Goal: Transaction & Acquisition: Book appointment/travel/reservation

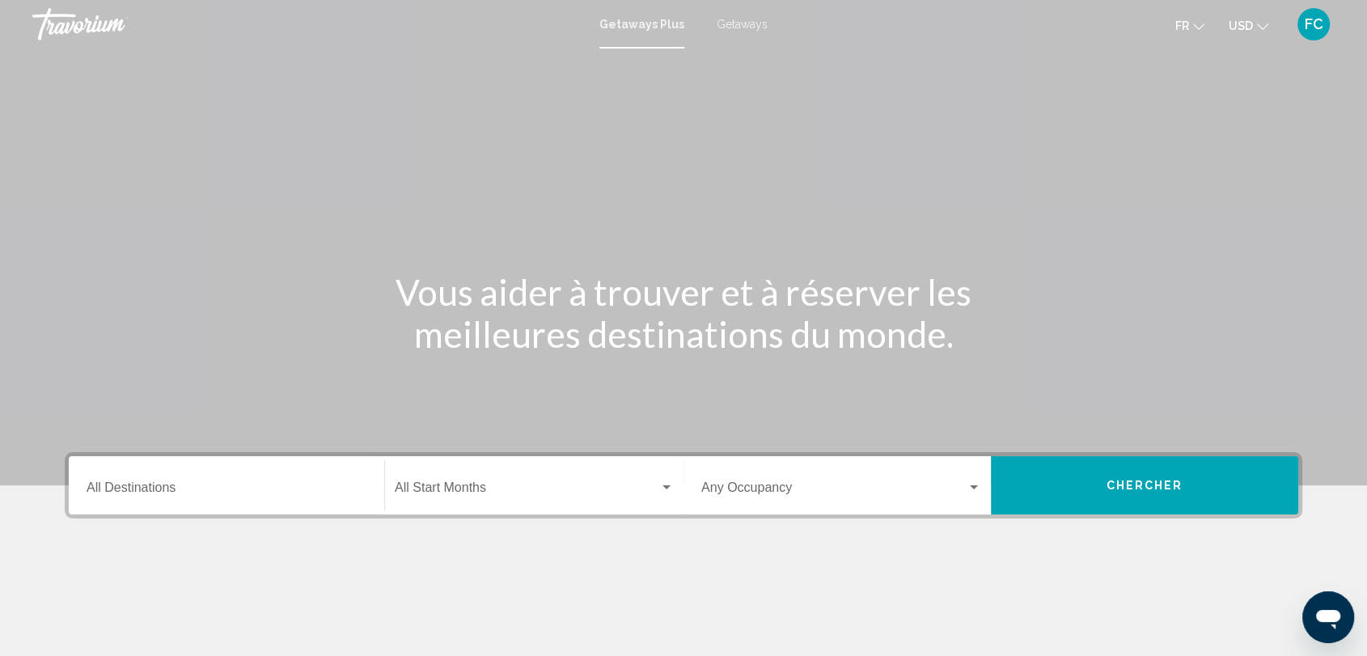
click at [169, 480] on div "Destination All Destinations" at bounding box center [227, 485] width 280 height 51
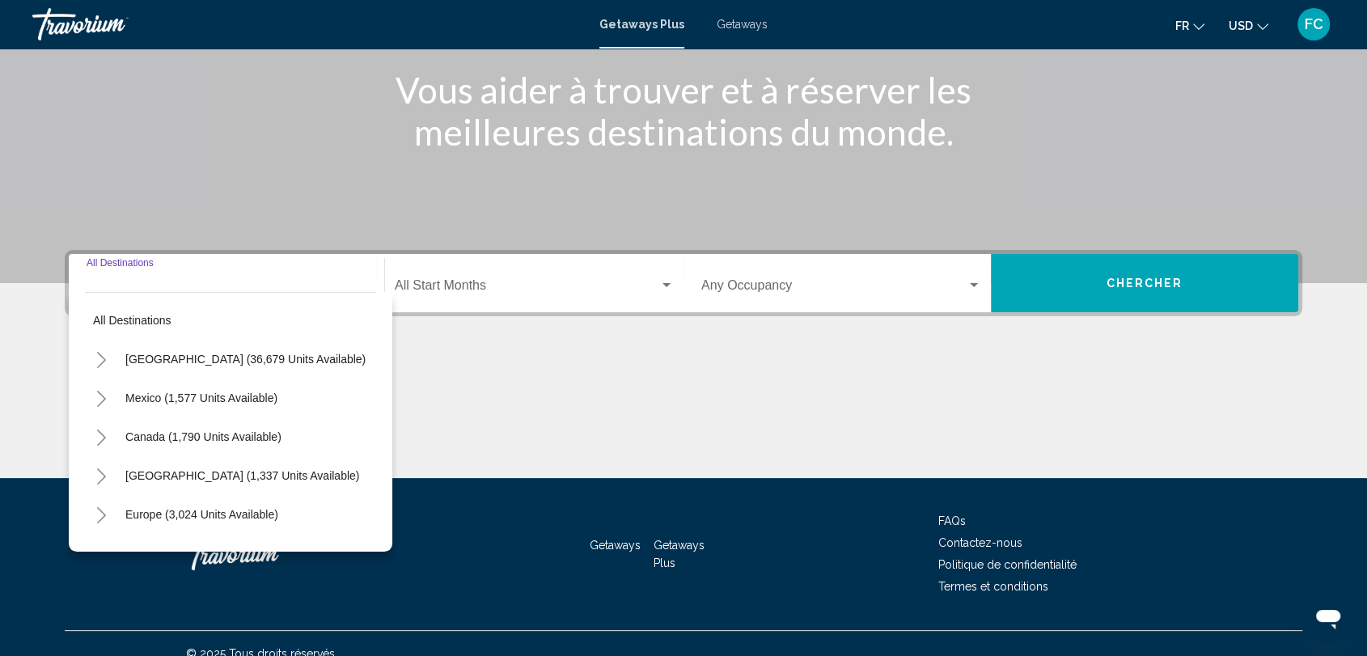
scroll to position [221, 0]
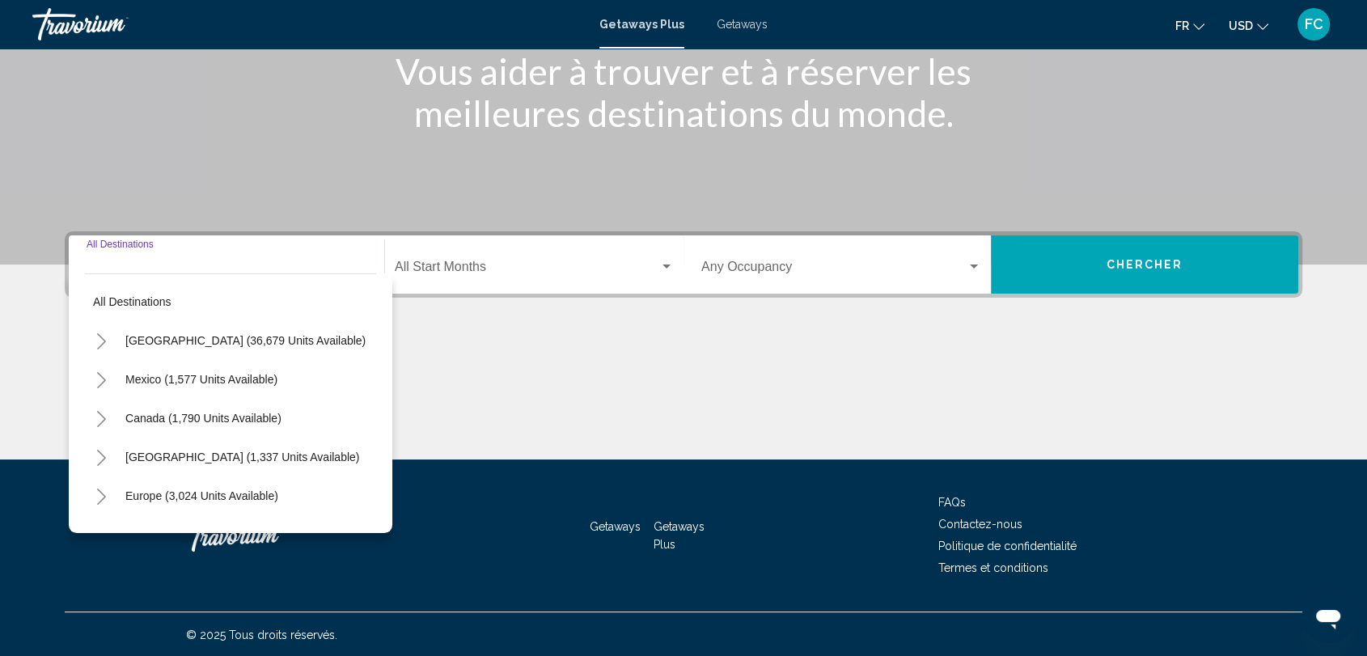
click at [332, 264] on input "Destination All Destinations" at bounding box center [227, 270] width 280 height 15
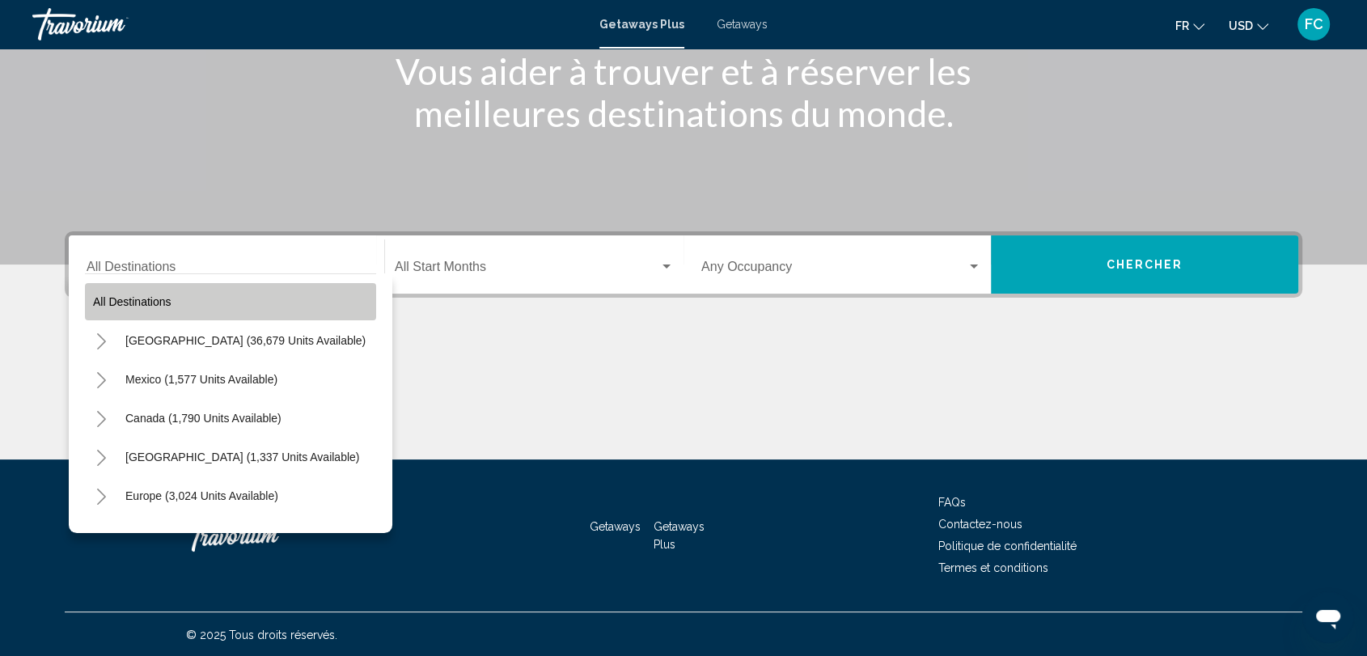
click at [237, 310] on button "All destinations" at bounding box center [230, 301] width 291 height 37
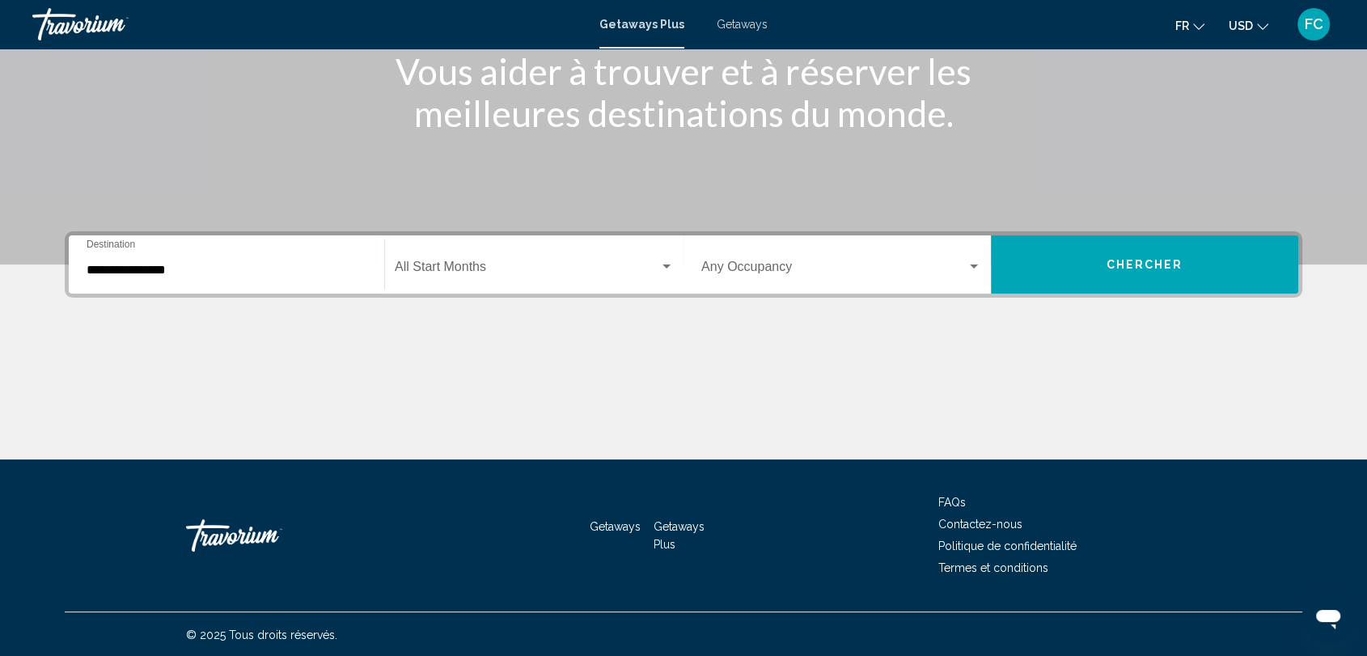
click at [215, 273] on input "**********" at bounding box center [227, 270] width 280 height 15
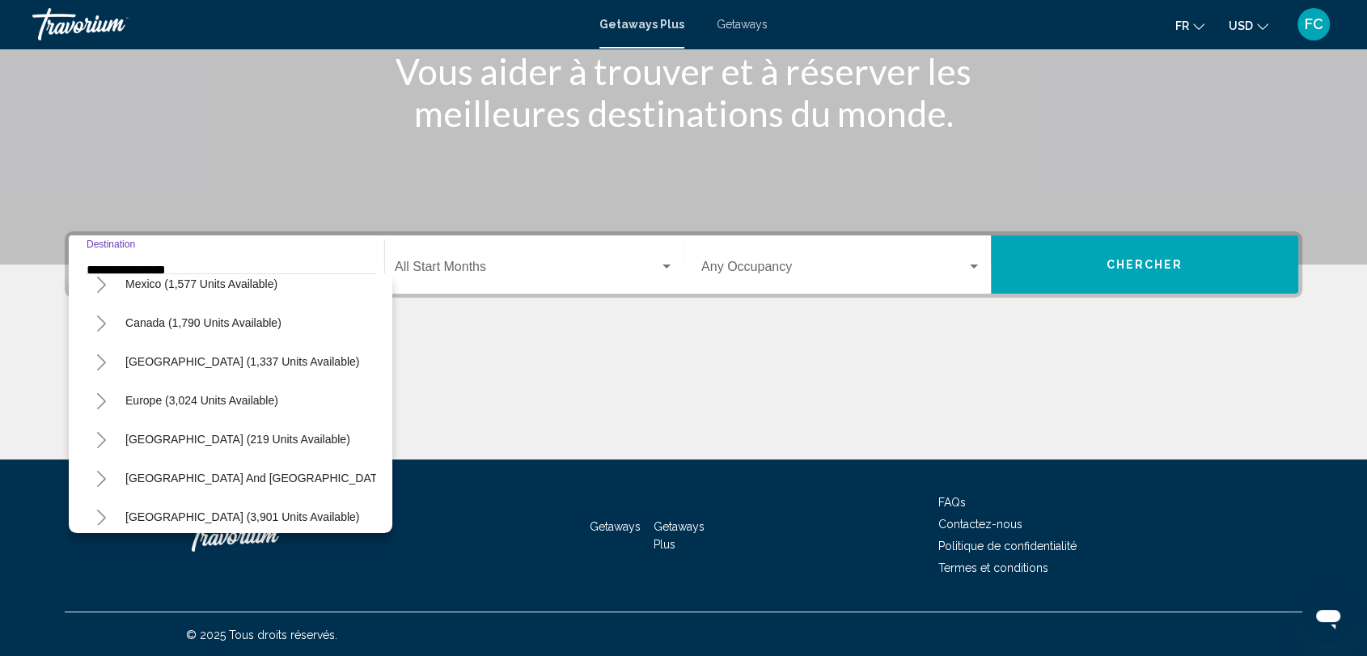
scroll to position [0, 0]
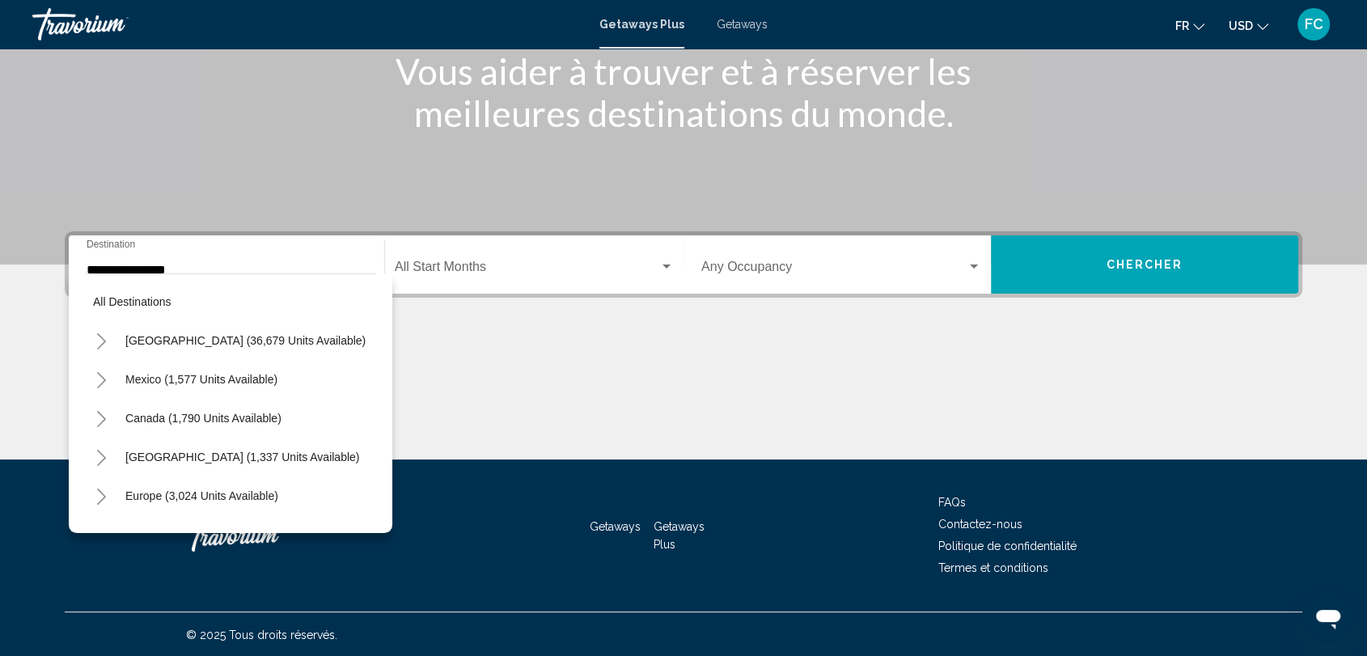
click at [382, 488] on div "All destinations United States (36,679 units available) Mexico (1,577 units ava…" at bounding box center [230, 403] width 323 height 260
click at [493, 421] on div "Main content" at bounding box center [683, 398] width 1237 height 121
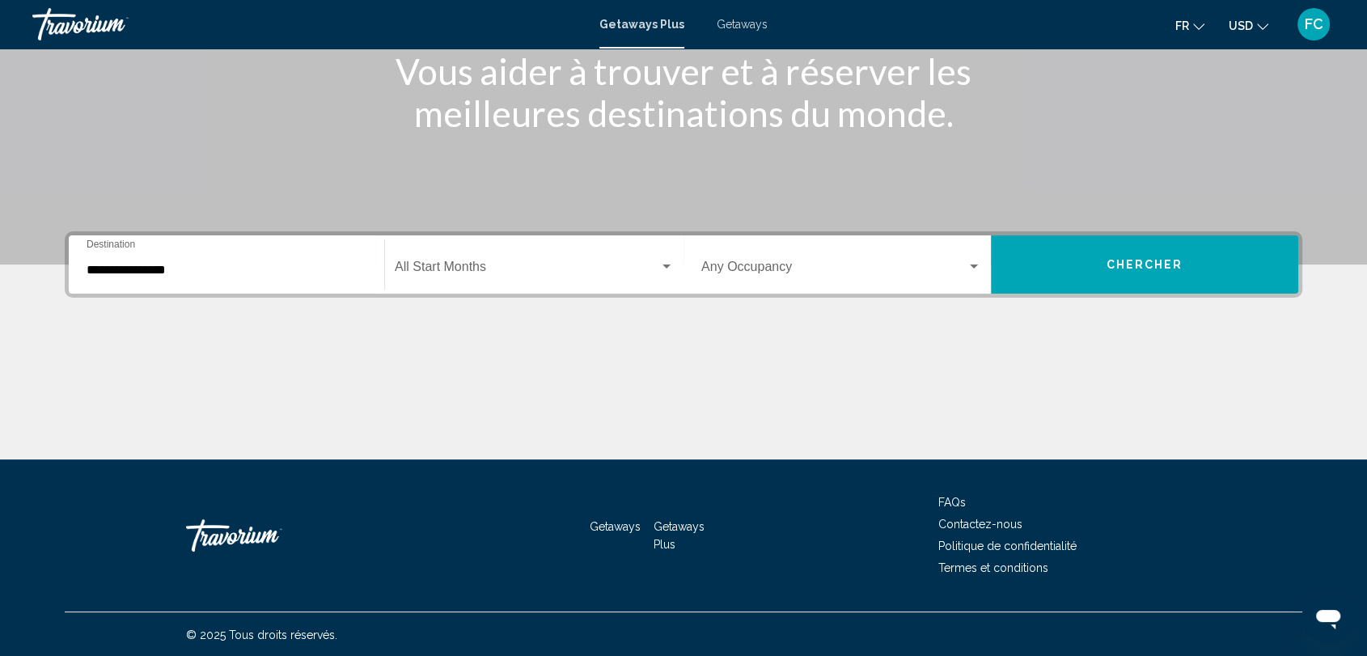
click at [372, 262] on div "**********" at bounding box center [226, 264] width 299 height 51
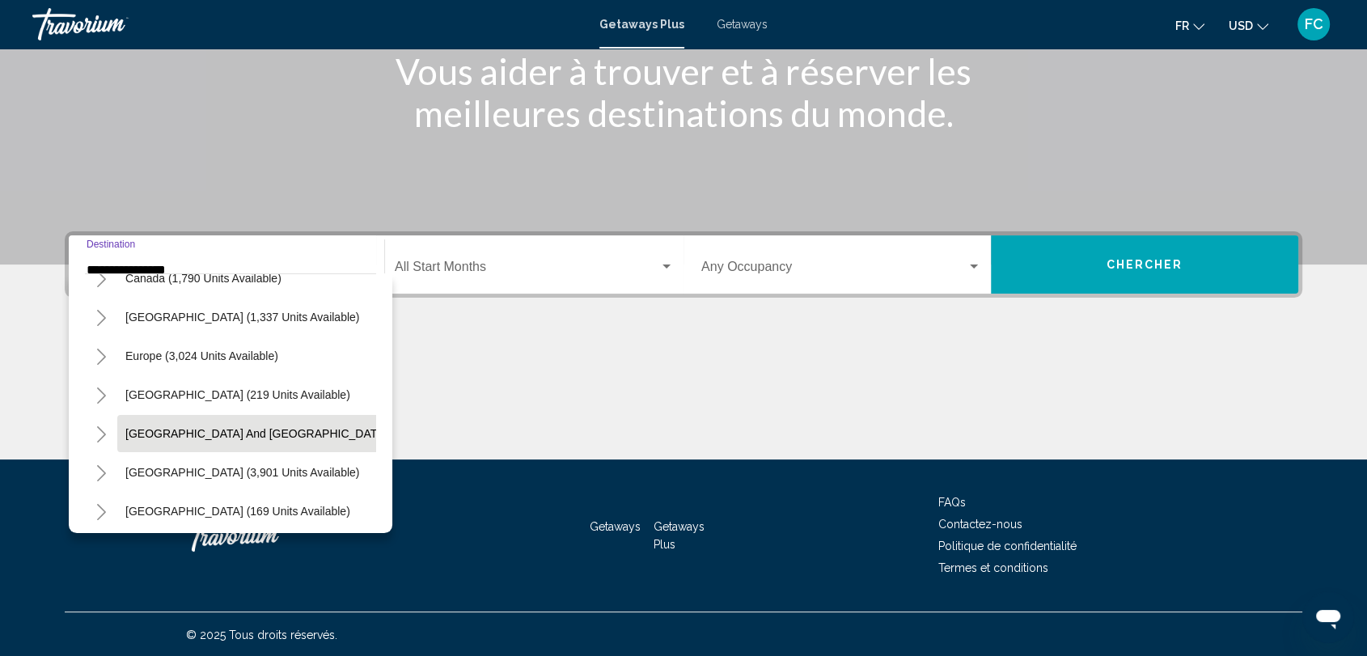
scroll to position [135, 0]
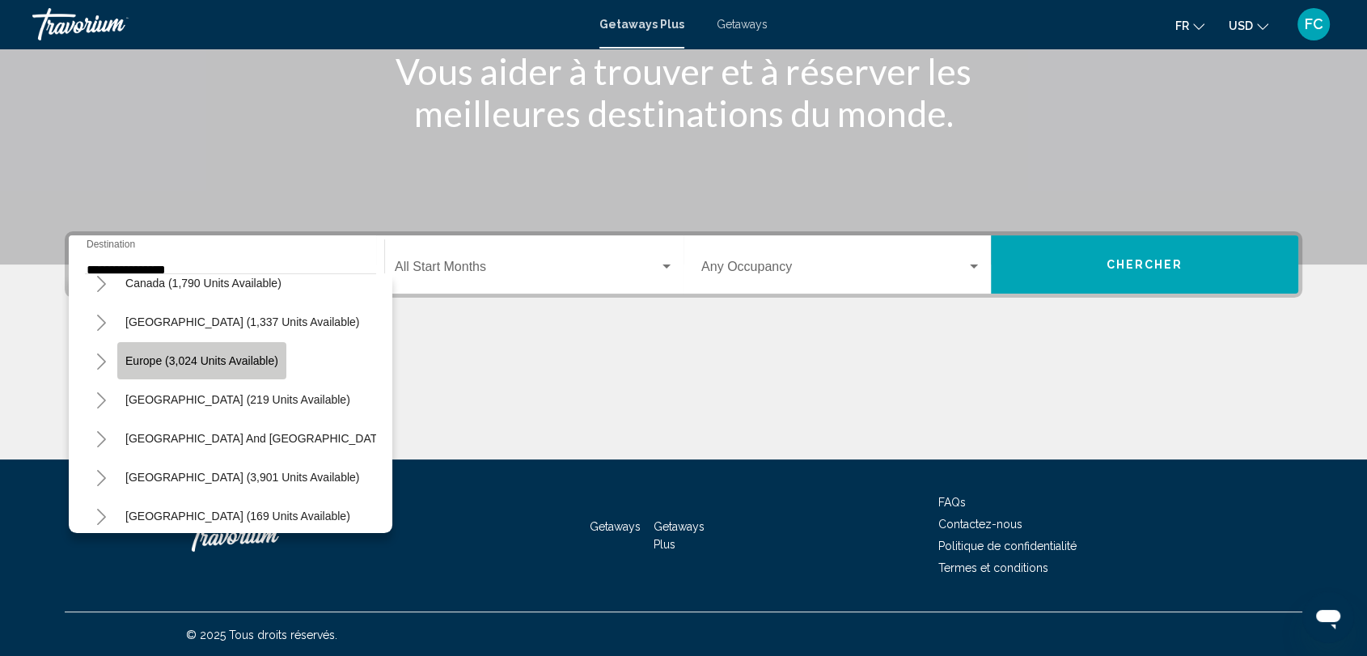
click at [222, 364] on span "Europe (3,024 units available)" at bounding box center [201, 360] width 153 height 13
type input "**********"
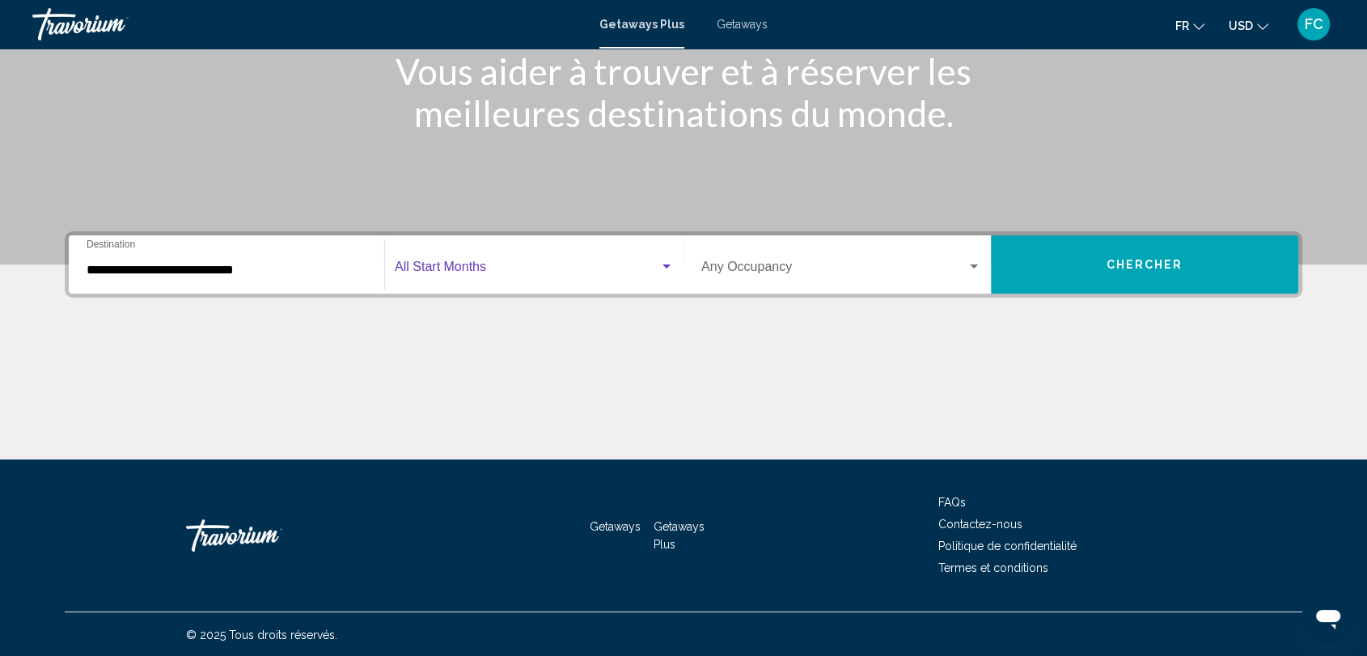
click at [669, 264] on div "Search widget" at bounding box center [666, 266] width 8 height 4
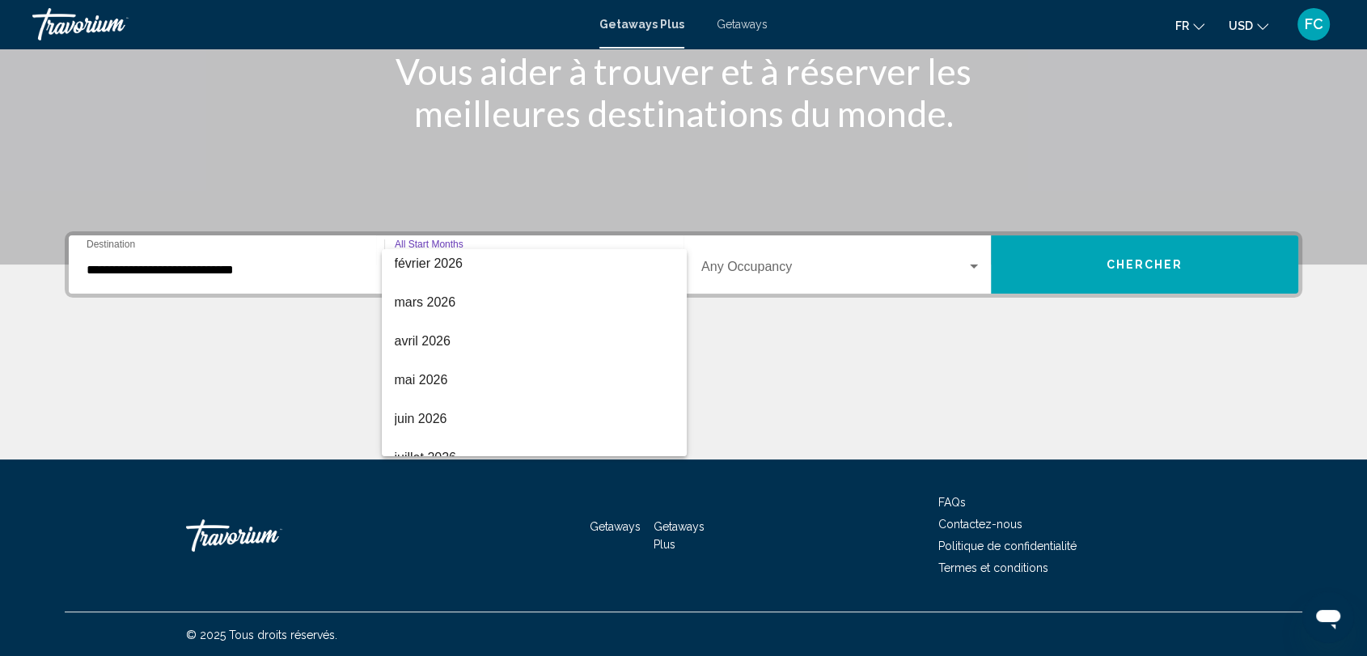
scroll to position [247, 0]
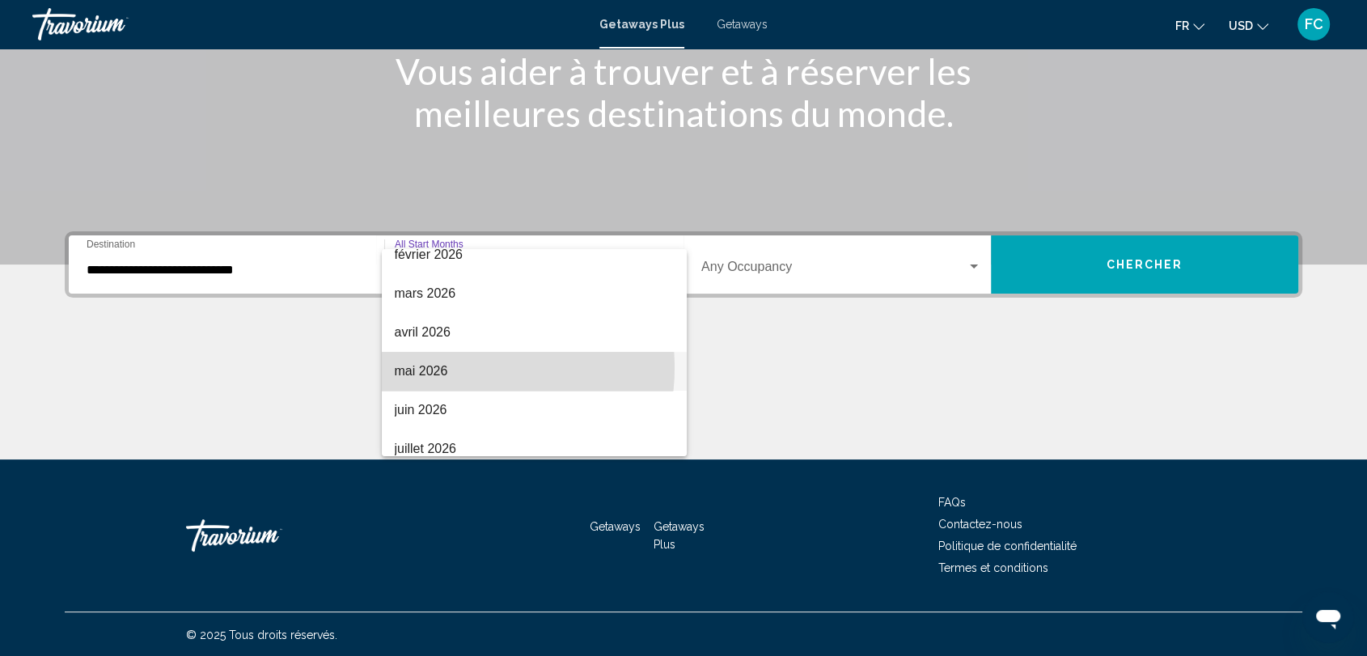
click at [458, 367] on span "mai 2026" at bounding box center [534, 371] width 279 height 39
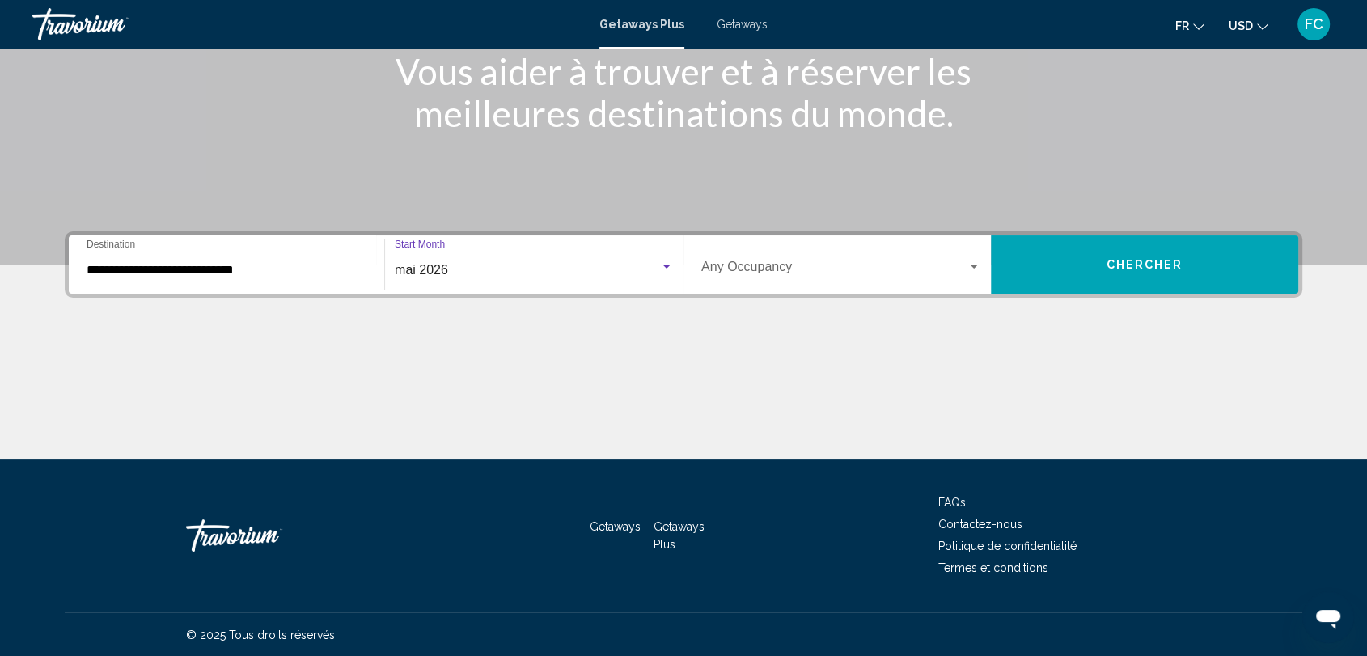
click at [976, 260] on div "Search widget" at bounding box center [973, 266] width 15 height 13
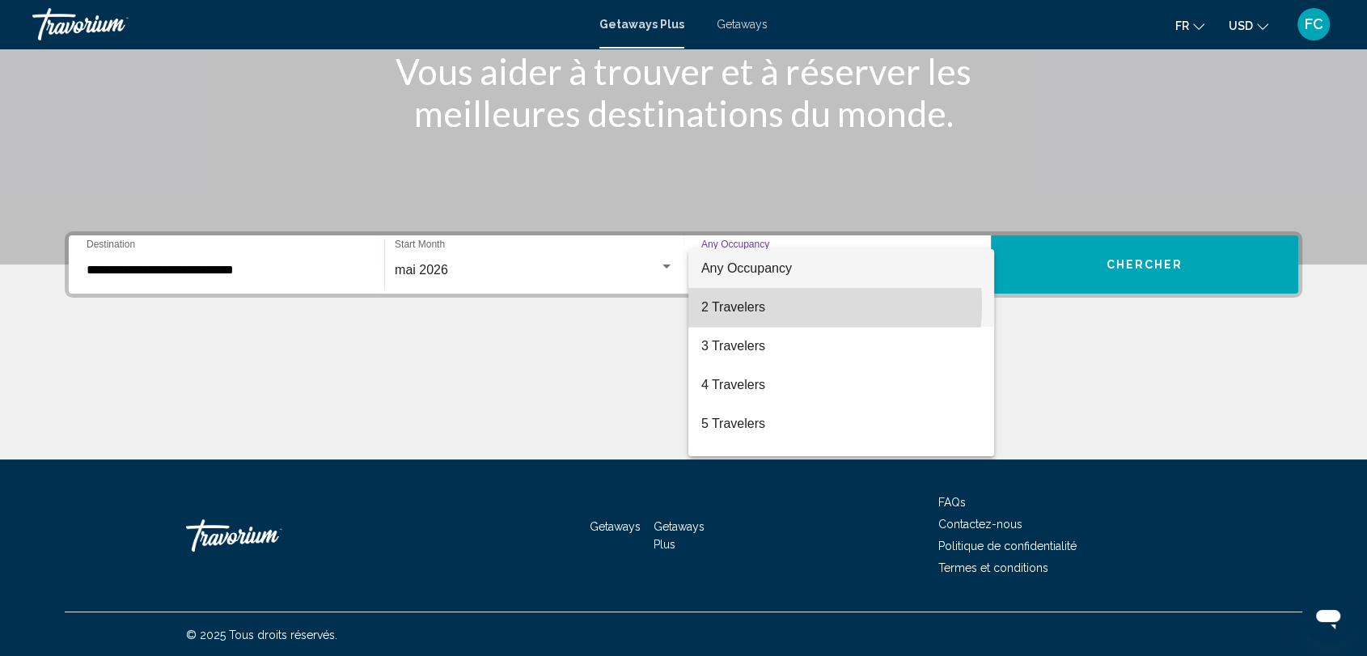
click at [745, 304] on span "2 Travelers" at bounding box center [841, 307] width 280 height 39
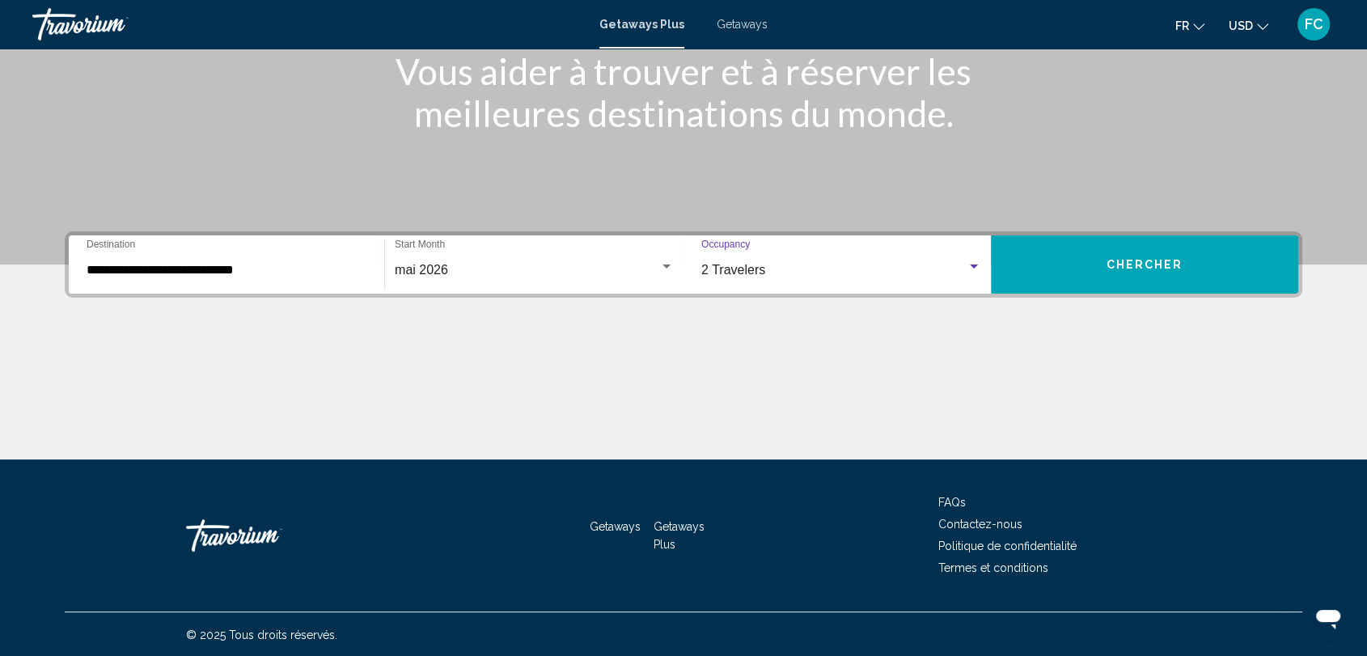
click at [225, 265] on input "**********" at bounding box center [227, 270] width 280 height 15
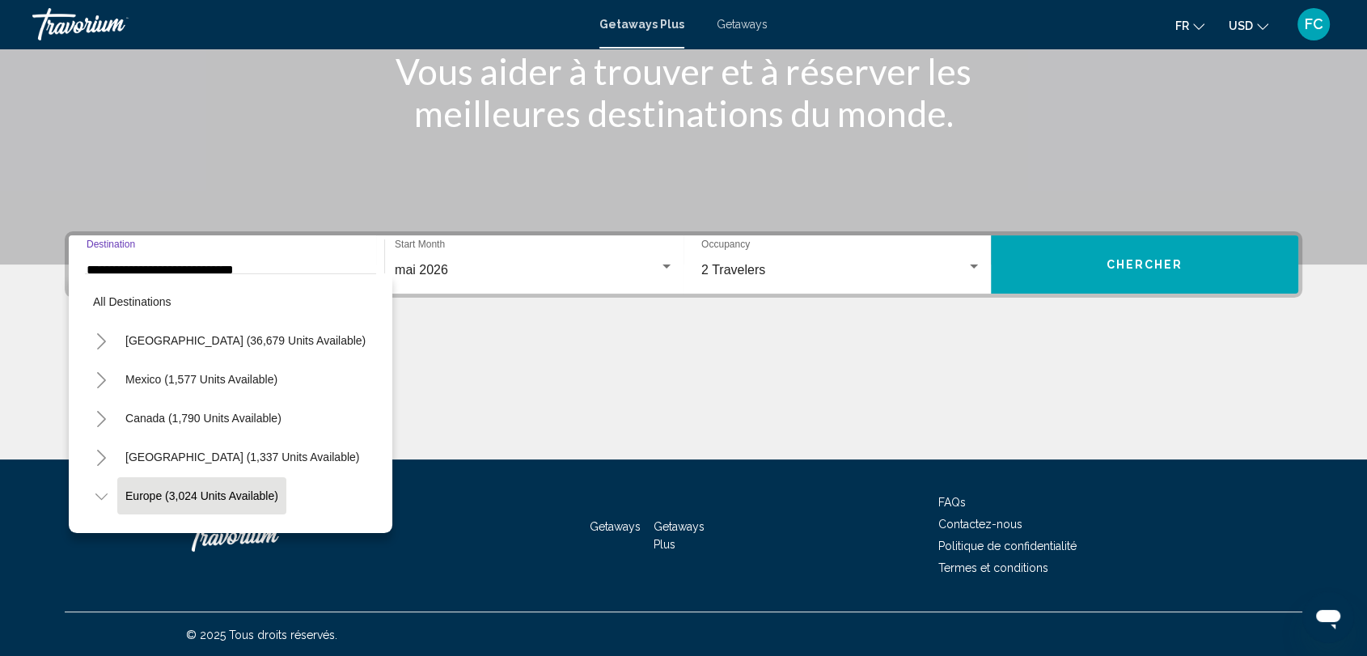
scroll to position [103, 0]
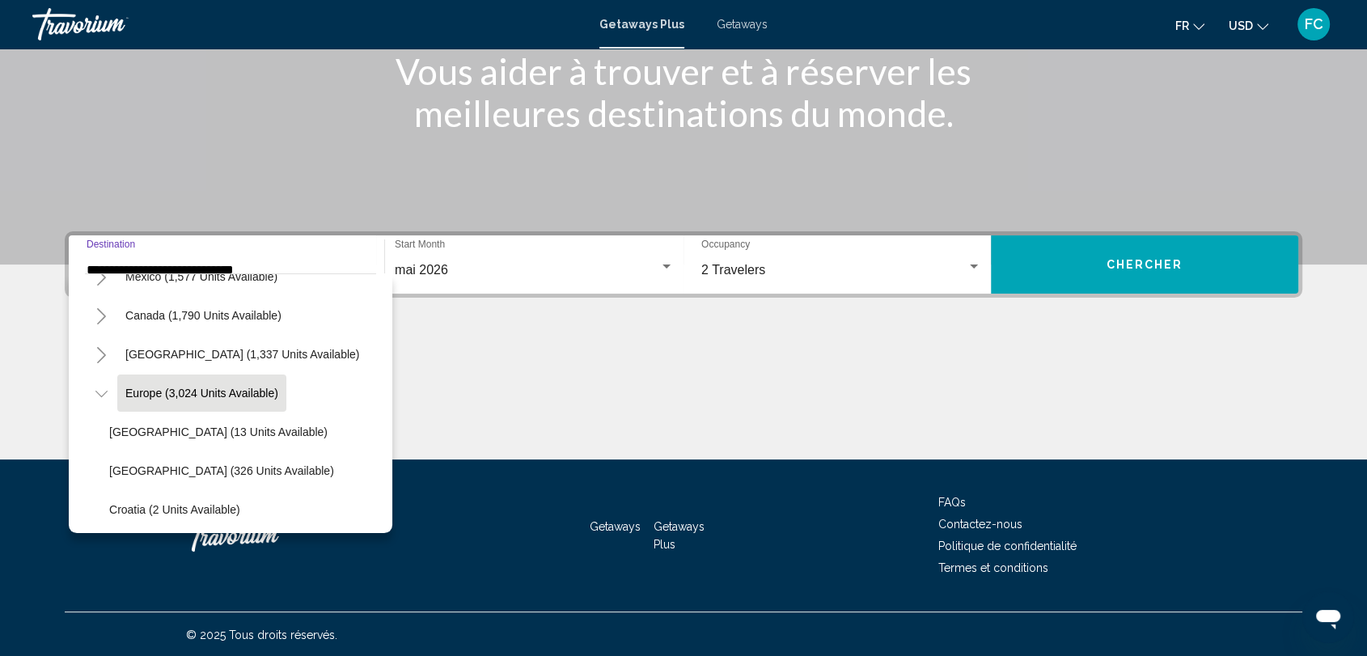
click at [216, 397] on button "Europe (3,024 units available)" at bounding box center [201, 392] width 169 height 37
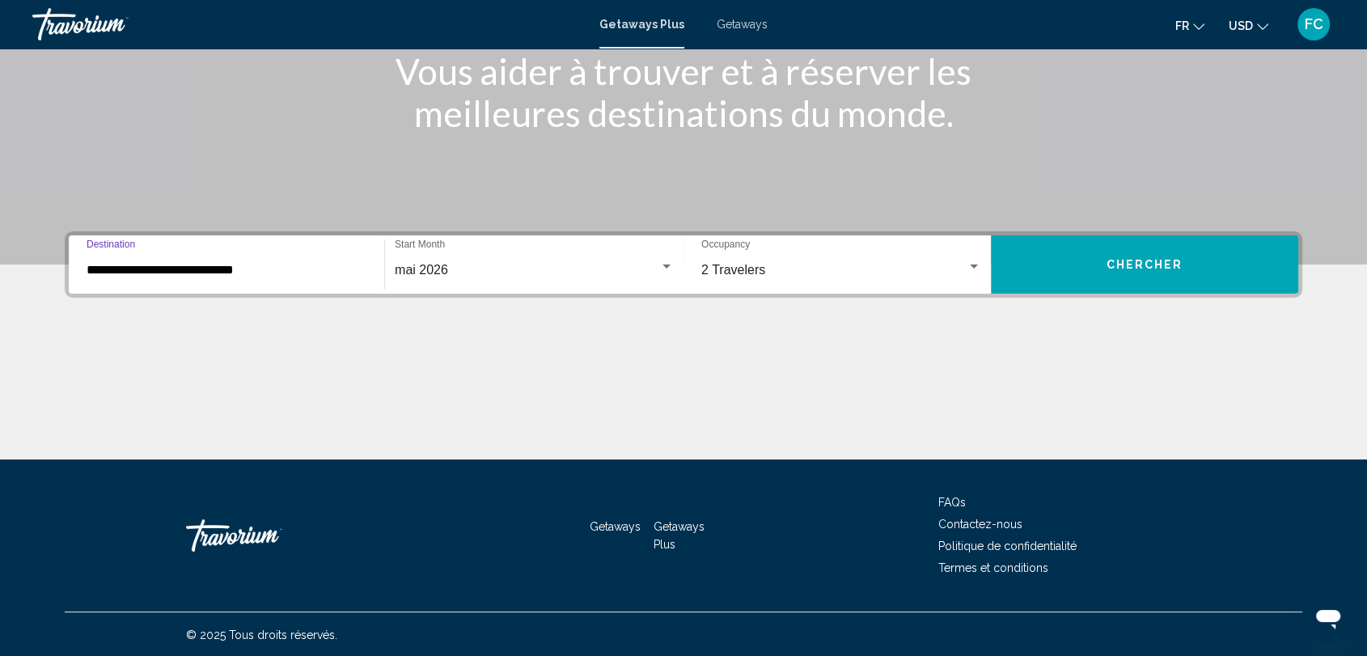
click at [1126, 264] on span "Chercher" at bounding box center [1144, 265] width 77 height 13
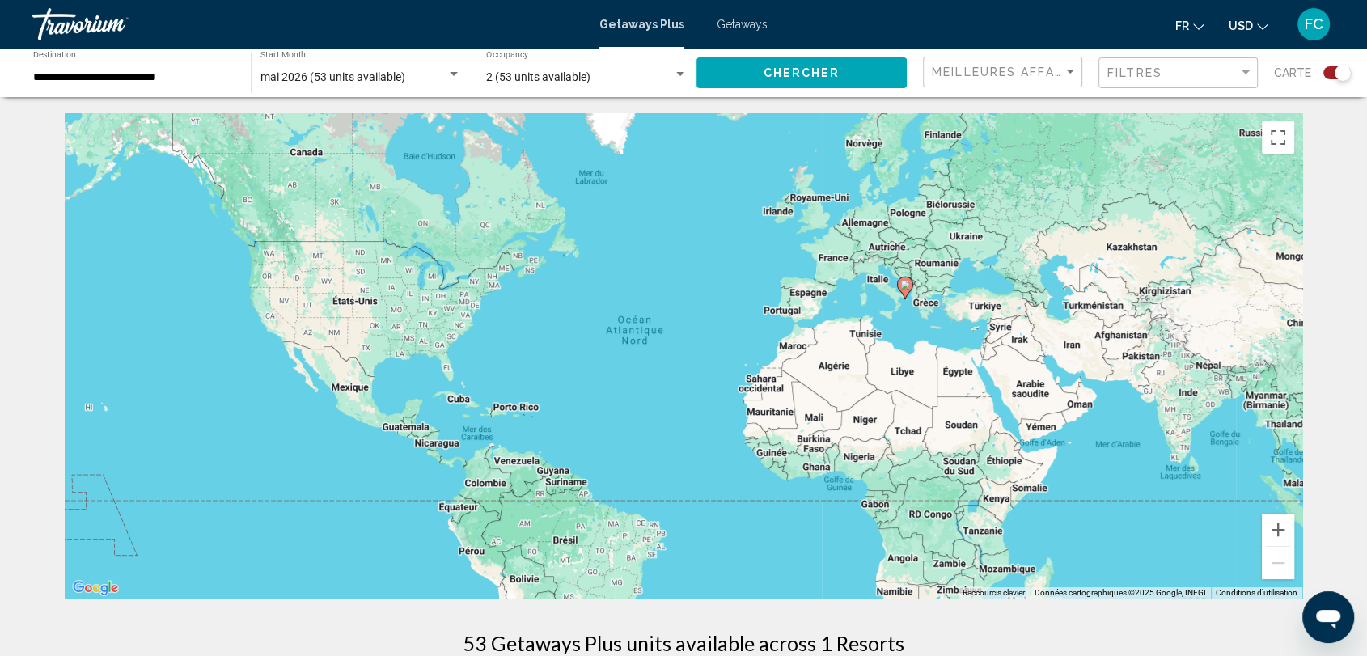
click at [940, 137] on div "Pour activer le glissement avec le clavier, appuyez sur Alt+Entrée. Une fois ce…" at bounding box center [683, 355] width 1237 height 485
click at [195, 74] on input "**********" at bounding box center [133, 77] width 201 height 13
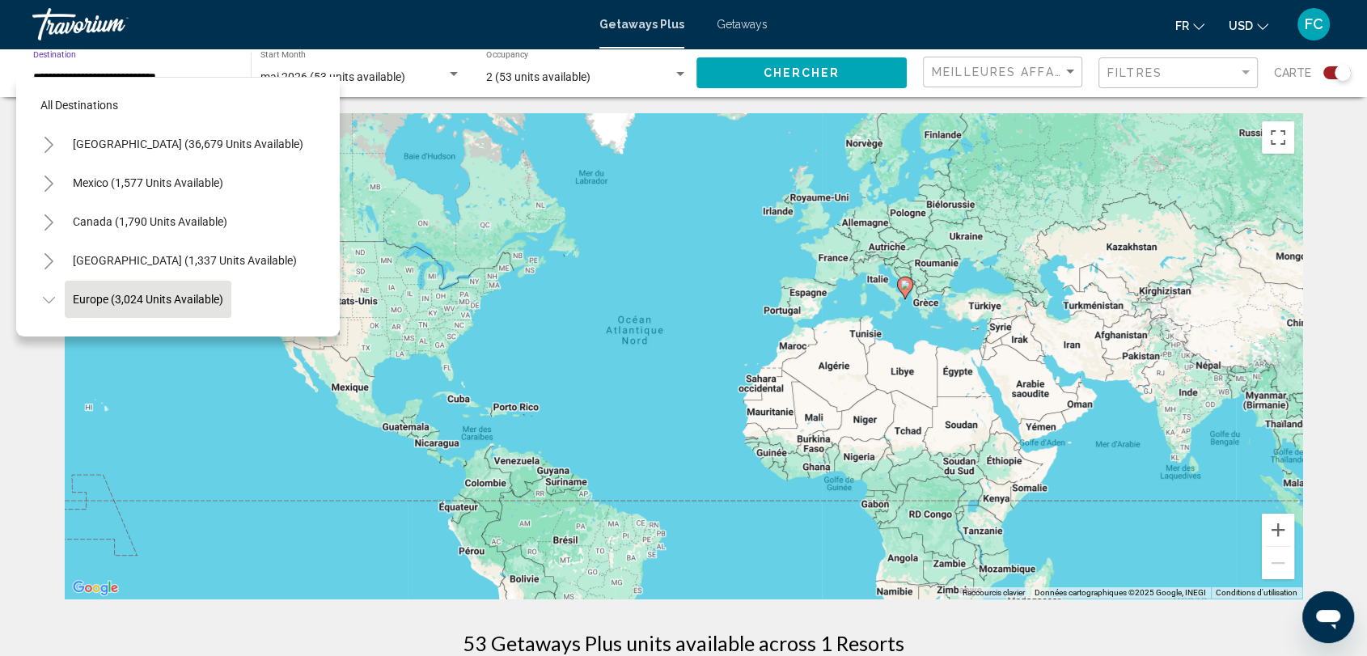
scroll to position [103, 0]
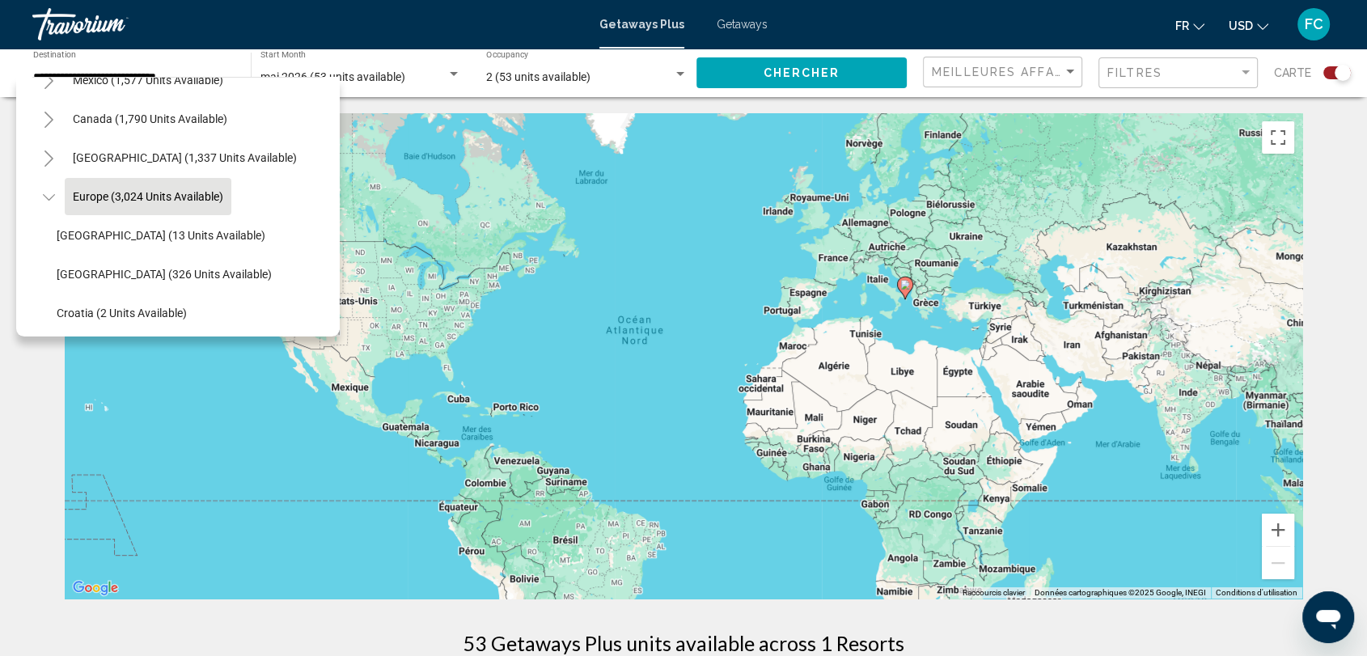
click at [738, 261] on div "Pour activer le glissement avec le clavier, appuyez sur Alt+Entrée. Une fois ce…" at bounding box center [683, 355] width 1237 height 485
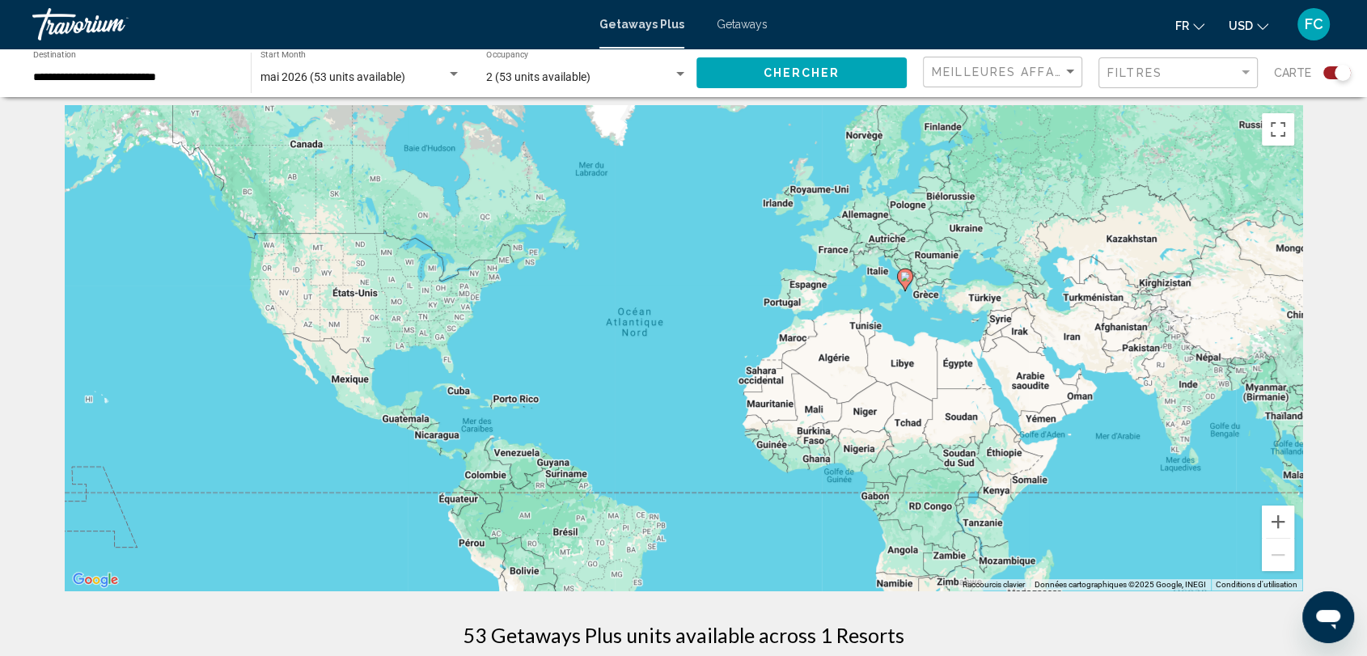
scroll to position [0, 0]
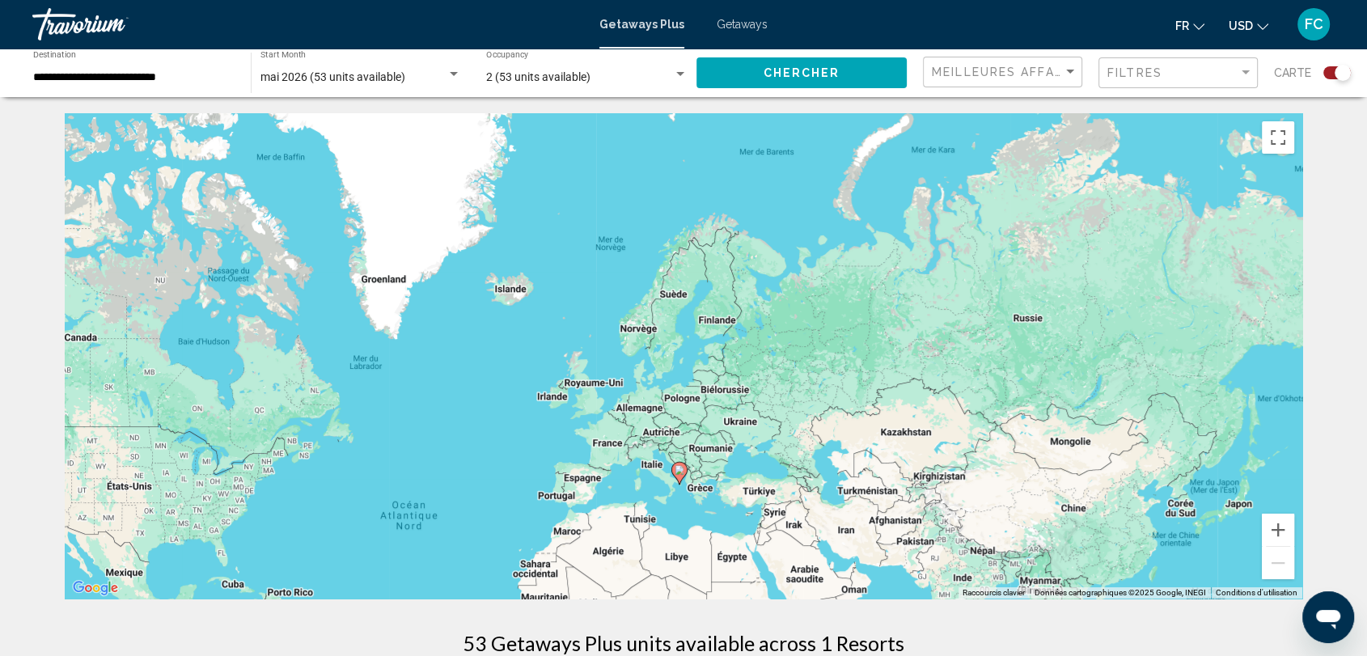
drag, startPoint x: 903, startPoint y: 286, endPoint x: 673, endPoint y: 437, distance: 275.7
click at [677, 465] on image "Main content" at bounding box center [679, 470] width 10 height 10
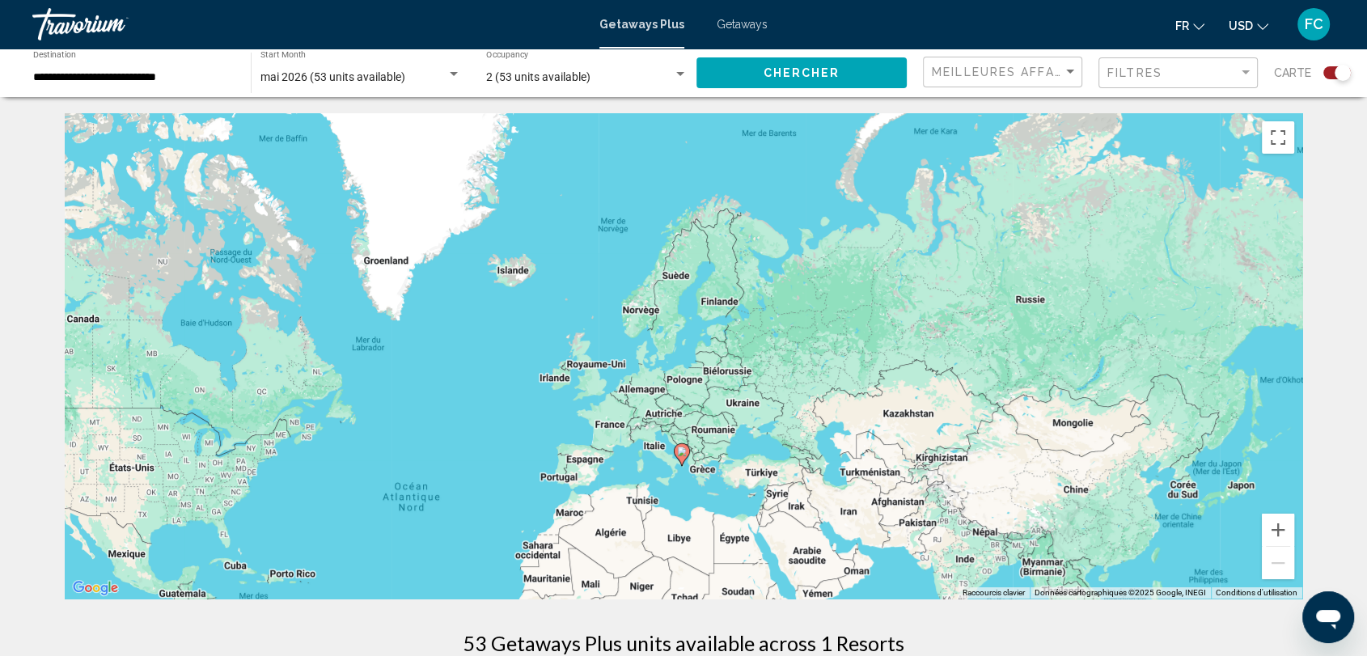
click at [645, 356] on div "Pour activer le glissement avec le clavier, appuyez sur Alt+Entrée. Une fois ce…" at bounding box center [683, 355] width 1237 height 485
click at [646, 356] on div "Pour activer le glissement avec le clavier, appuyez sur Alt+Entrée. Une fois ce…" at bounding box center [683, 355] width 1237 height 485
click at [1283, 529] on button "Zoom avant" at bounding box center [1278, 530] width 32 height 32
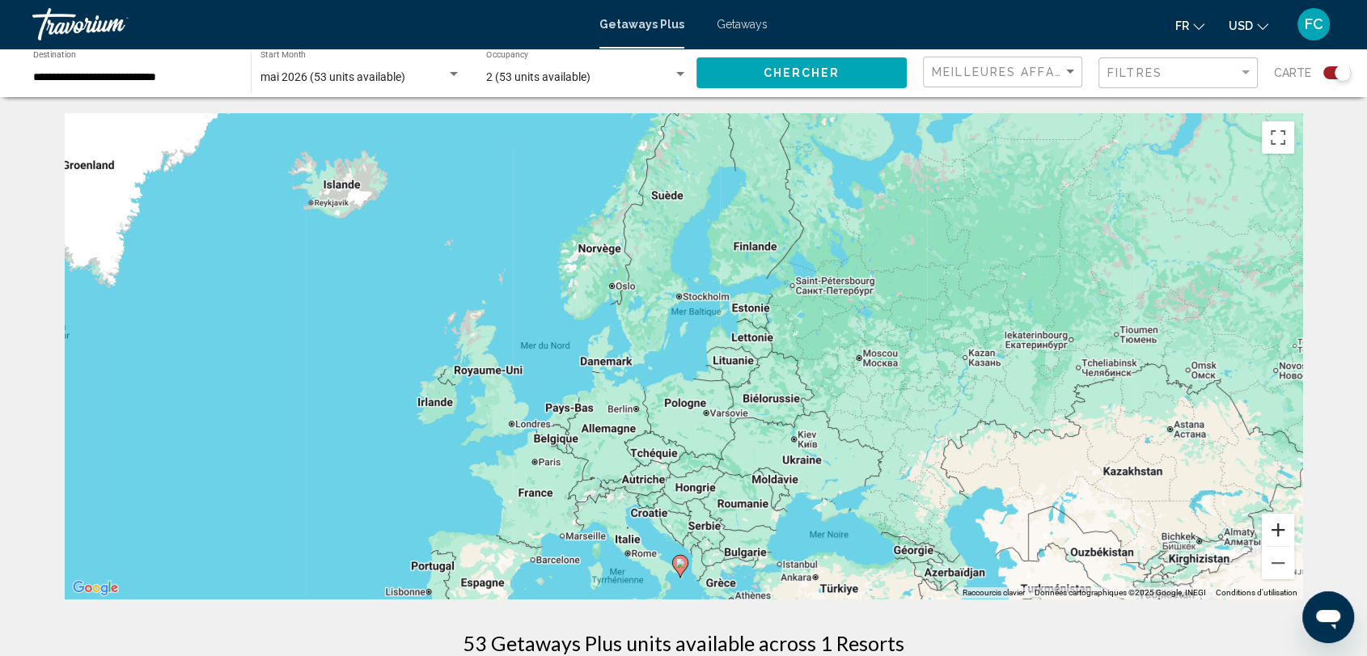
click at [1283, 529] on button "Zoom avant" at bounding box center [1278, 530] width 32 height 32
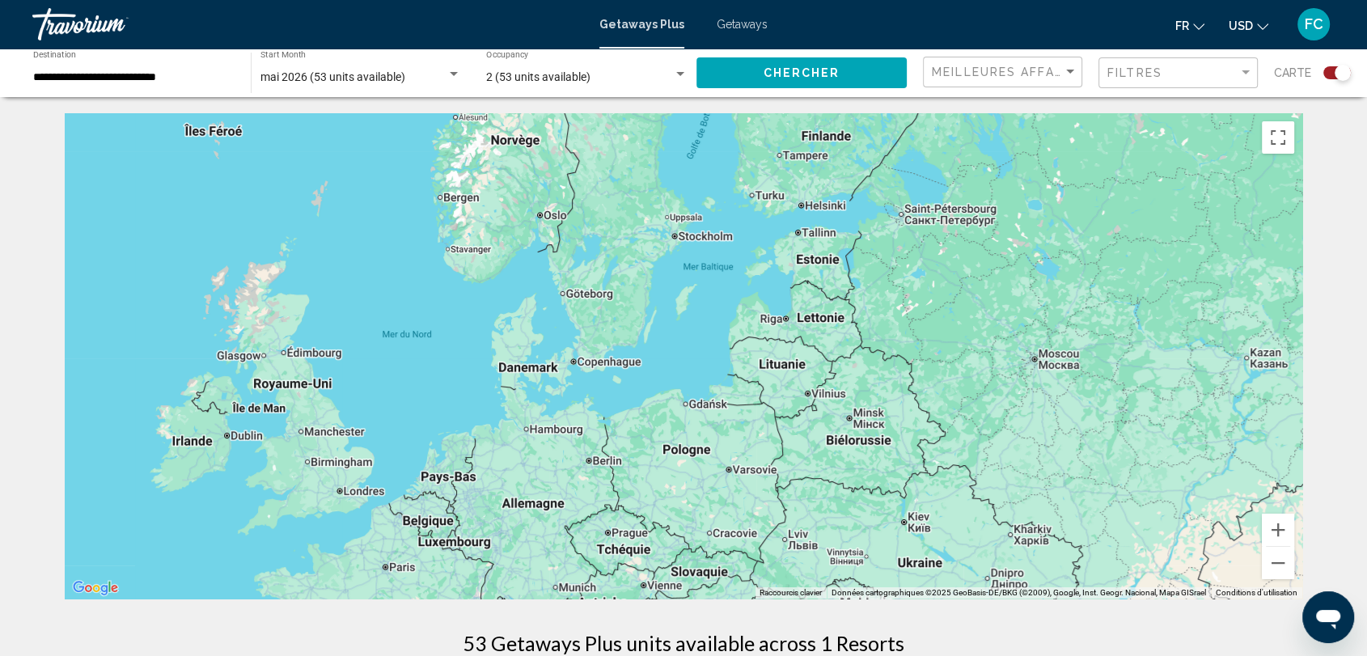
click at [538, 374] on div "Main content" at bounding box center [683, 355] width 1237 height 485
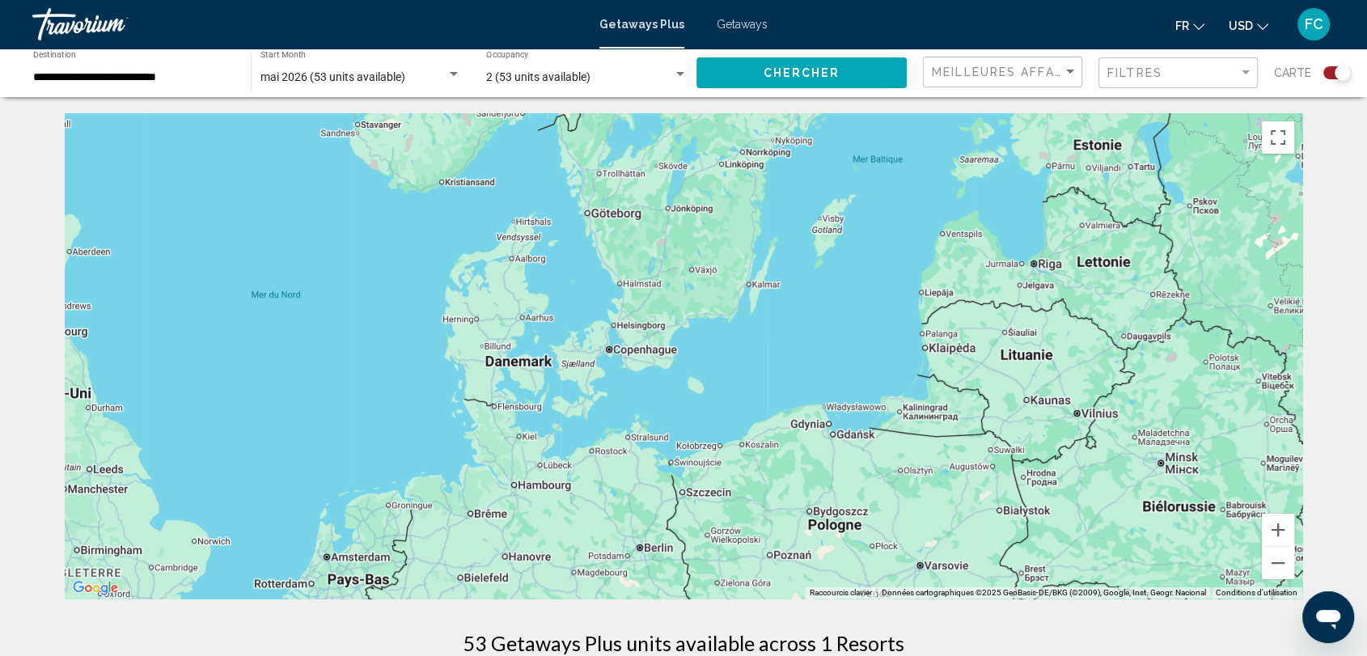
click at [613, 356] on div "Main content" at bounding box center [683, 355] width 1237 height 485
click at [194, 86] on div "**********" at bounding box center [133, 73] width 201 height 44
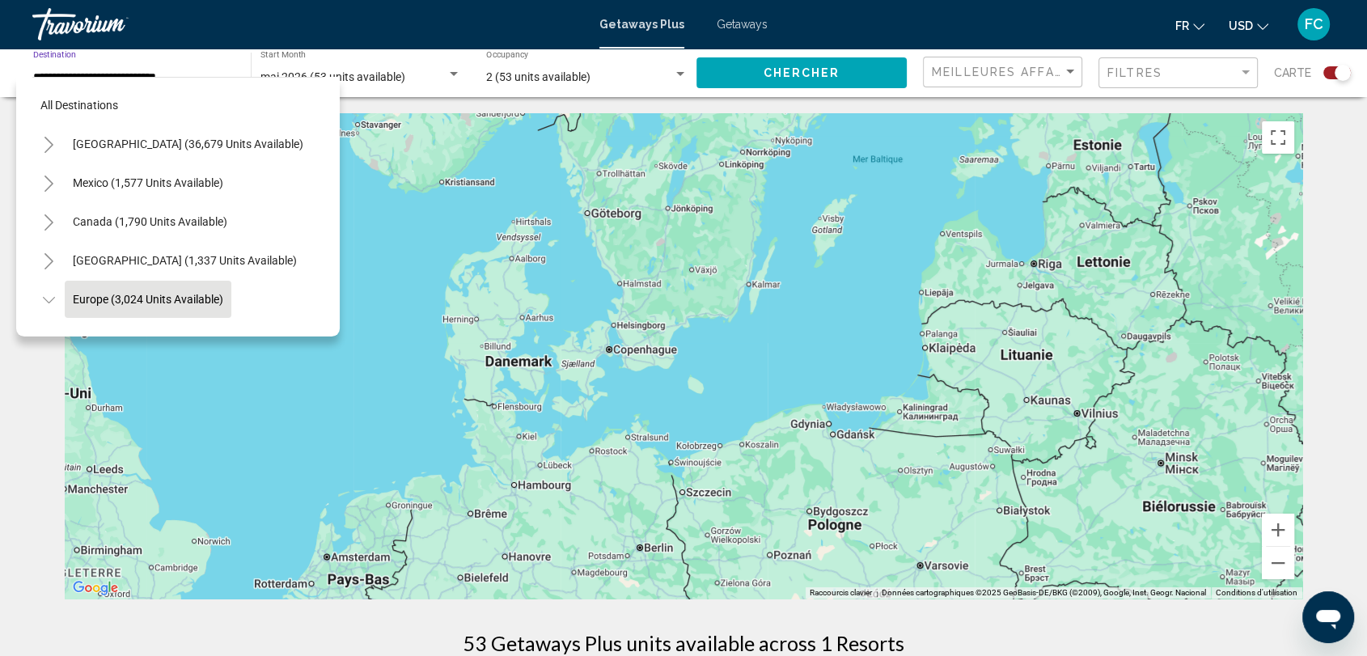
scroll to position [103, 0]
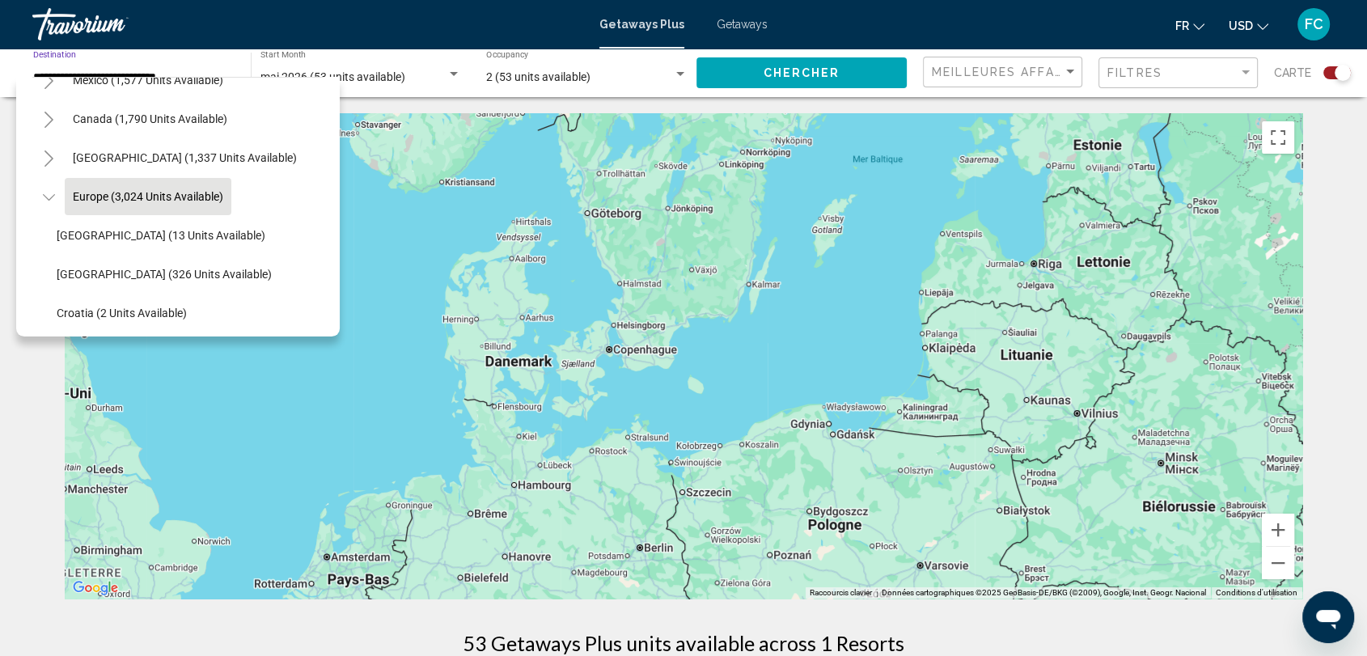
click at [433, 85] on div "mai 2026 (53 units available) Start Month All Start Months" at bounding box center [360, 73] width 201 height 44
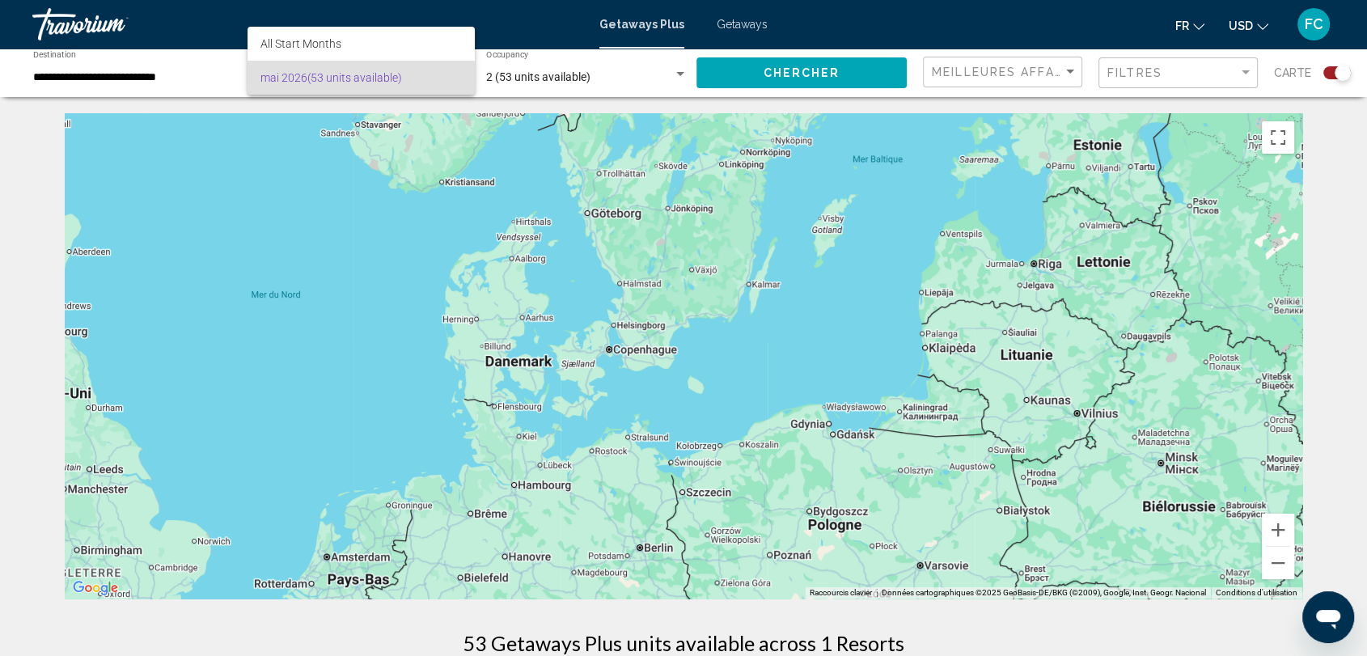
click at [231, 75] on div at bounding box center [683, 328] width 1367 height 656
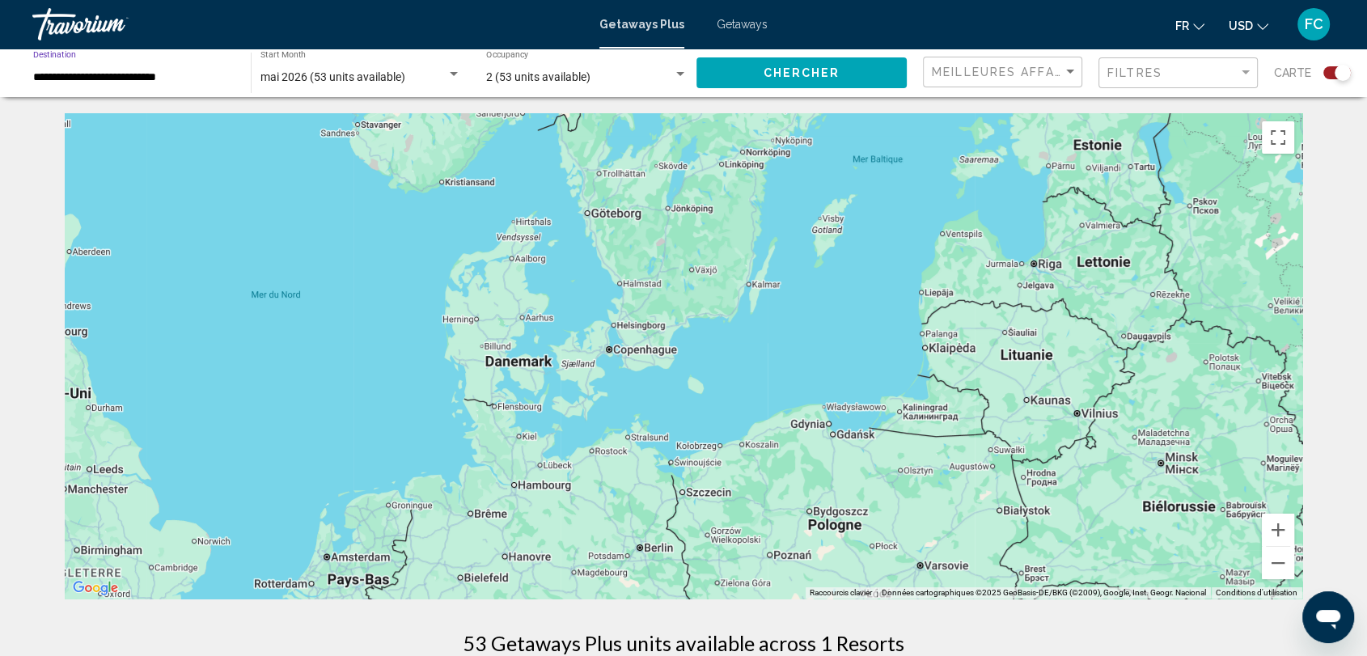
click at [227, 74] on input "**********" at bounding box center [133, 77] width 201 height 13
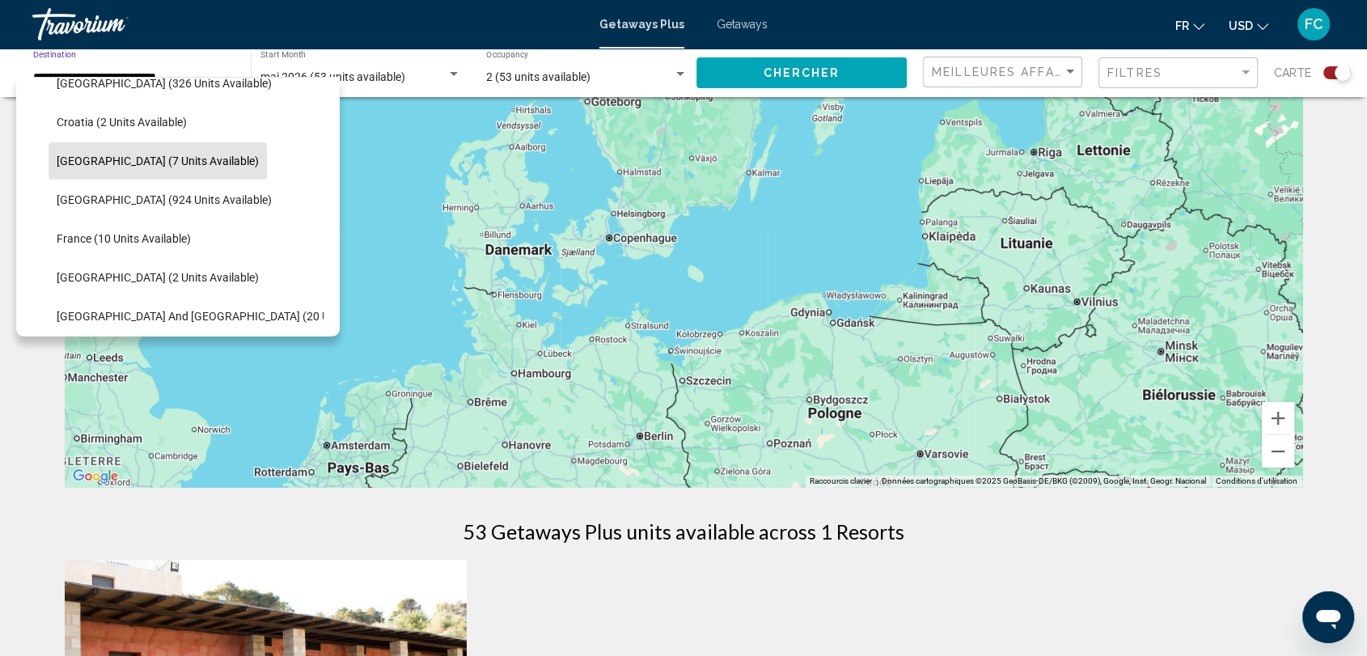
scroll to position [0, 0]
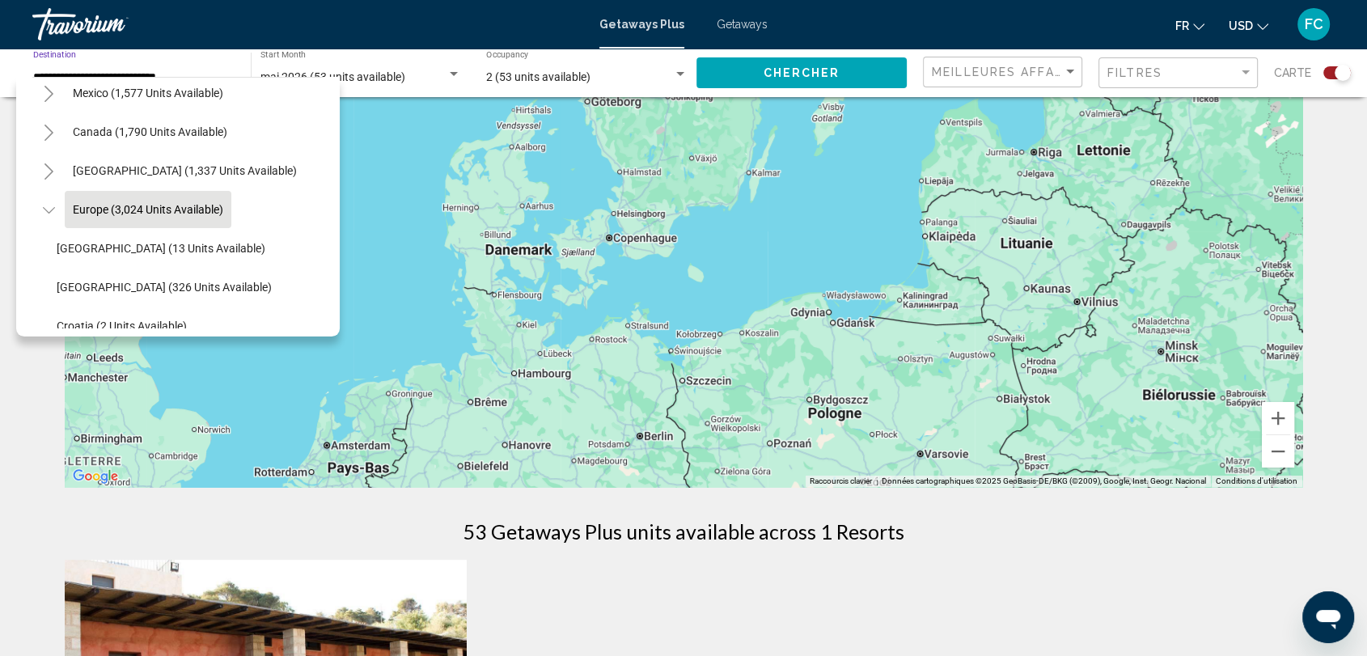
click at [162, 346] on button "Denmark (7 units available)" at bounding box center [158, 364] width 218 height 37
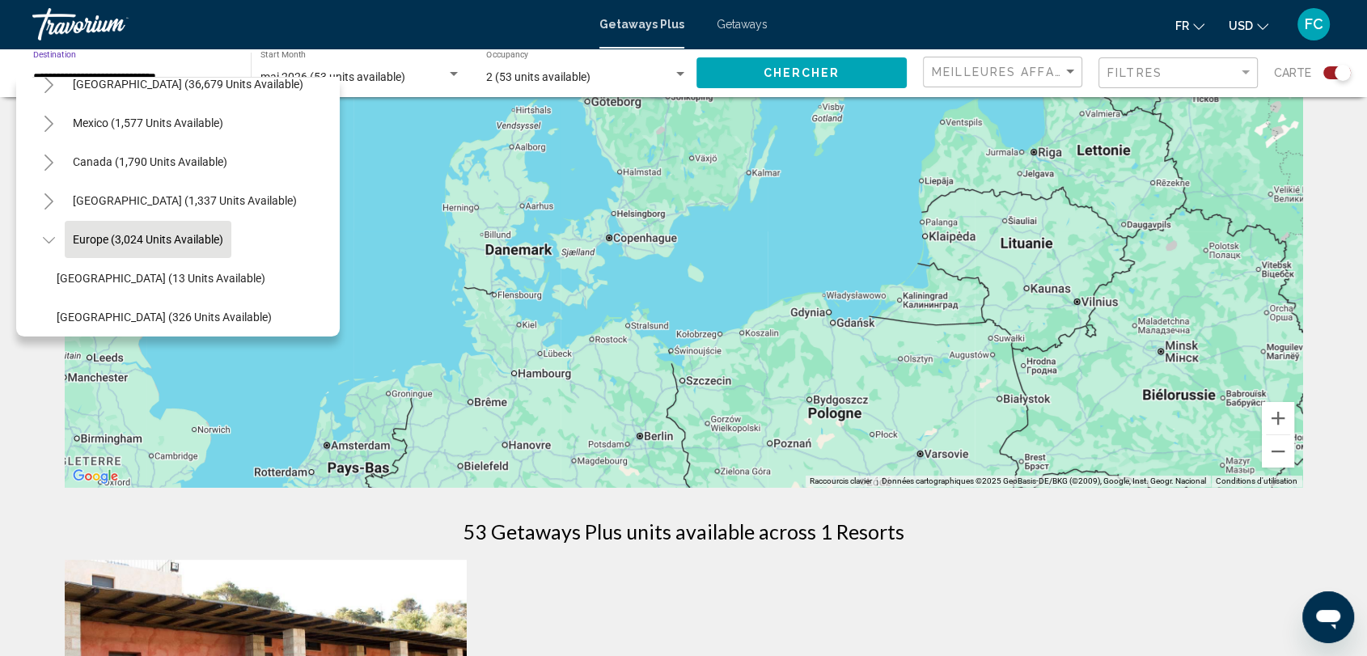
type input "**********"
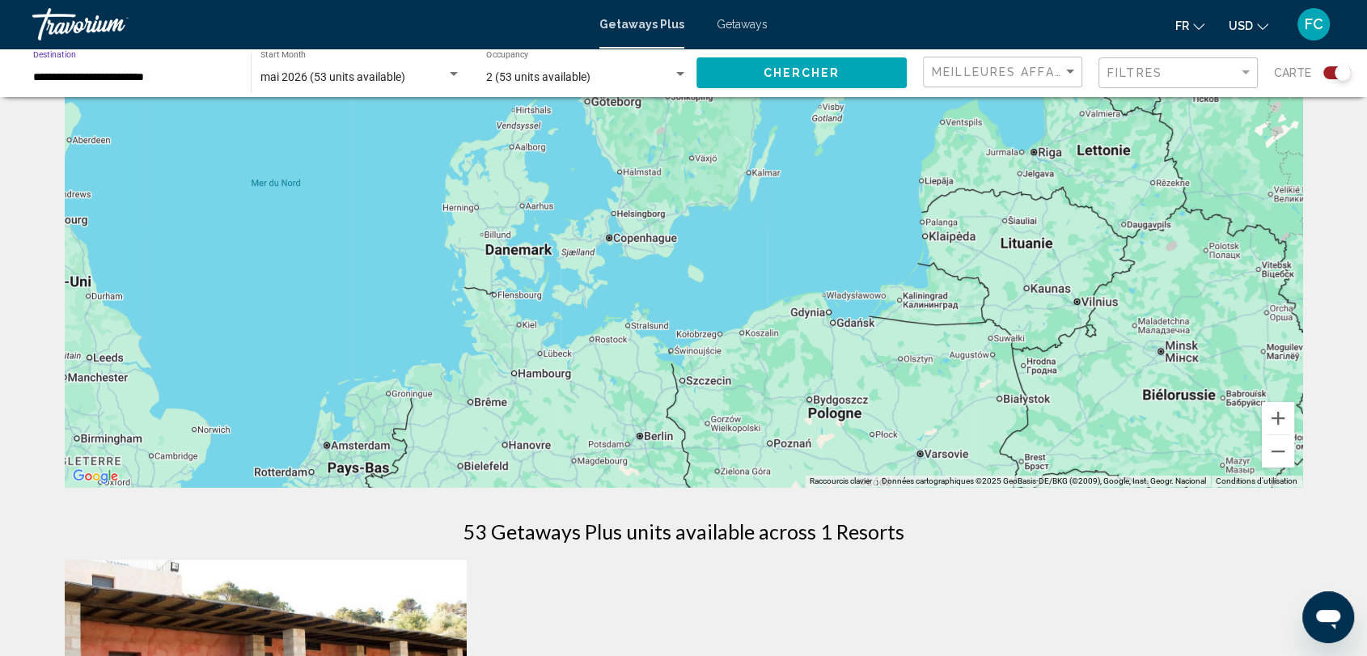
click at [797, 69] on span "Chercher" at bounding box center [801, 73] width 77 height 13
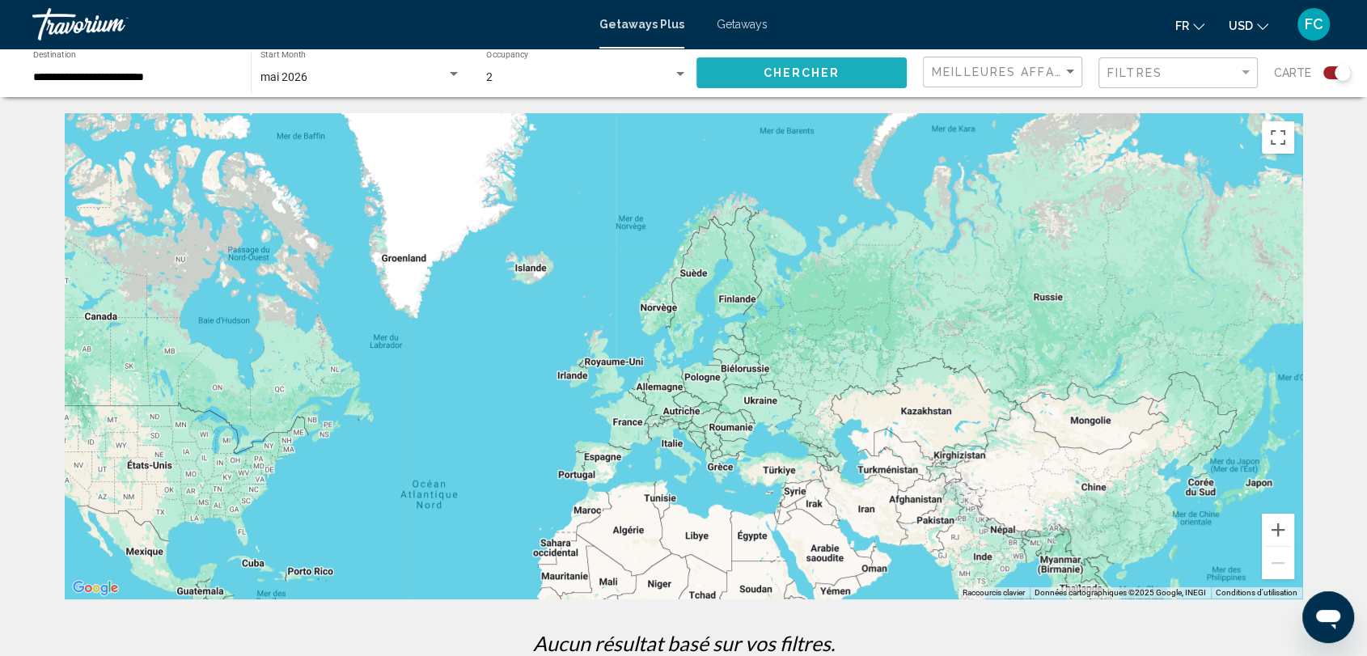
click at [810, 72] on span "Chercher" at bounding box center [801, 73] width 77 height 13
click at [1074, 72] on div "Sort by" at bounding box center [1070, 72] width 8 height 4
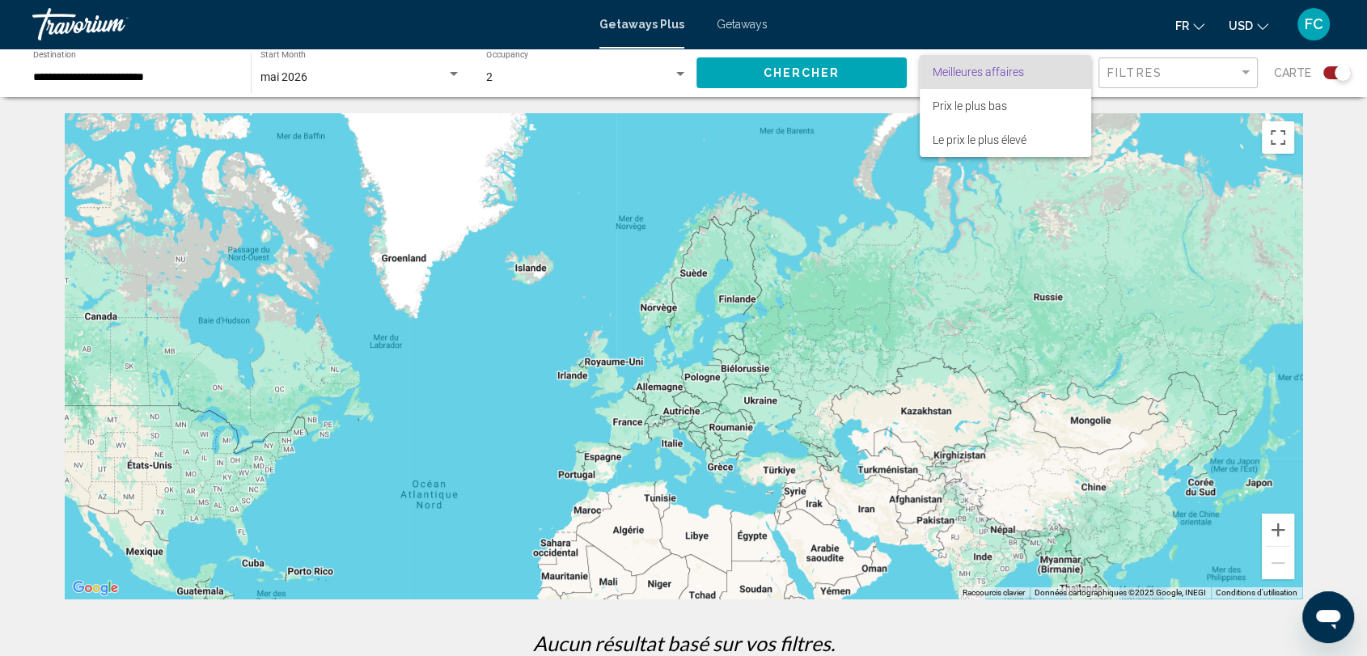
click at [1074, 72] on span "Meilleures affaires" at bounding box center [1005, 72] width 146 height 34
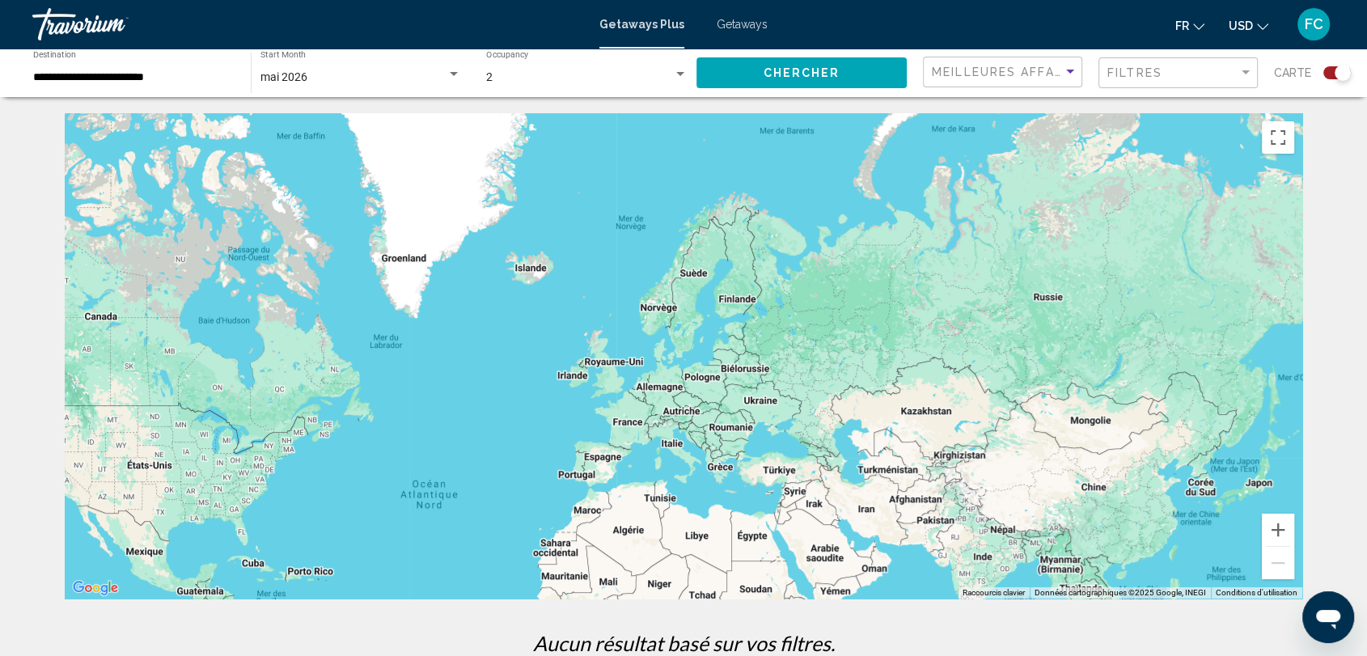
click at [453, 72] on div "Search widget" at bounding box center [454, 74] width 8 height 4
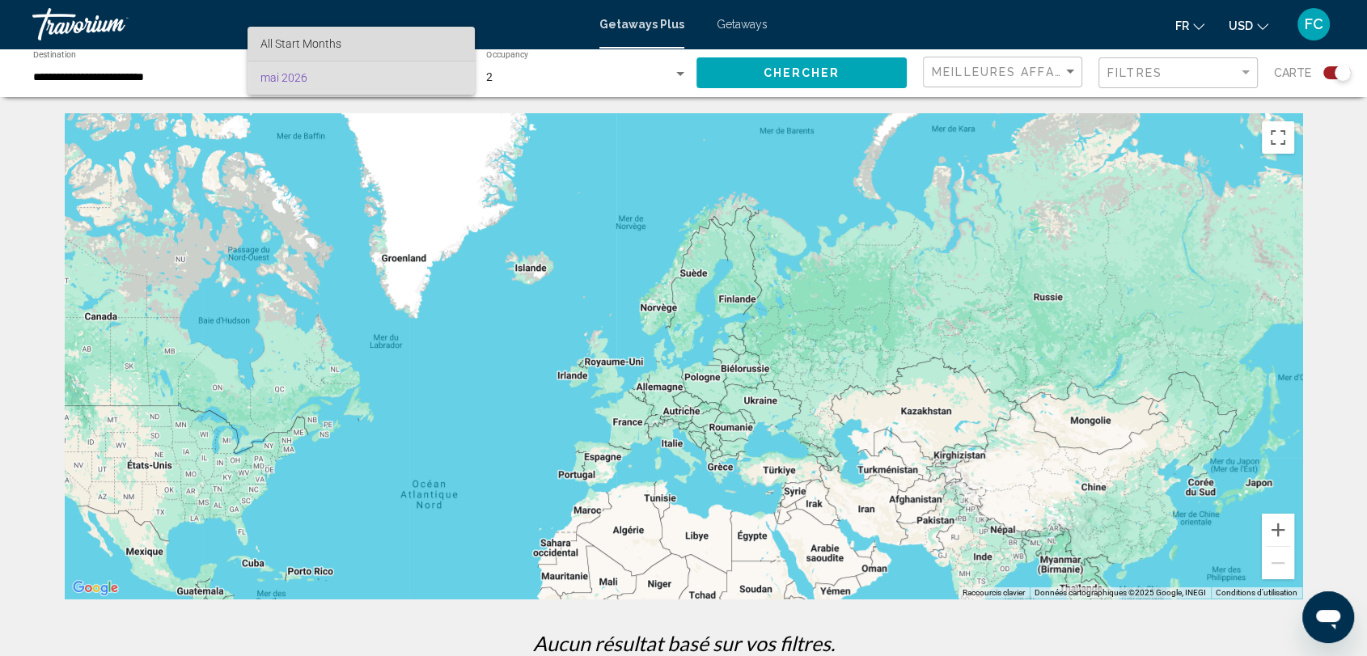
click at [386, 39] on span "All Start Months" at bounding box center [360, 44] width 201 height 34
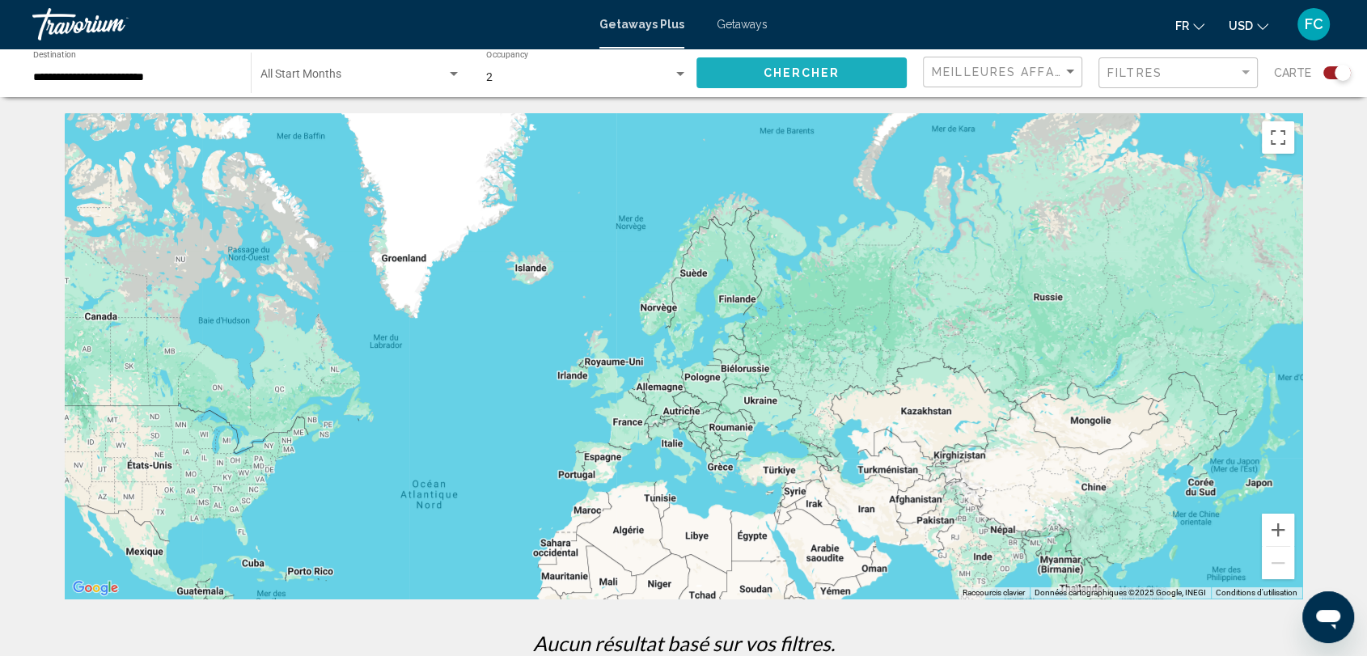
click at [818, 77] on span "Chercher" at bounding box center [801, 73] width 77 height 13
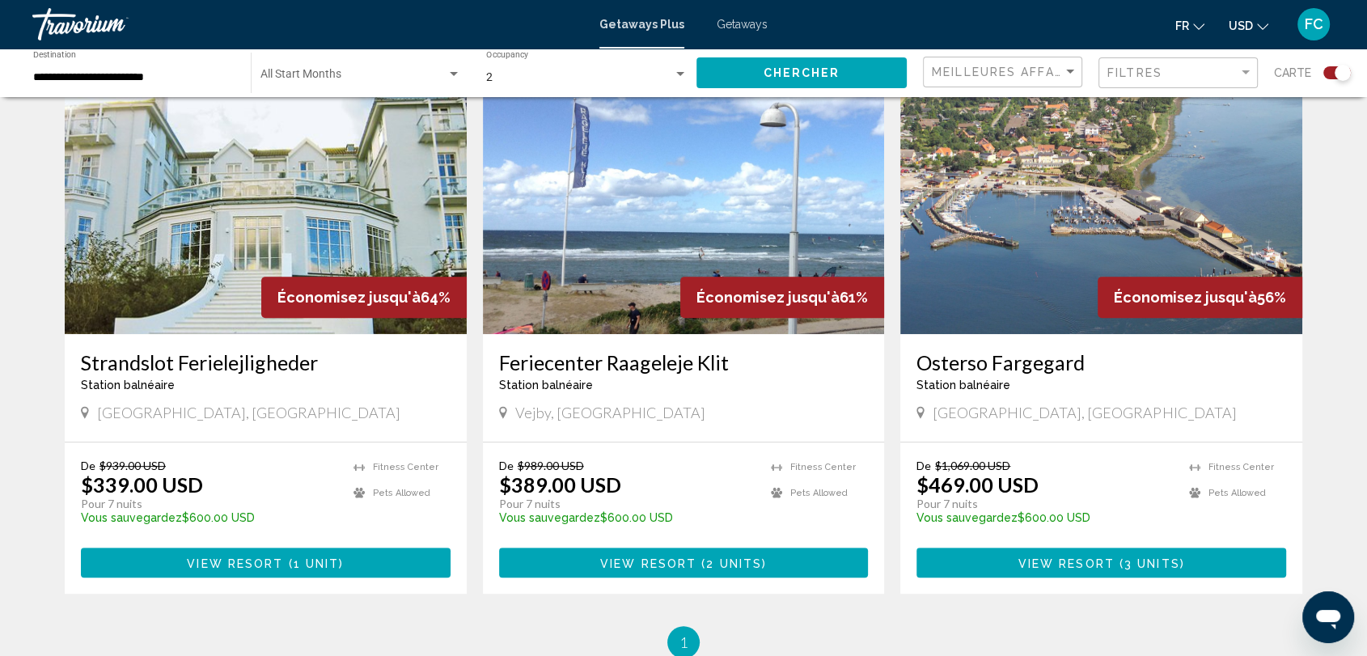
scroll to position [537, 0]
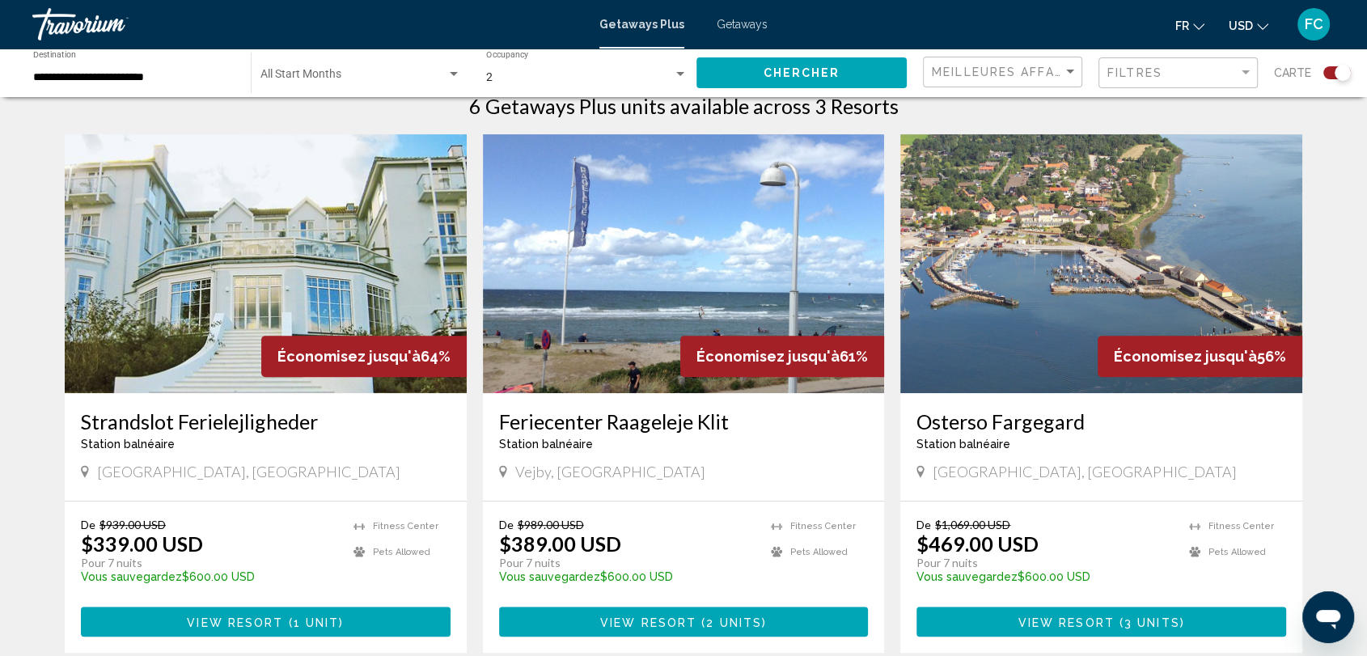
click at [238, 271] on img "Main content" at bounding box center [266, 263] width 402 height 259
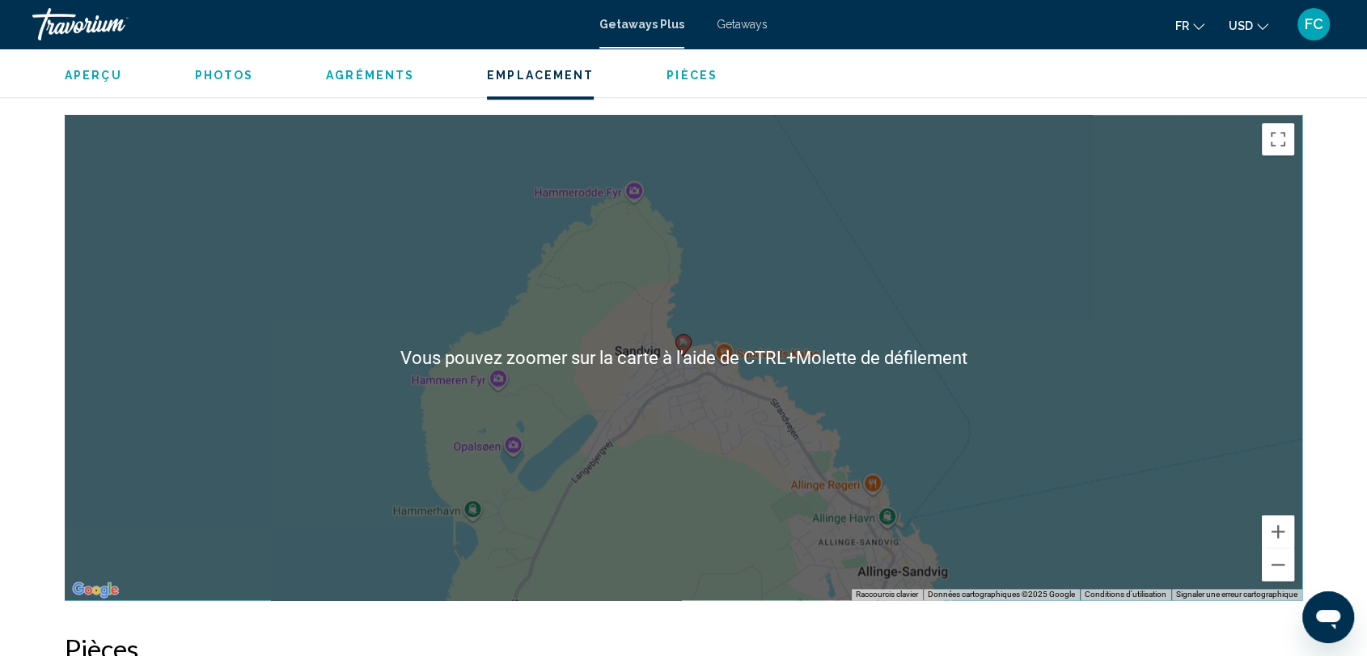
scroll to position [1932, 0]
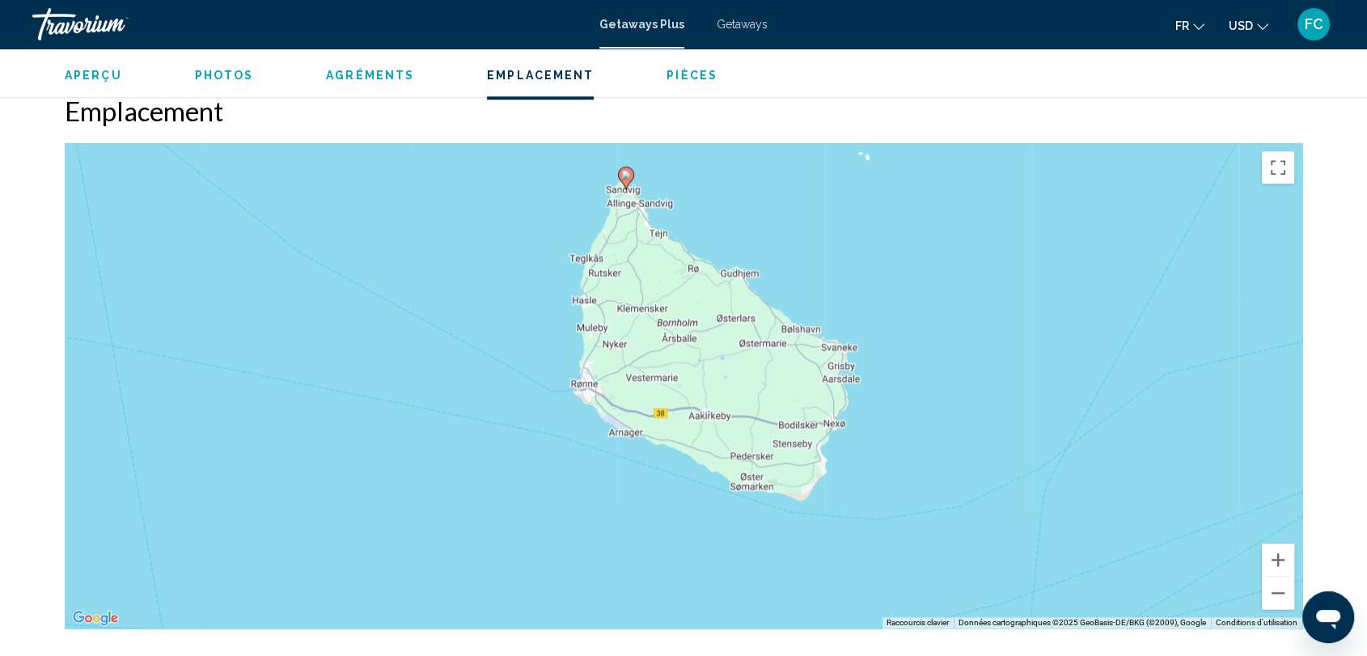
drag, startPoint x: 740, startPoint y: 353, endPoint x: 711, endPoint y: 226, distance: 130.3
click at [711, 226] on div "Pour activer le glissement avec le clavier, appuyez sur Alt+Entrée. Une fois ce…" at bounding box center [683, 385] width 1237 height 485
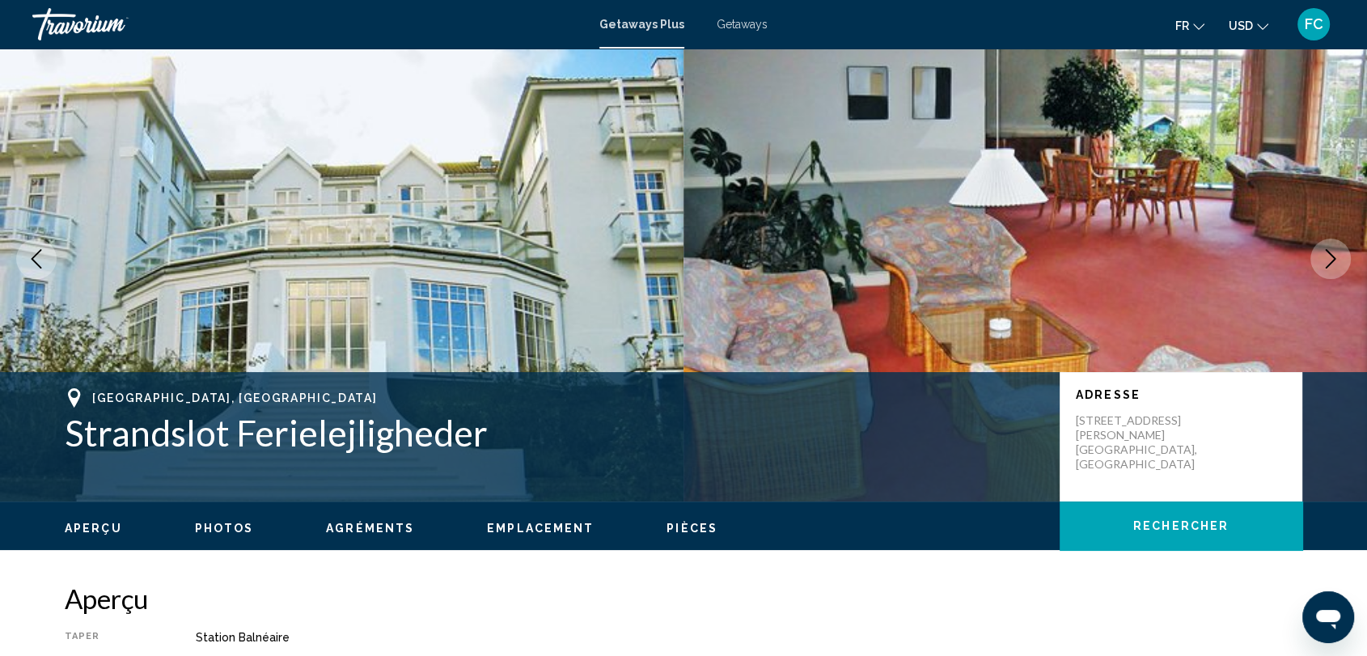
scroll to position [0, 0]
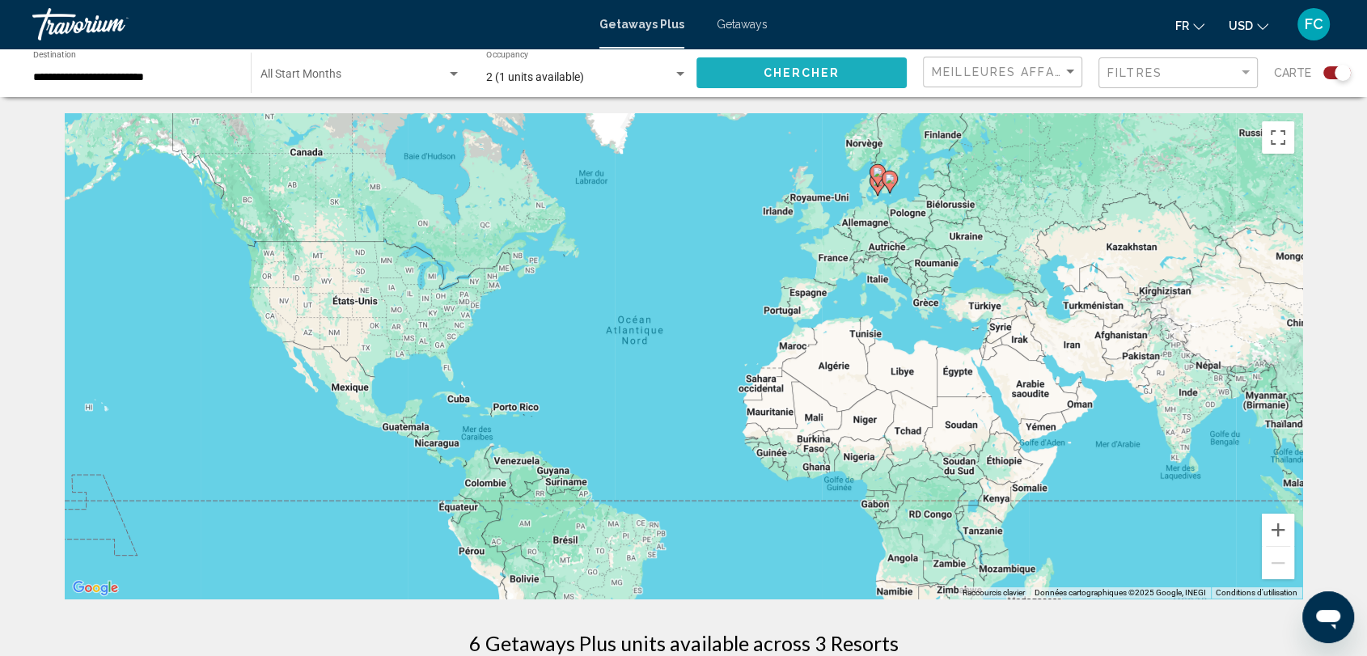
click at [842, 71] on button "Chercher" at bounding box center [801, 72] width 210 height 30
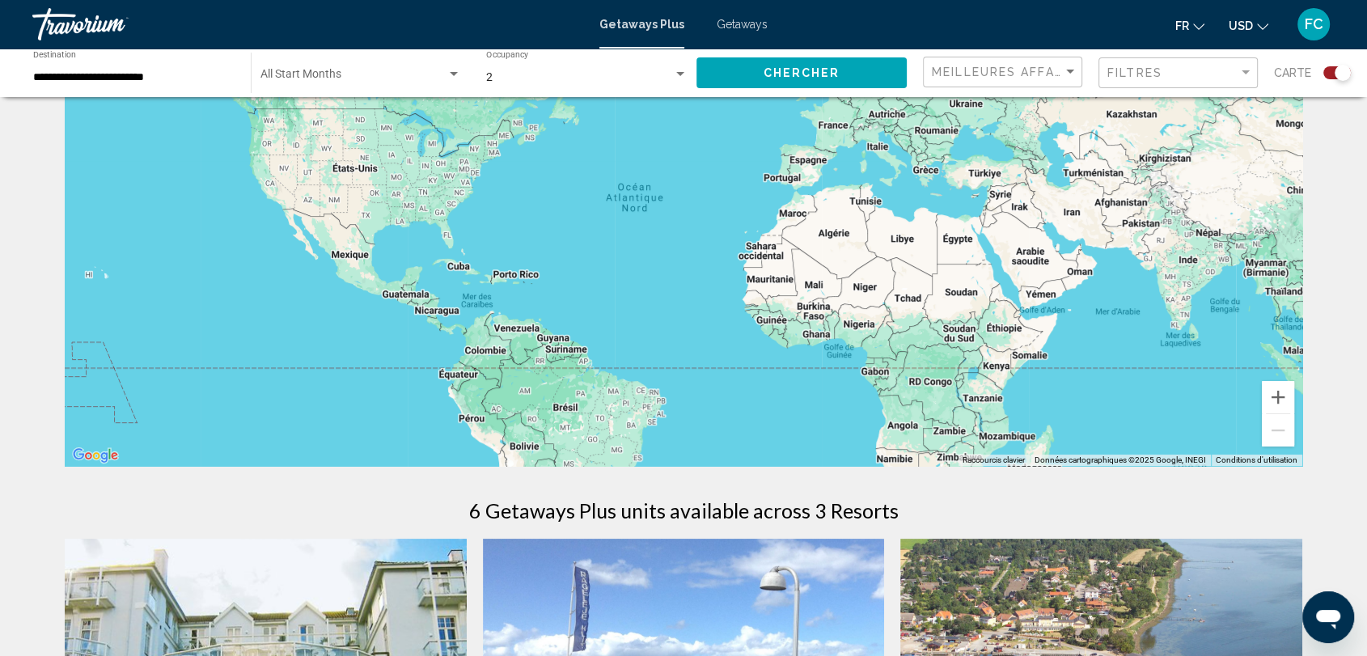
scroll to position [315, 0]
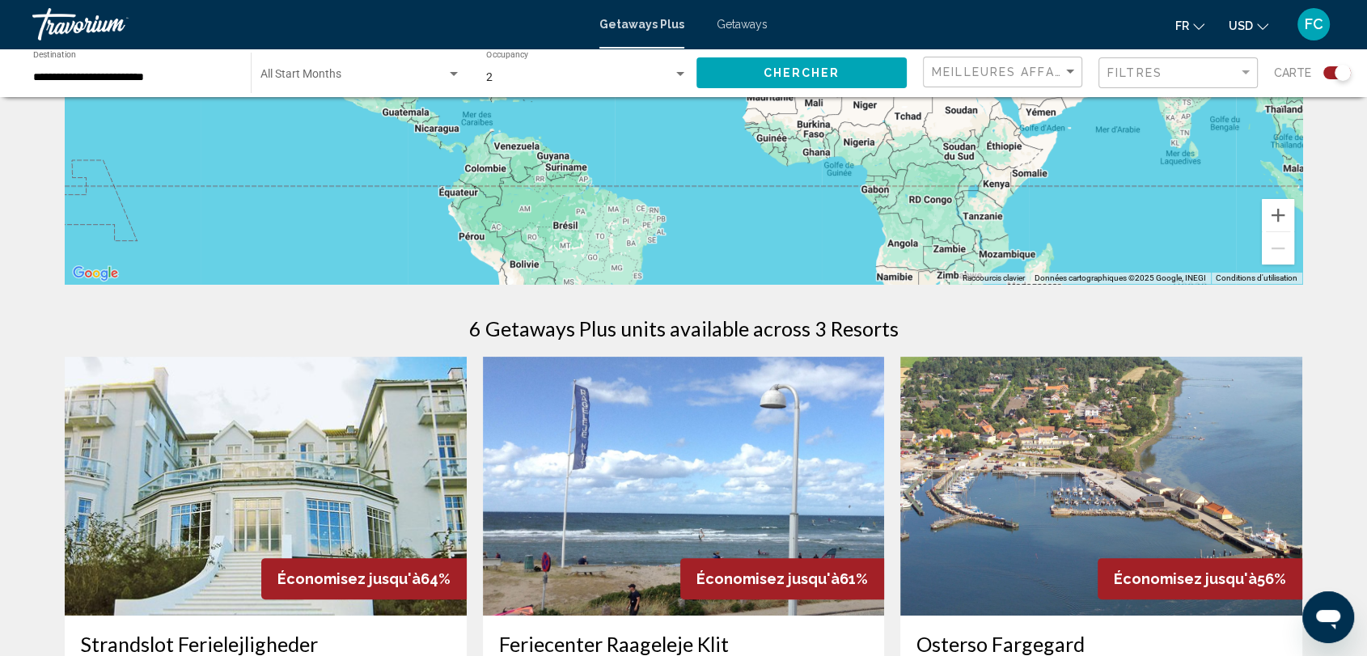
click at [755, 530] on img "Main content" at bounding box center [684, 486] width 402 height 259
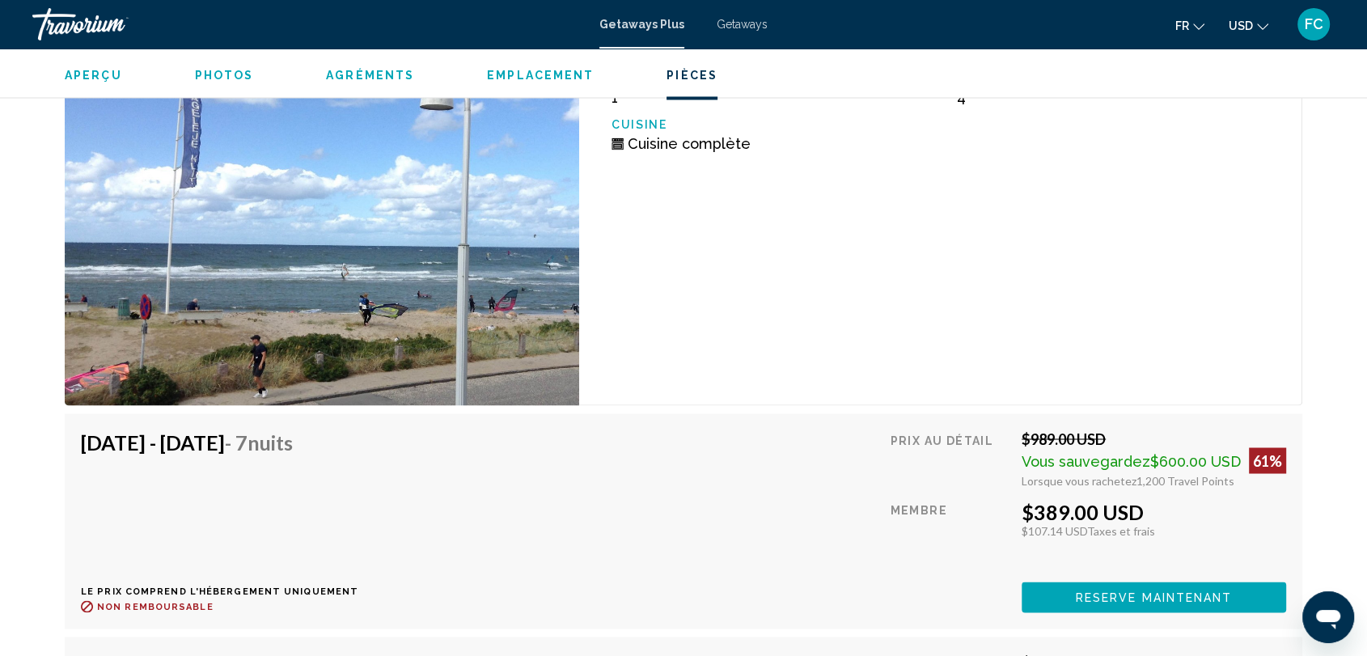
scroll to position [2741, 0]
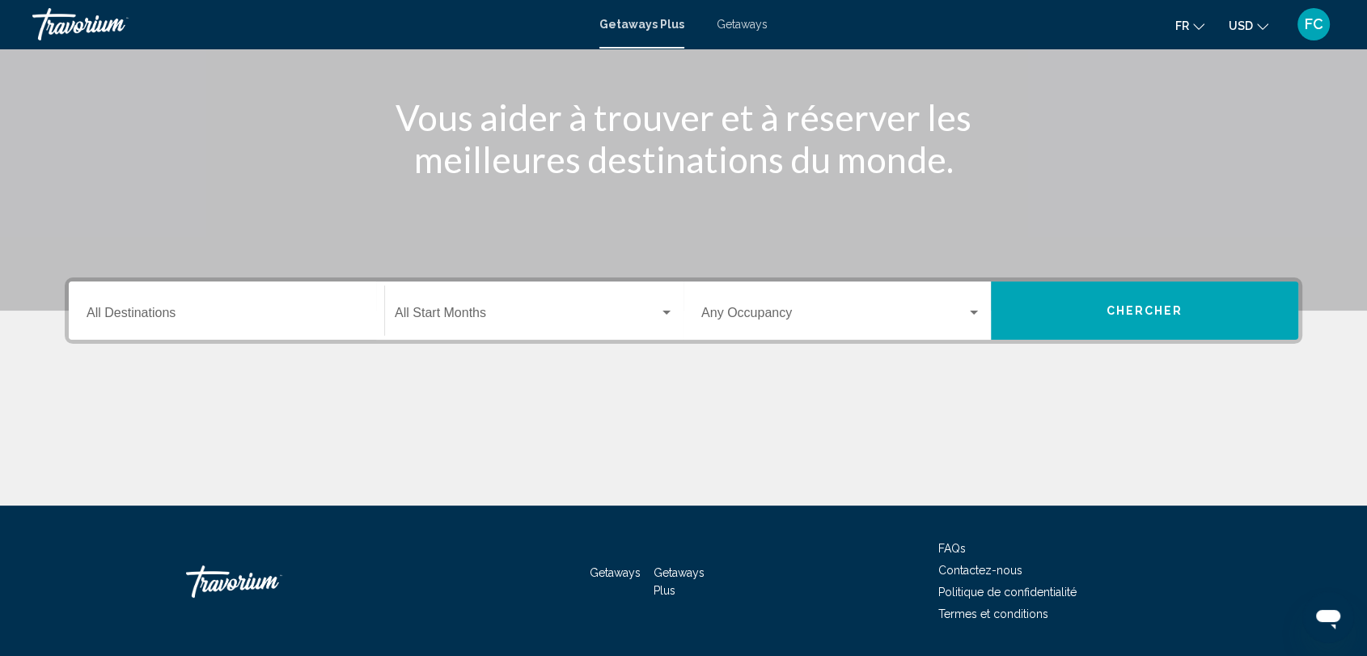
scroll to position [176, 0]
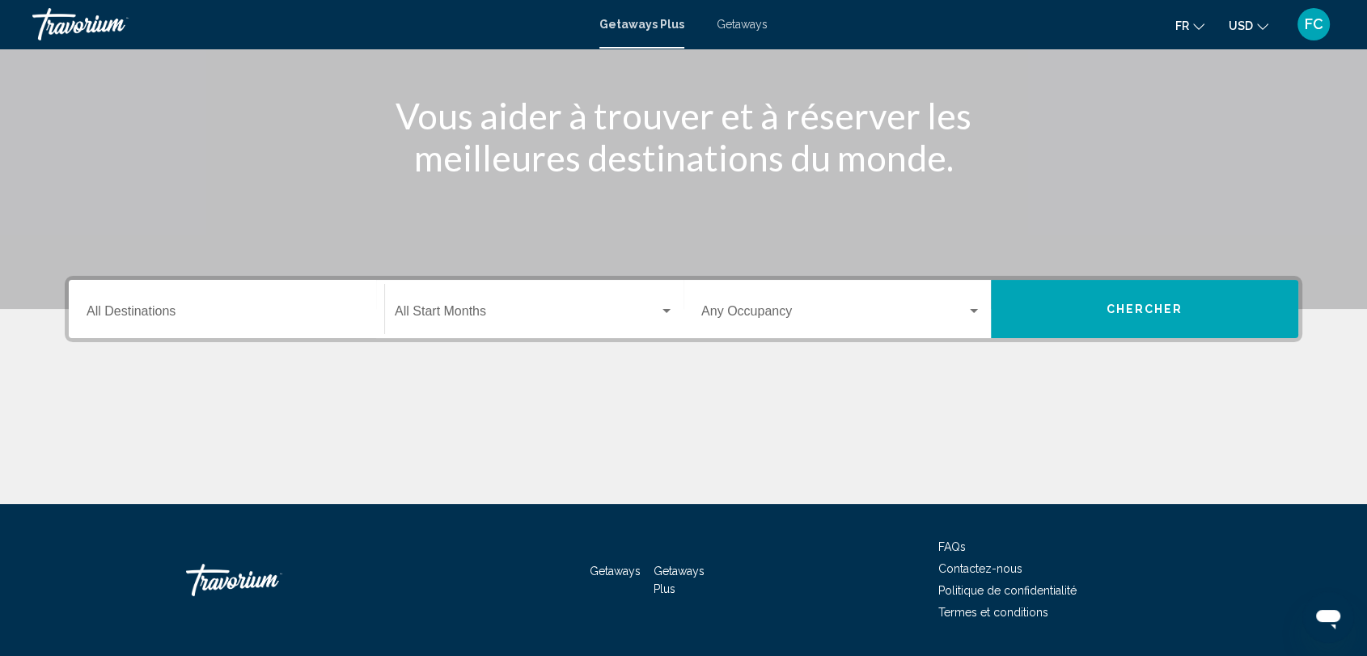
click at [308, 315] on input "Destination All Destinations" at bounding box center [227, 314] width 280 height 15
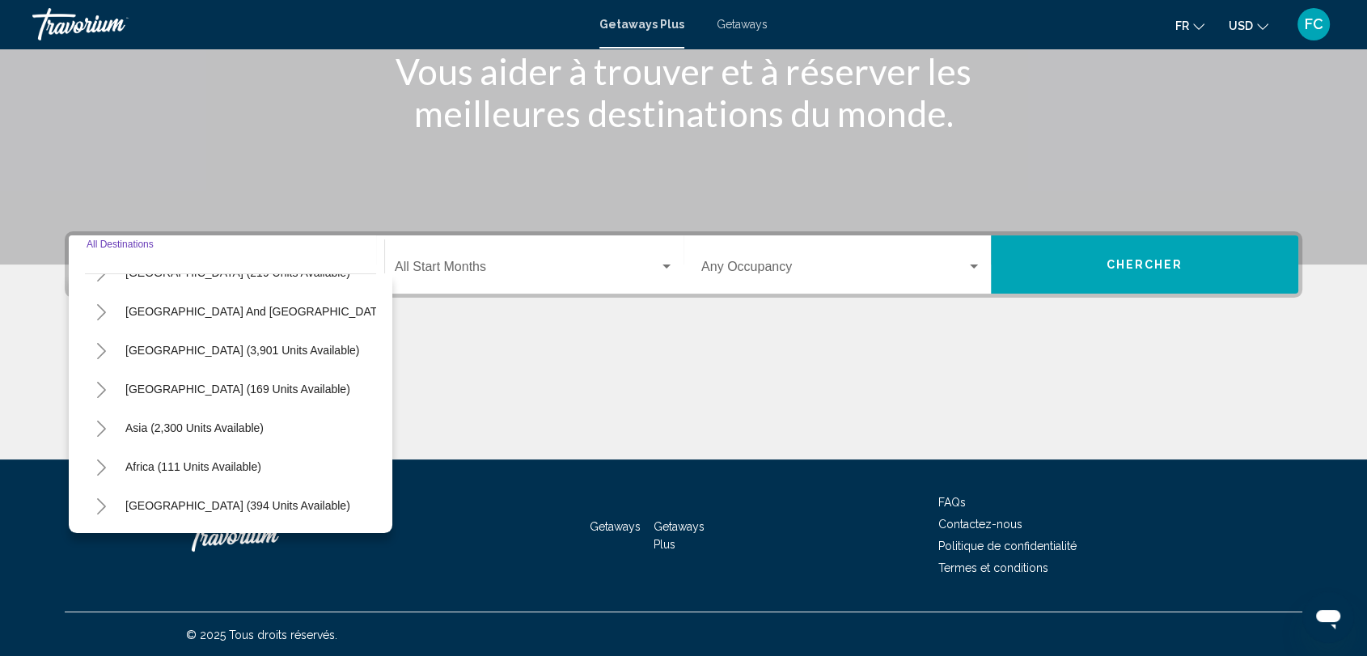
scroll to position [275, 0]
click at [210, 421] on span "Asia (2,300 units available)" at bounding box center [194, 427] width 138 height 13
type input "**********"
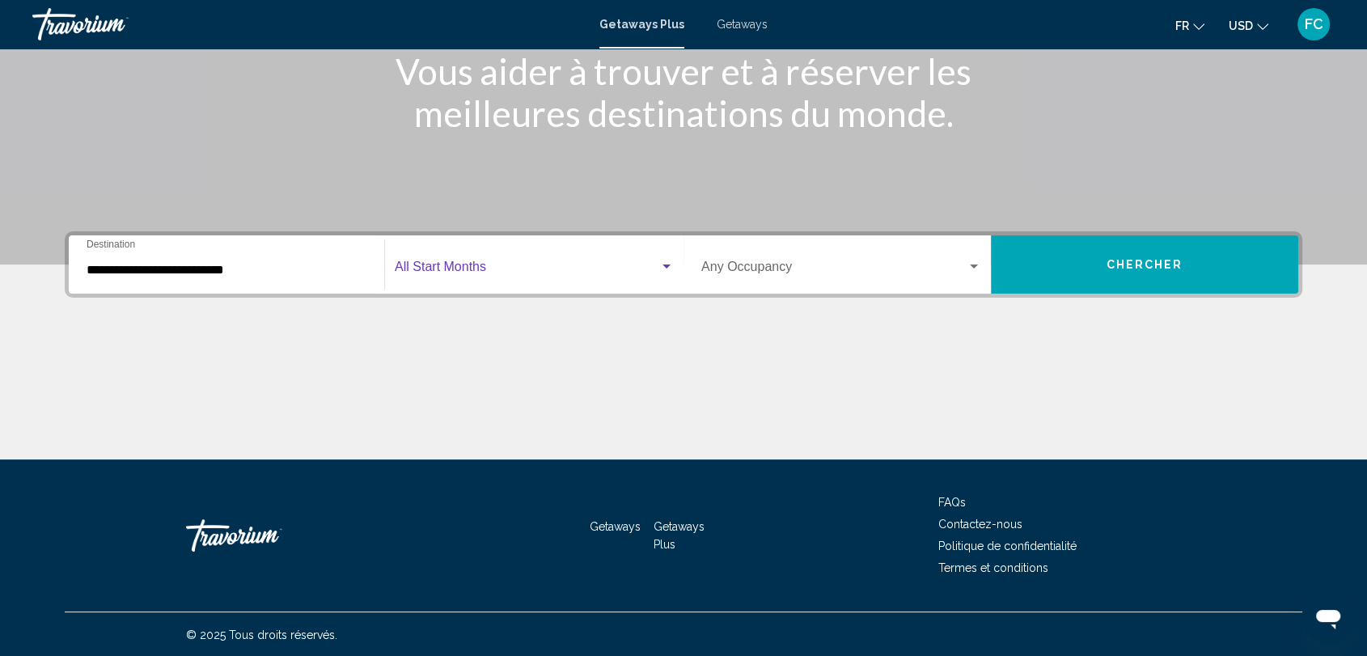
click at [655, 265] on span "Search widget" at bounding box center [527, 270] width 264 height 15
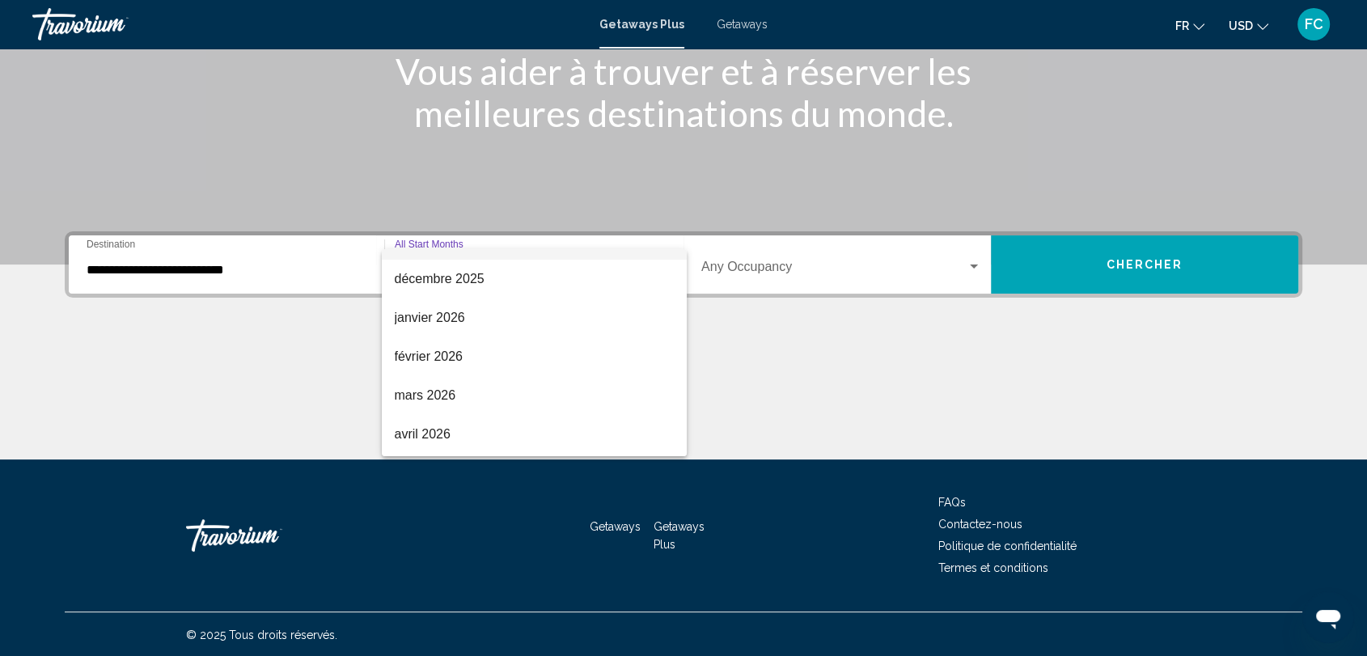
scroll to position [157, 0]
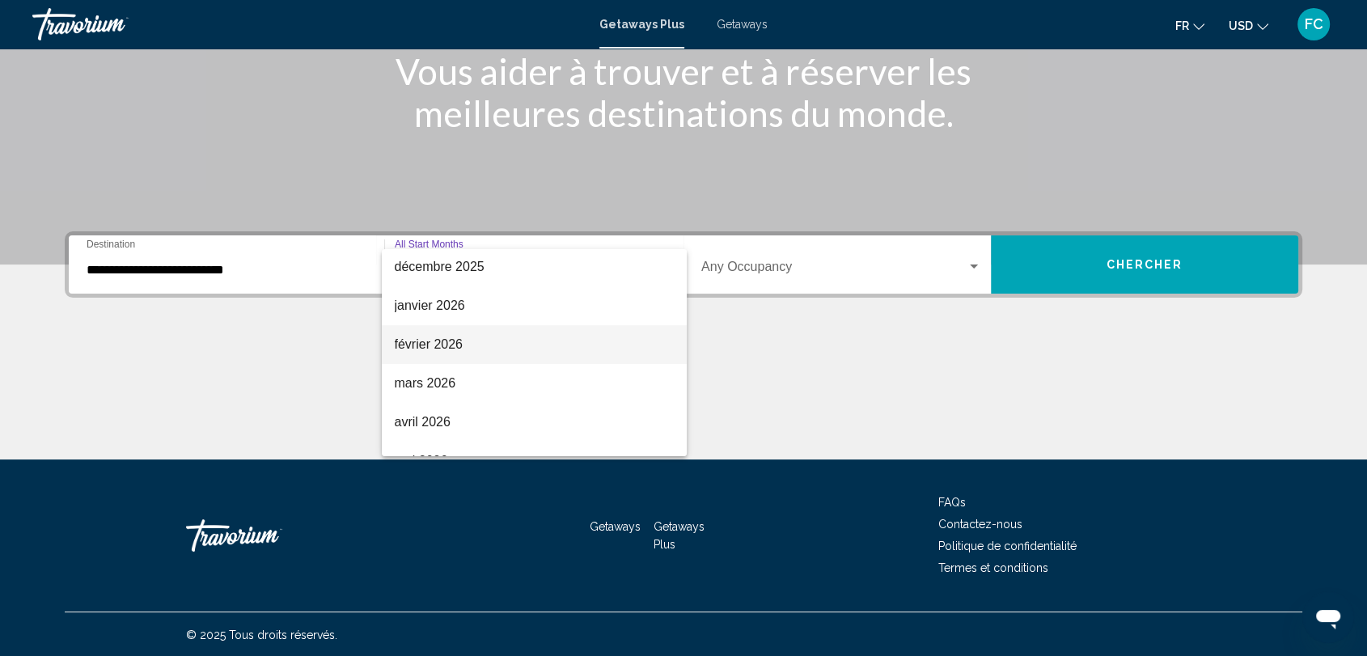
click at [465, 340] on span "février 2026" at bounding box center [534, 344] width 279 height 39
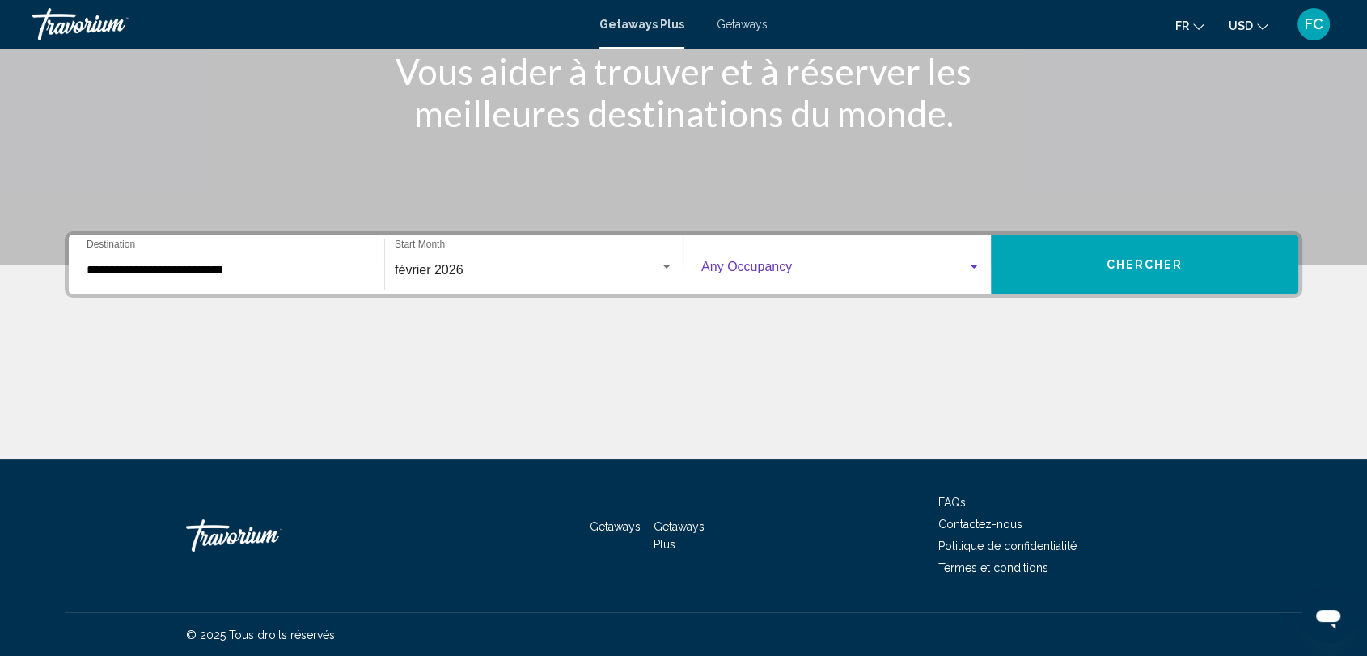
click at [974, 261] on div "Search widget" at bounding box center [973, 266] width 15 height 13
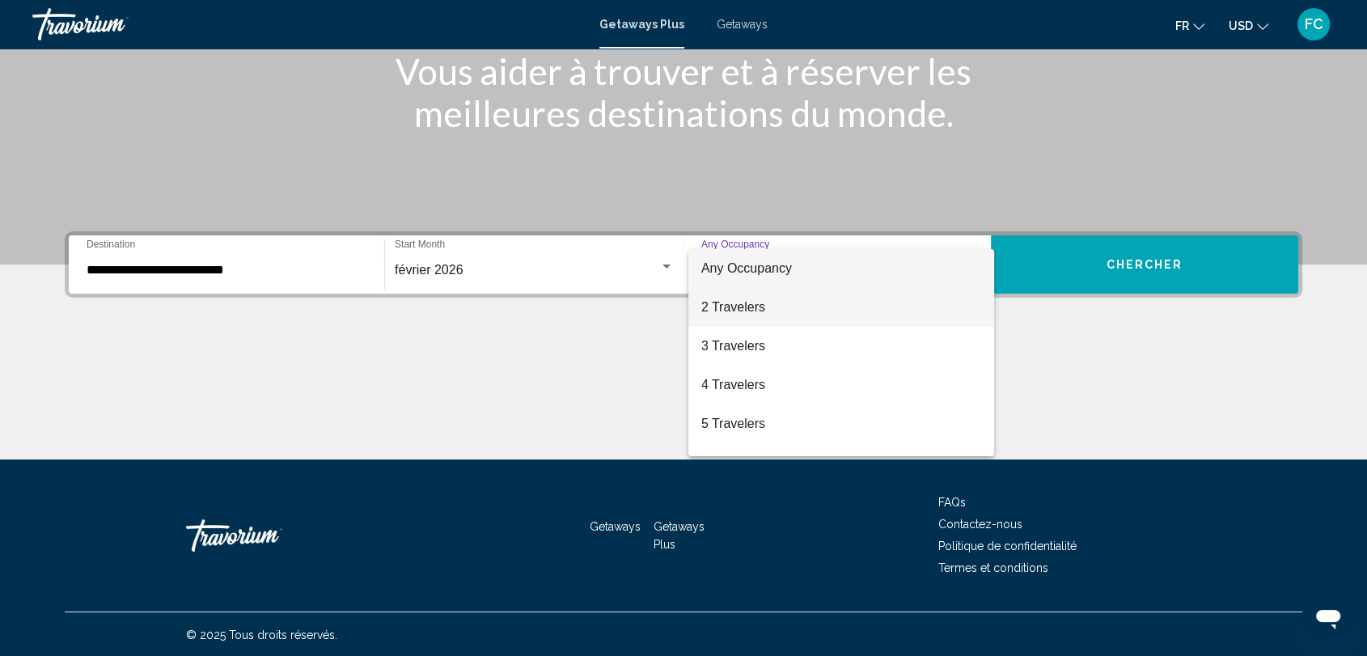
click at [803, 306] on span "2 Travelers" at bounding box center [841, 307] width 280 height 39
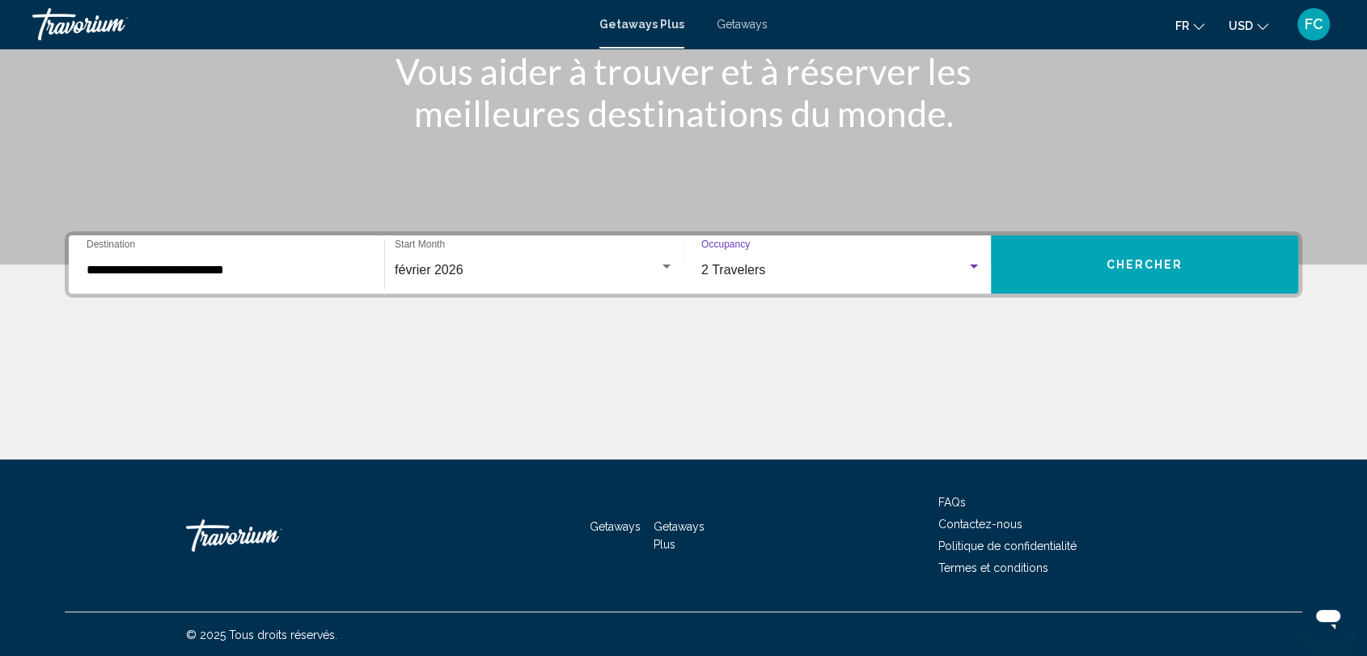
click at [1096, 262] on button "Chercher" at bounding box center [1144, 264] width 307 height 58
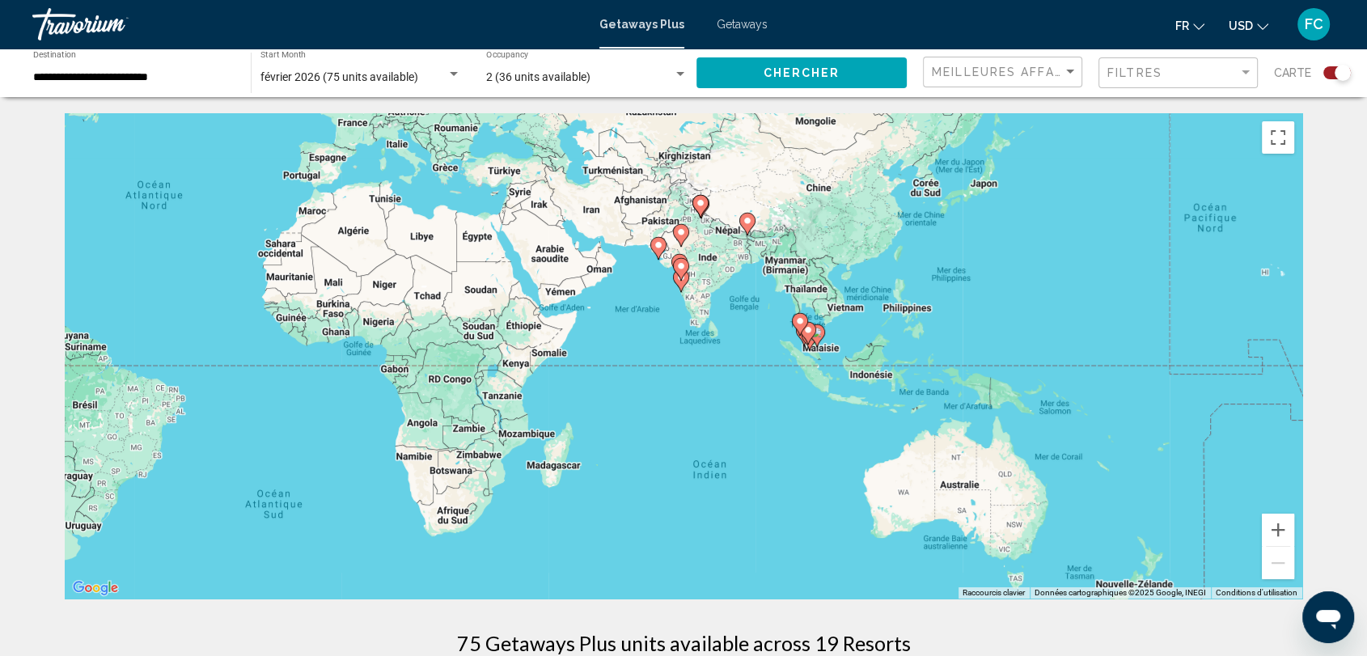
drag, startPoint x: 1126, startPoint y: 367, endPoint x: 644, endPoint y: 230, distance: 501.8
click at [644, 230] on div "Pour activer le glissement avec le clavier, appuyez sur Alt+Entrée. Une fois ce…" at bounding box center [683, 355] width 1237 height 485
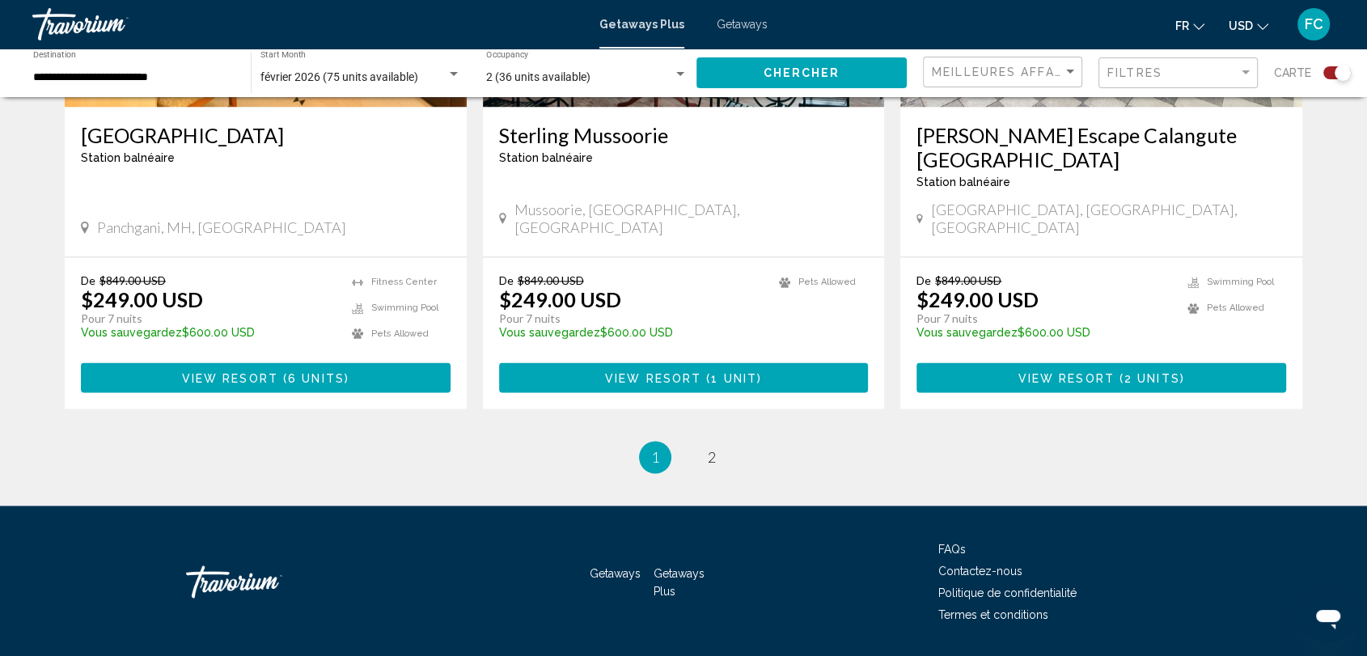
scroll to position [2528, 0]
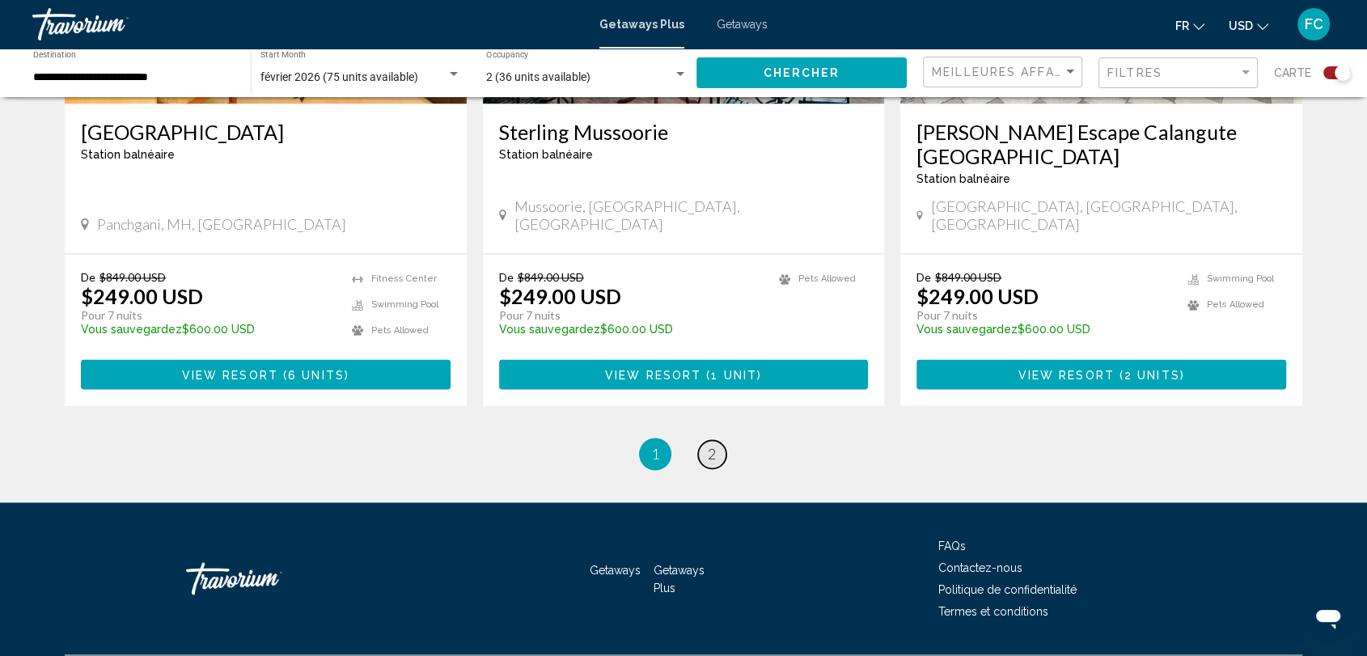
click at [712, 445] on span "2" at bounding box center [712, 454] width 8 height 18
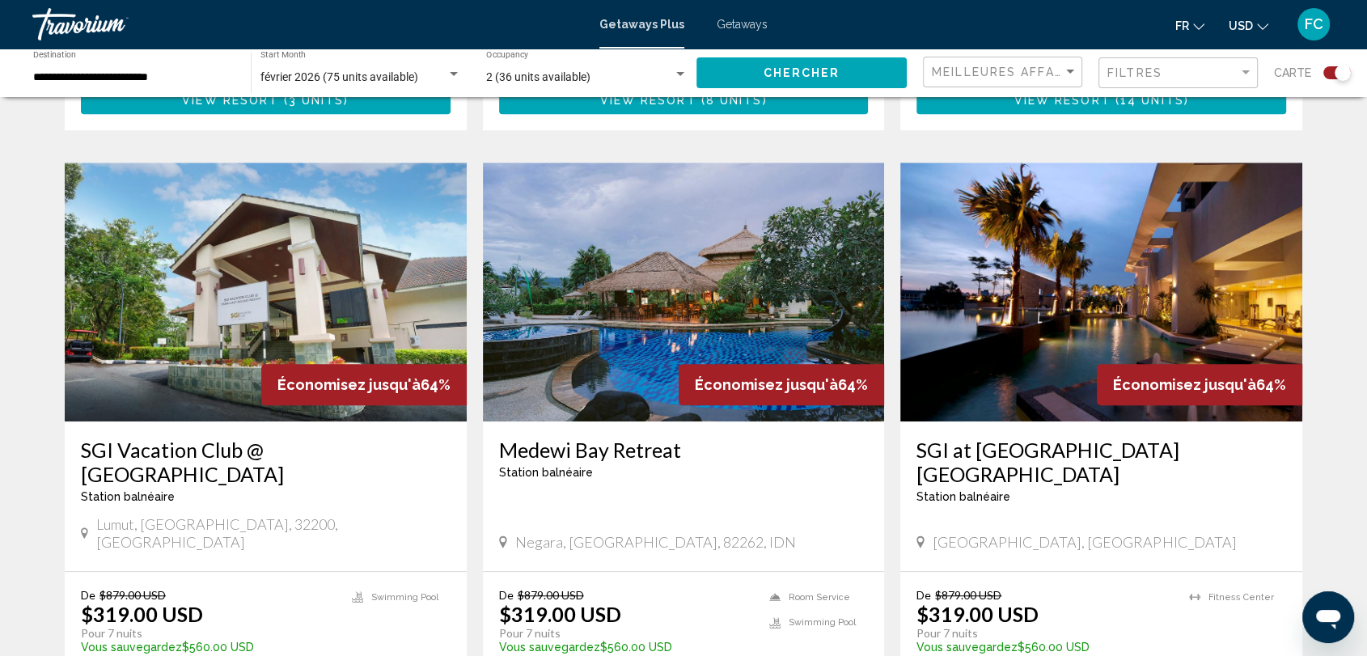
scroll to position [1077, 0]
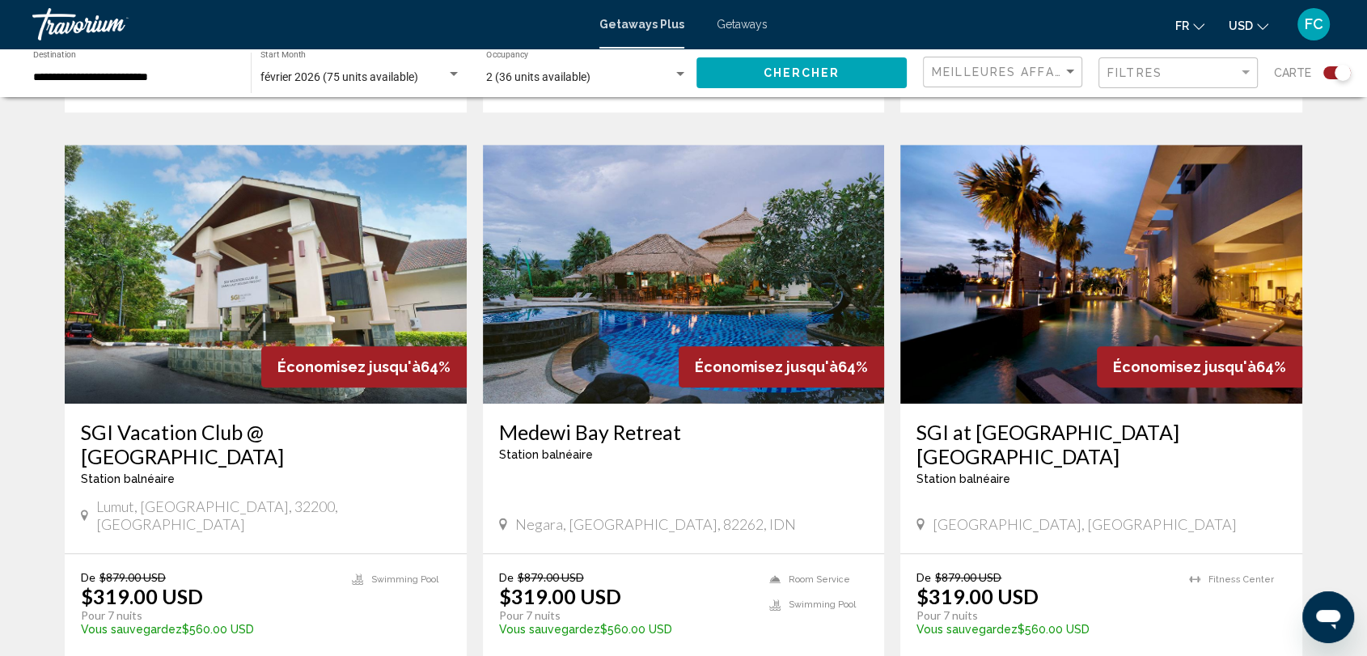
click at [721, 319] on img "Main content" at bounding box center [684, 274] width 402 height 259
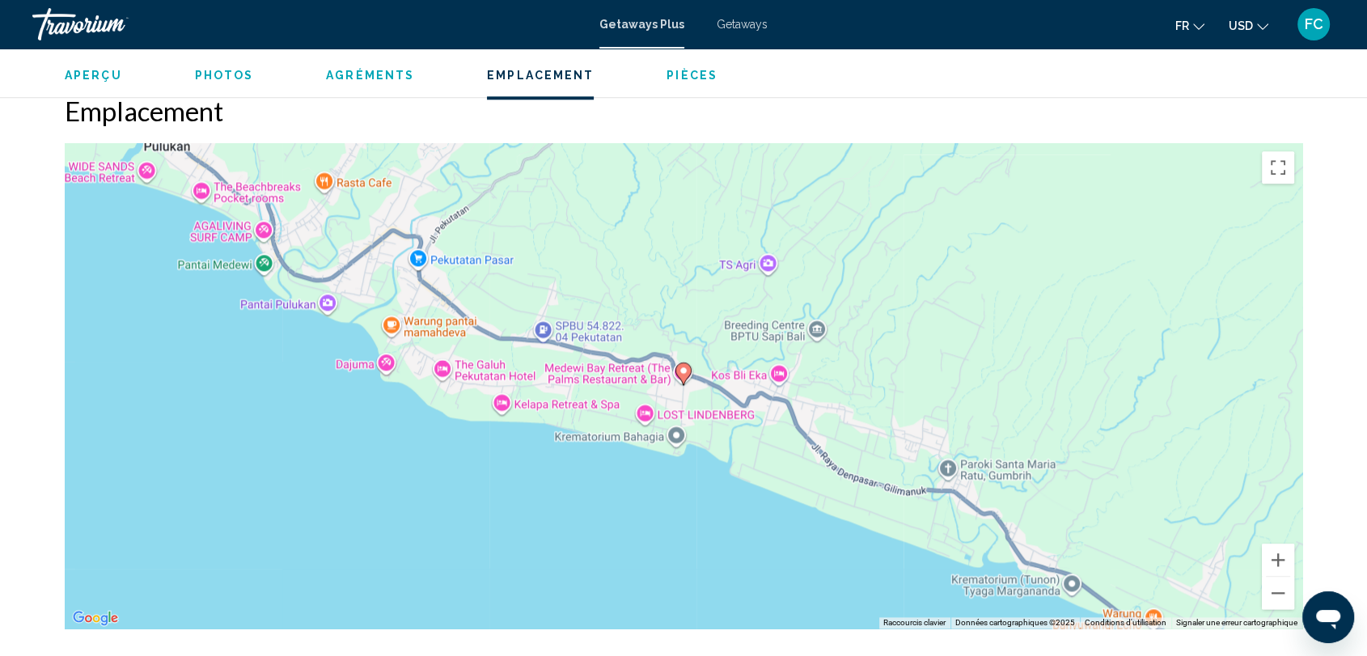
scroll to position [1881, 0]
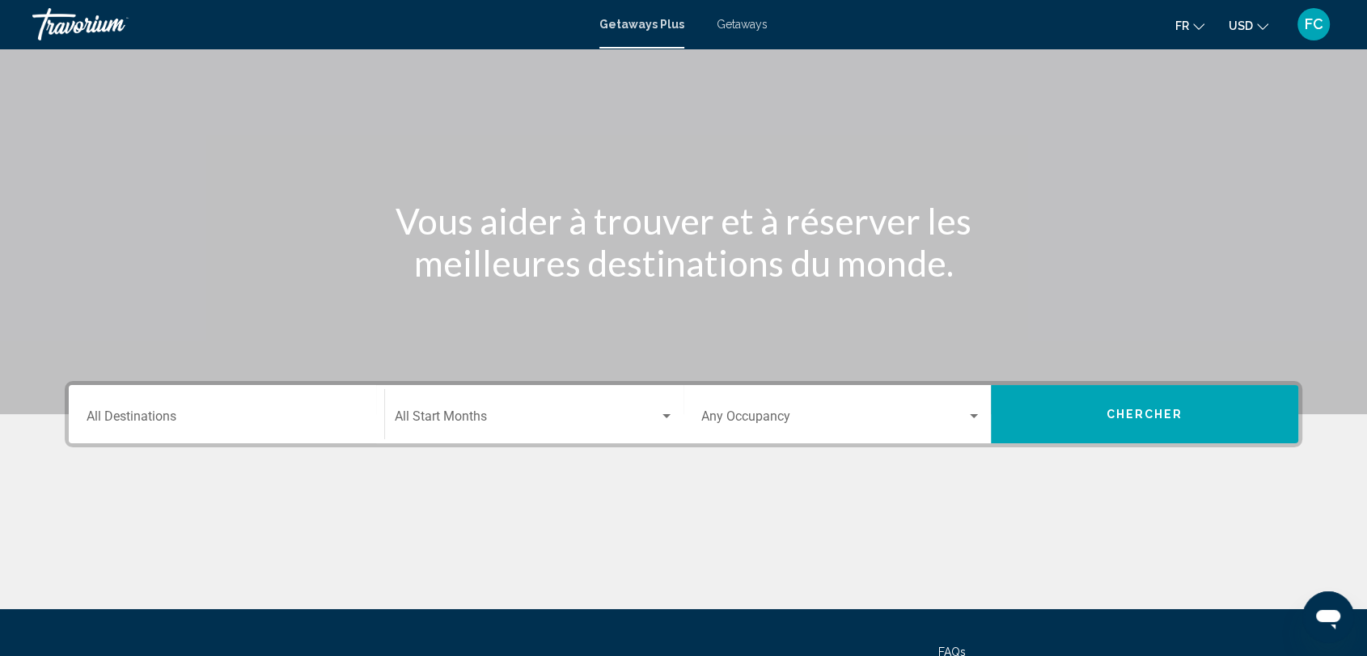
scroll to position [221, 0]
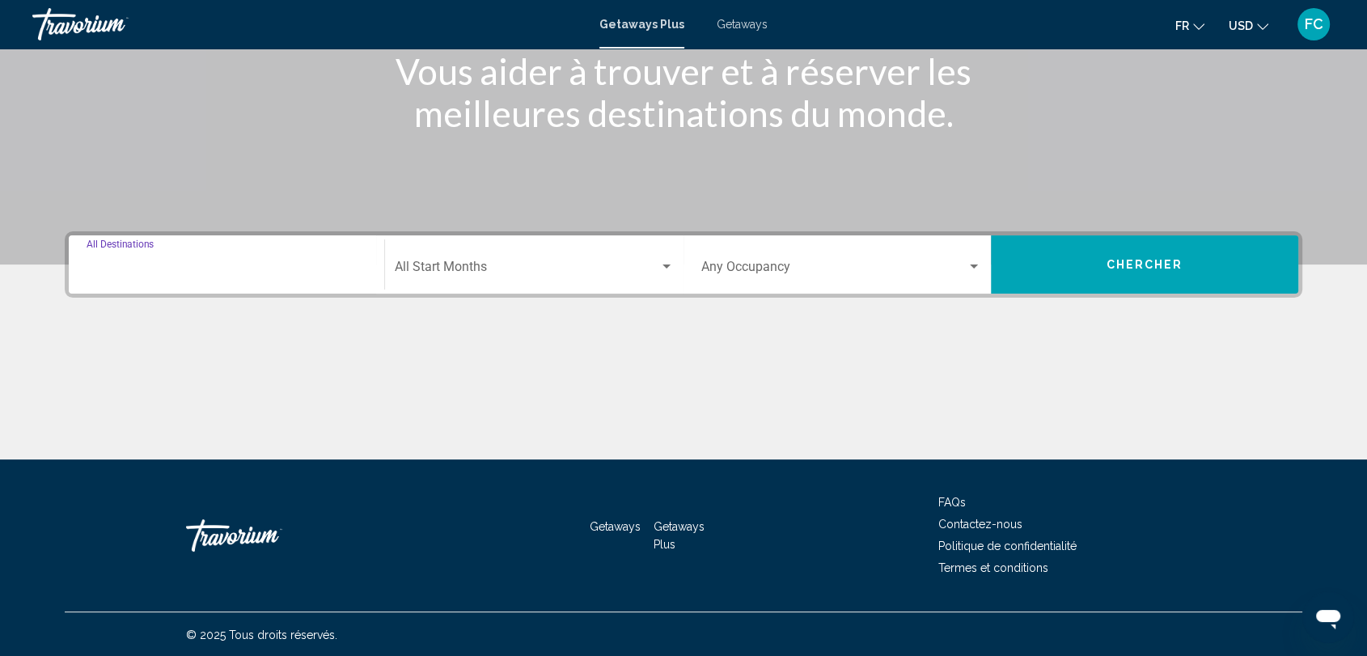
click at [258, 264] on input "Destination All Destinations" at bounding box center [227, 270] width 280 height 15
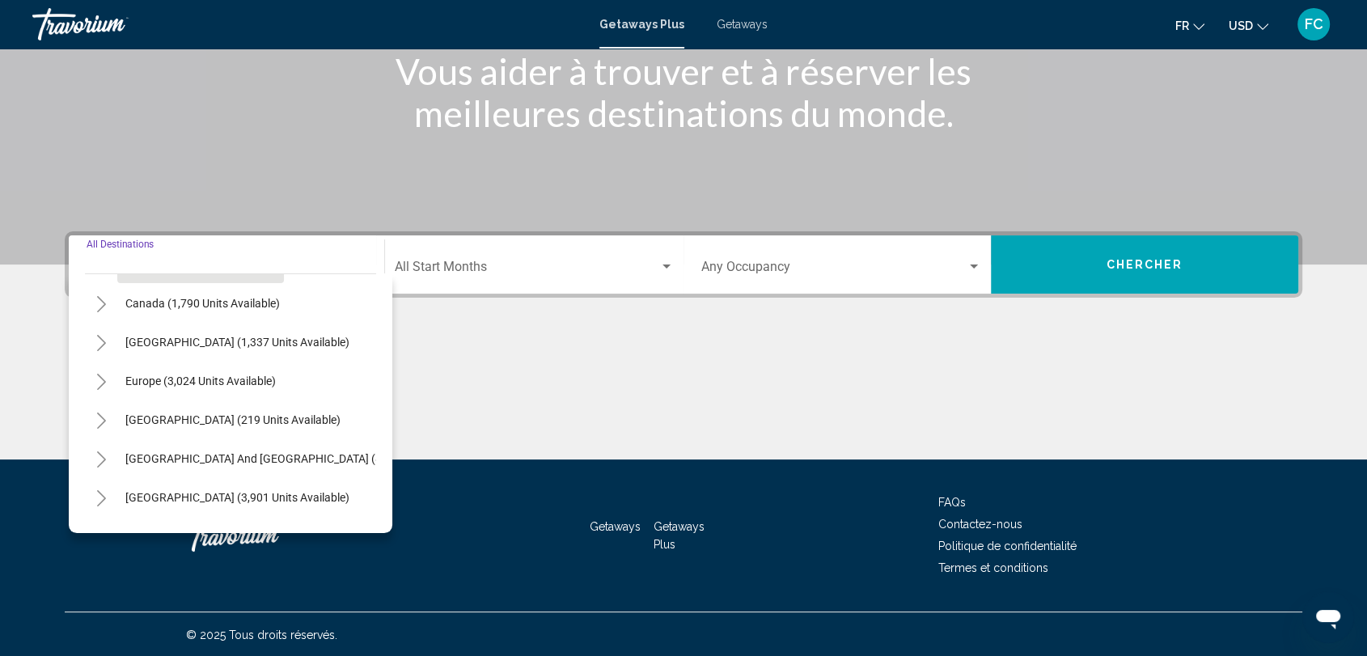
scroll to position [135, 0]
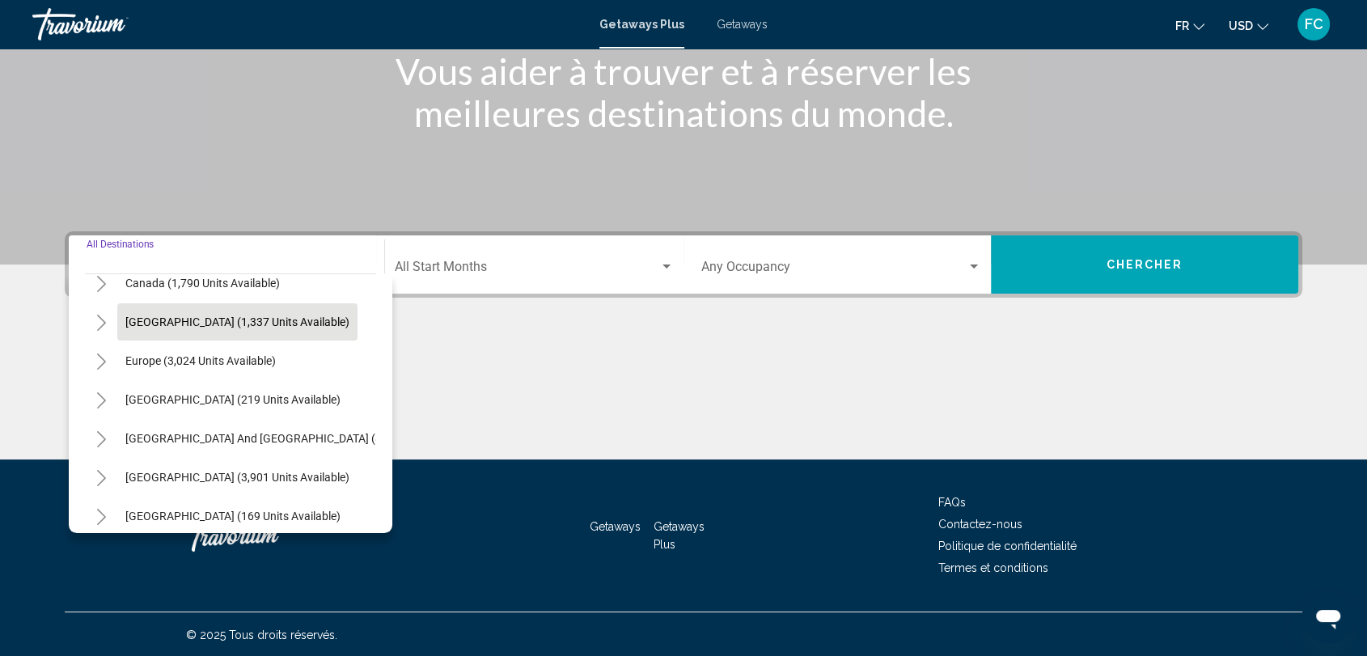
click at [247, 323] on span "[GEOGRAPHIC_DATA] (1,337 units available)" at bounding box center [237, 321] width 224 height 13
type input "**********"
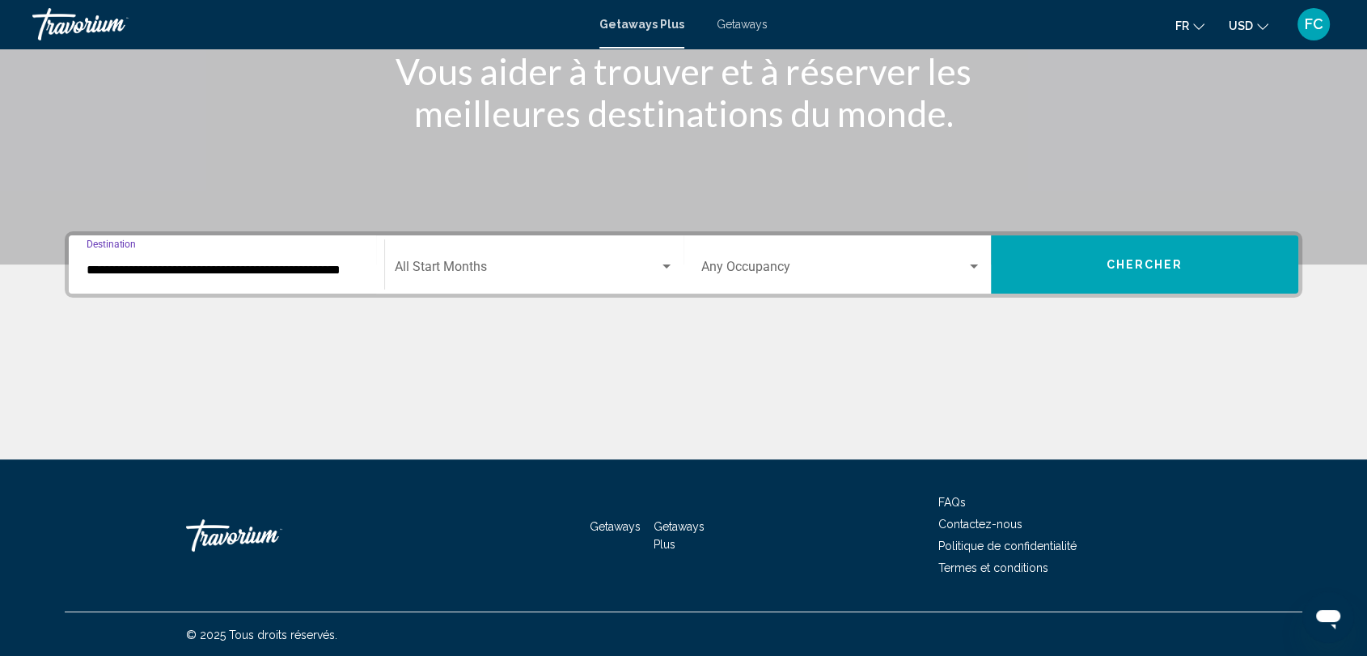
click at [969, 264] on div "Search widget" at bounding box center [973, 266] width 15 height 13
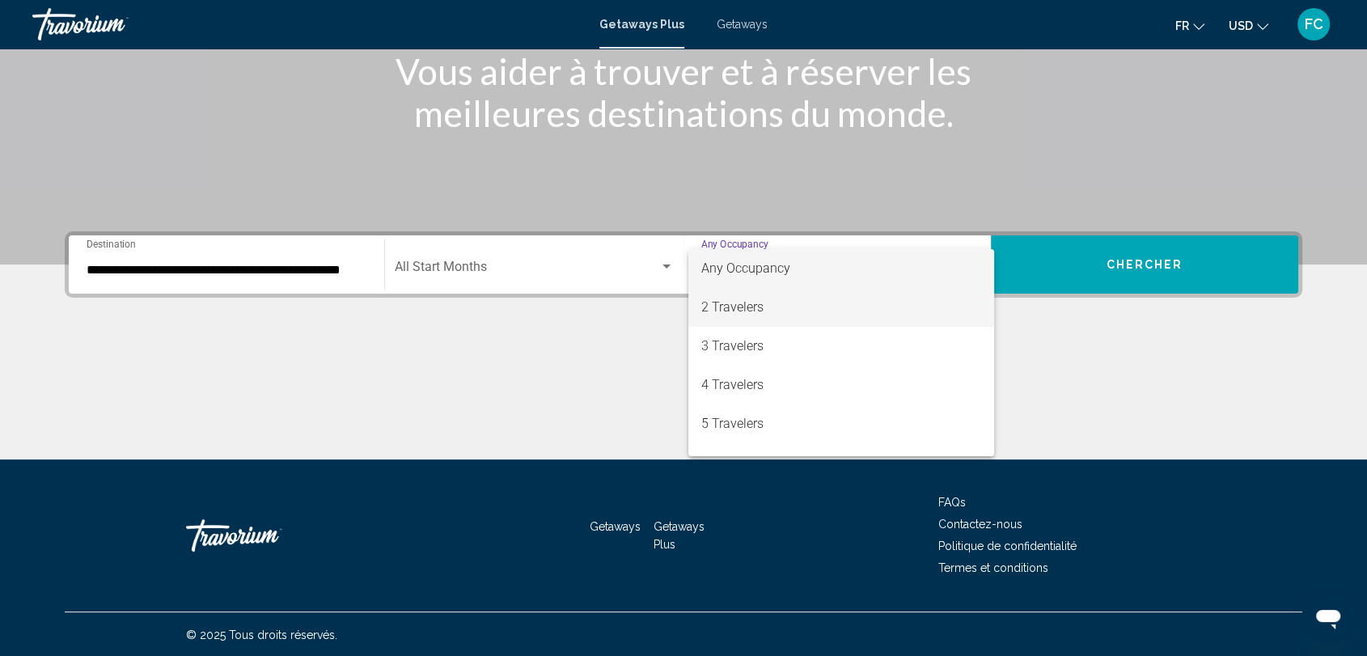
click at [905, 306] on span "2 Travelers" at bounding box center [841, 307] width 280 height 39
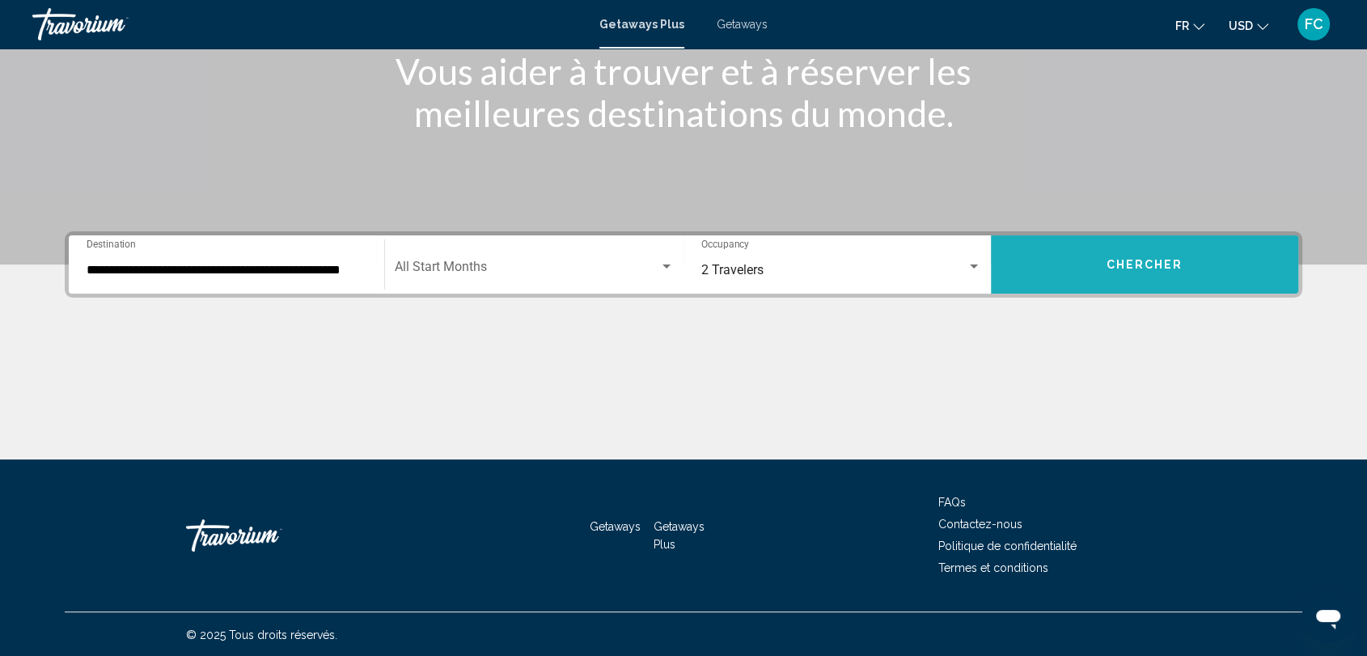
click at [1141, 260] on span "Chercher" at bounding box center [1144, 265] width 77 height 13
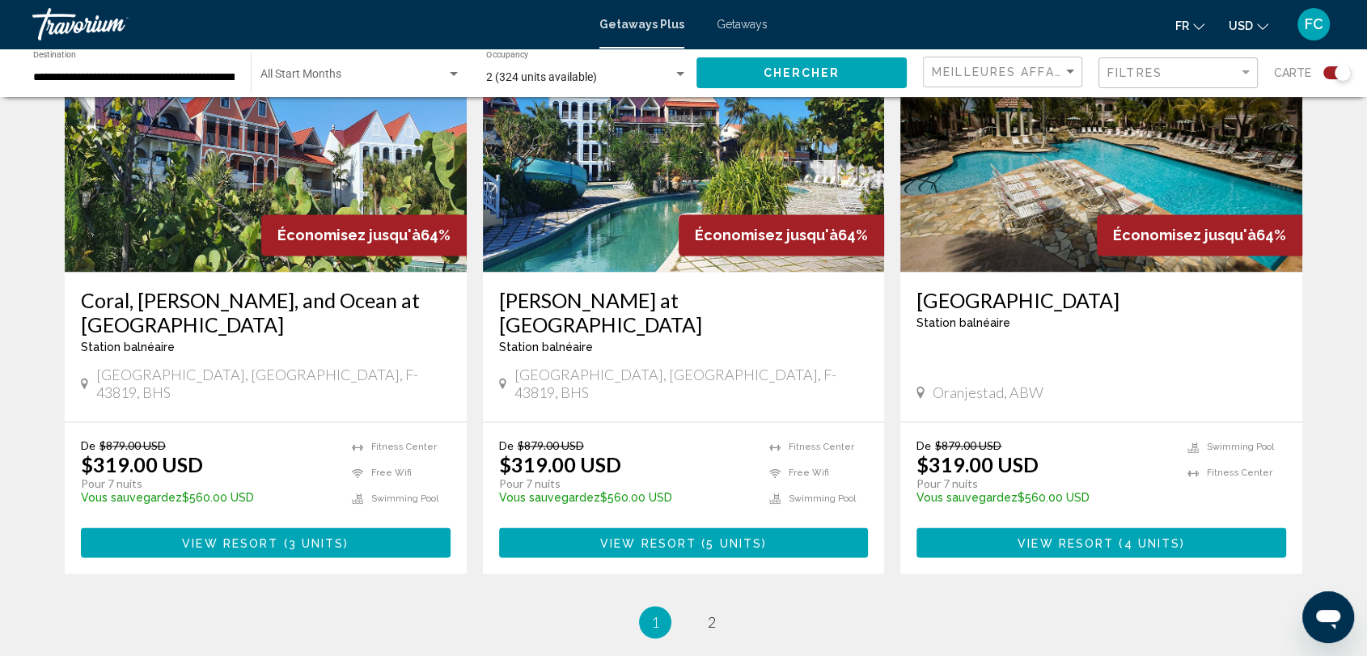
scroll to position [2381, 0]
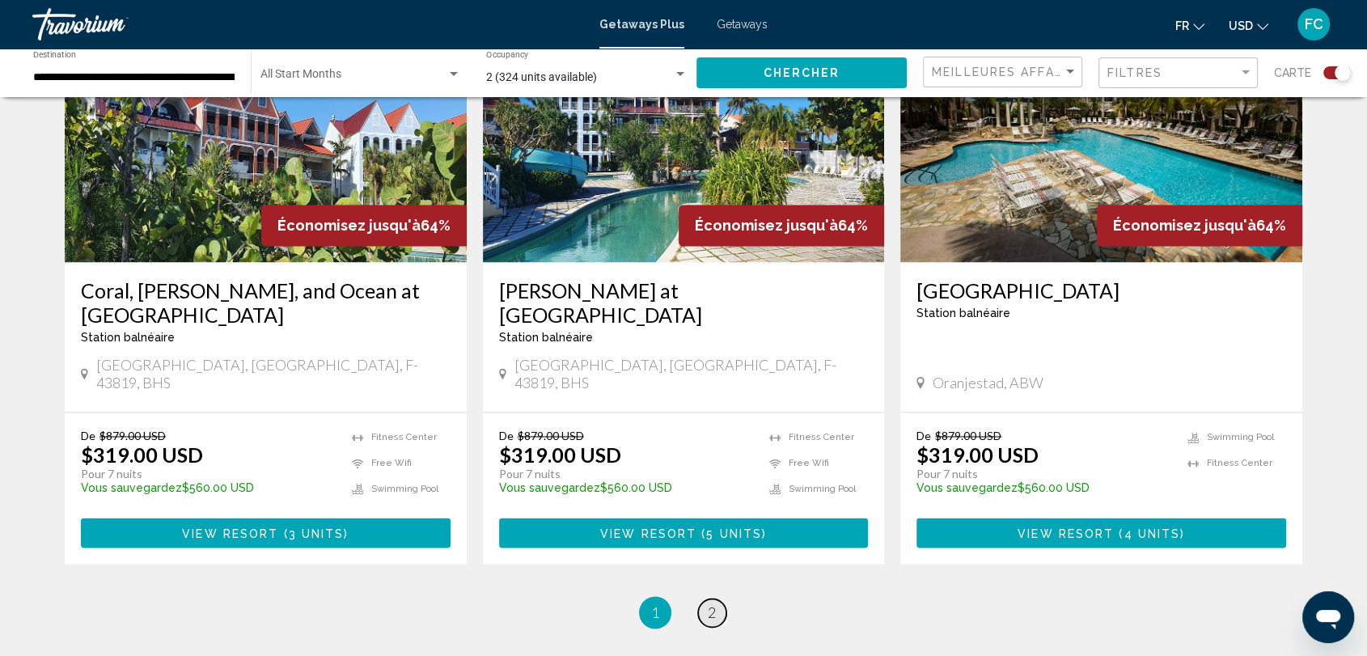
click at [712, 603] on span "2" at bounding box center [712, 612] width 8 height 18
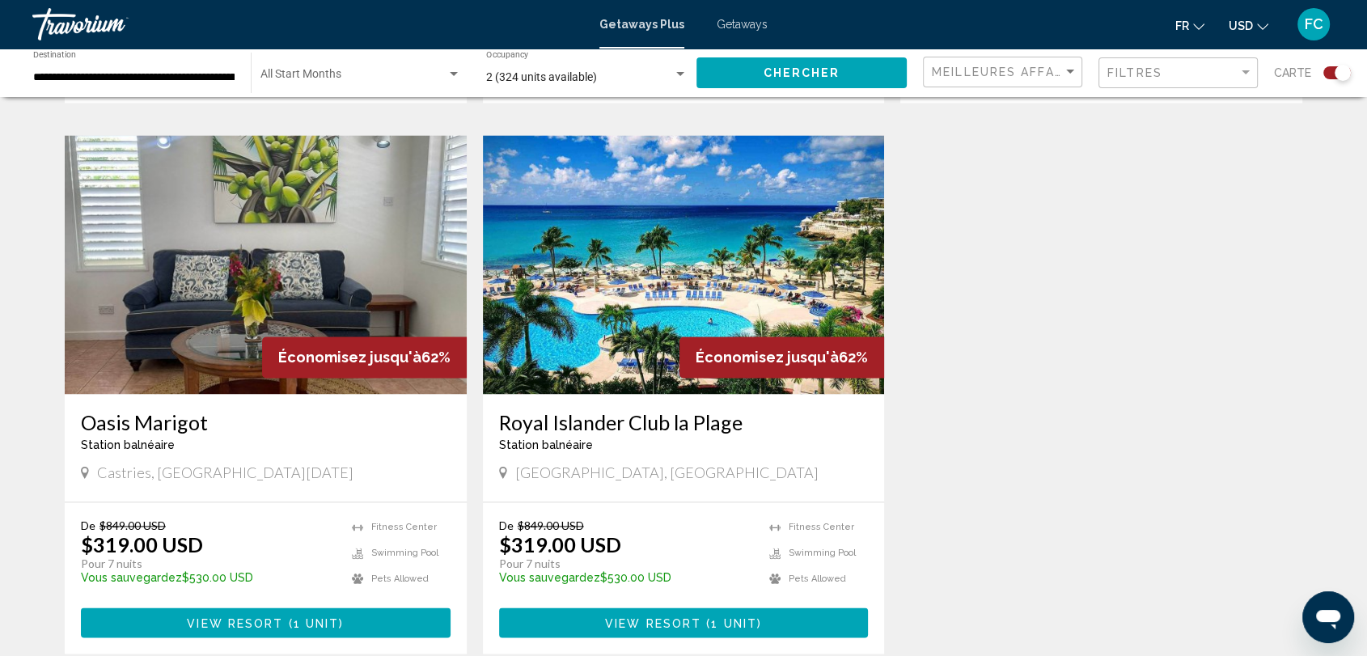
scroll to position [2291, 0]
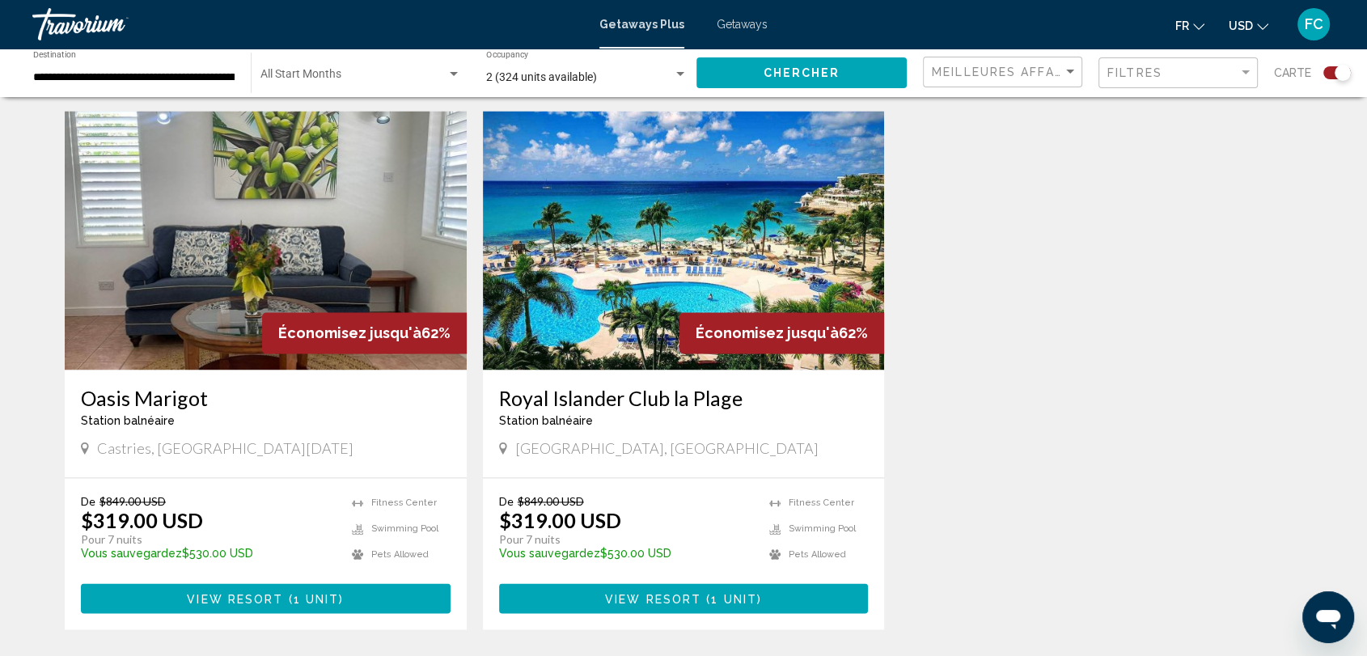
click at [685, 312] on div "Économisez jusqu'à 62%" at bounding box center [781, 332] width 205 height 41
click at [683, 592] on span "View Resort" at bounding box center [653, 598] width 96 height 13
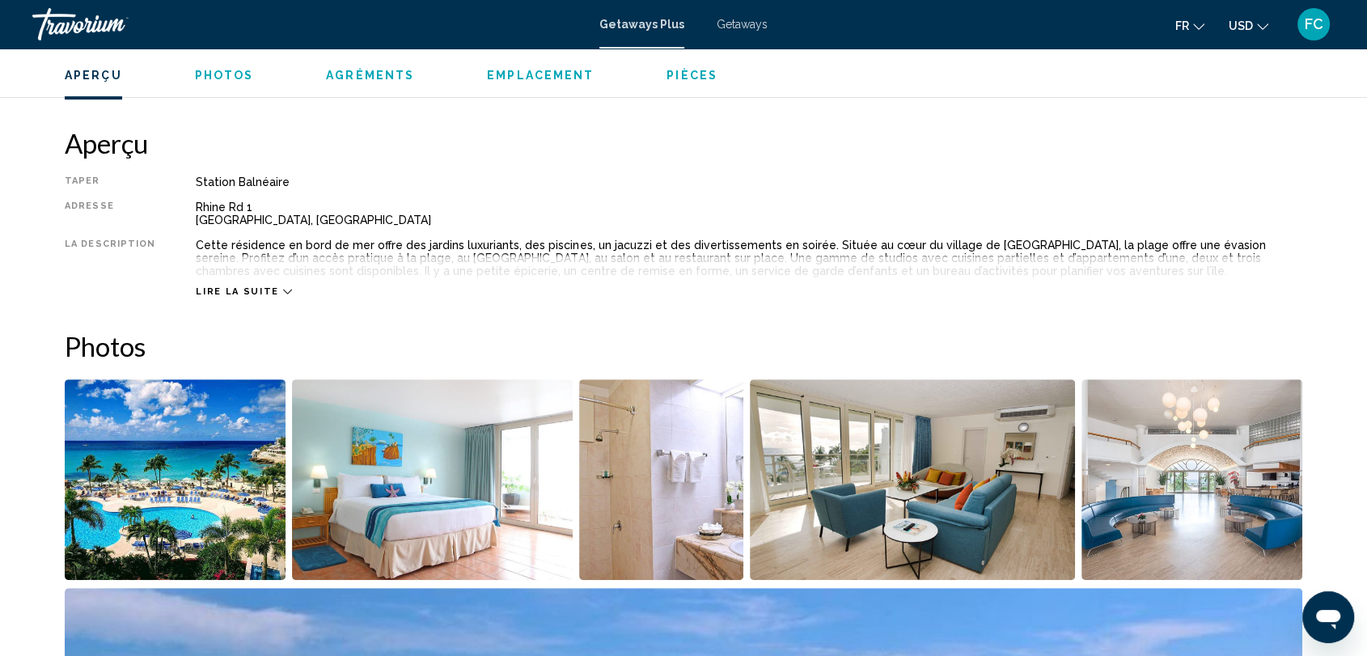
scroll to position [524, 0]
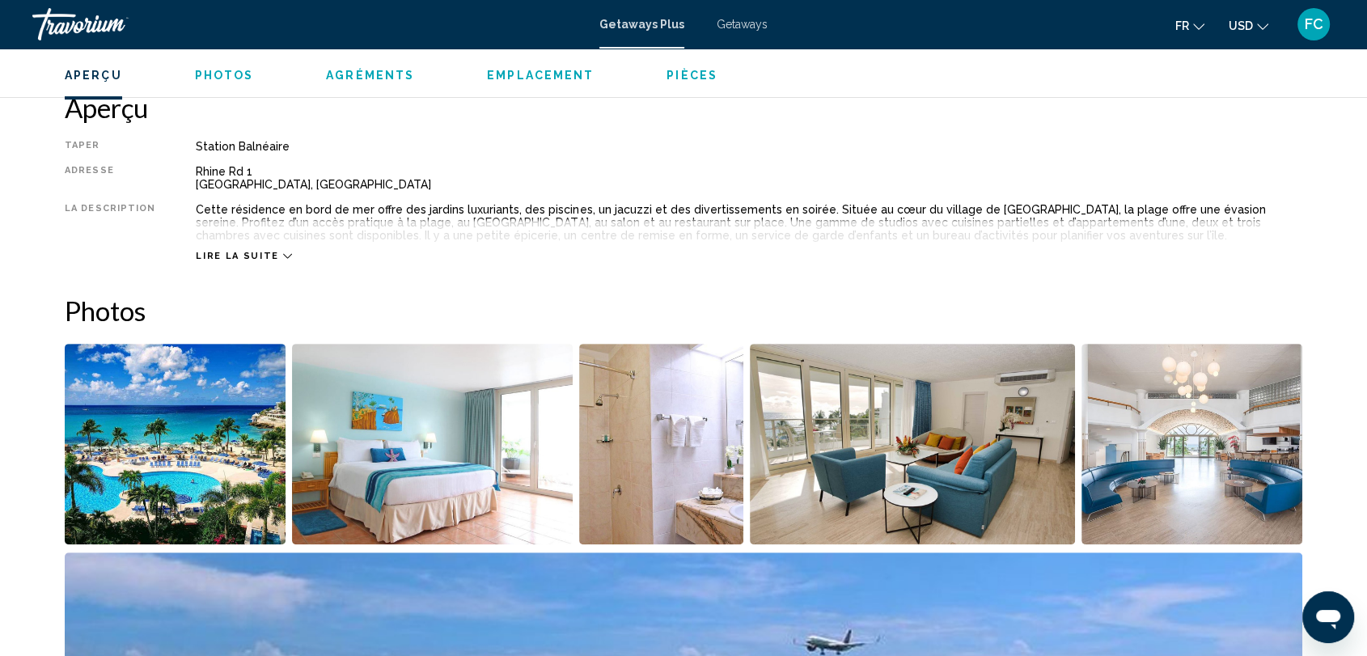
click at [268, 251] on div "Lire la suite" at bounding box center [243, 256] width 95 height 11
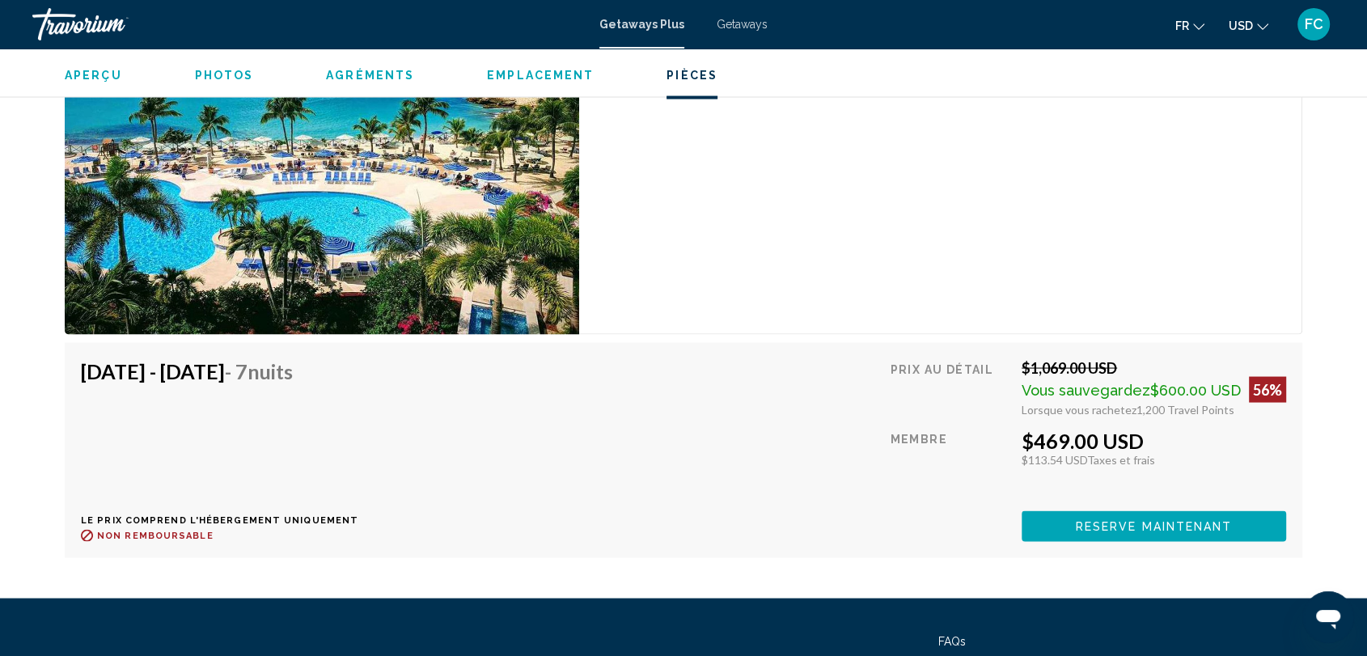
scroll to position [3082, 0]
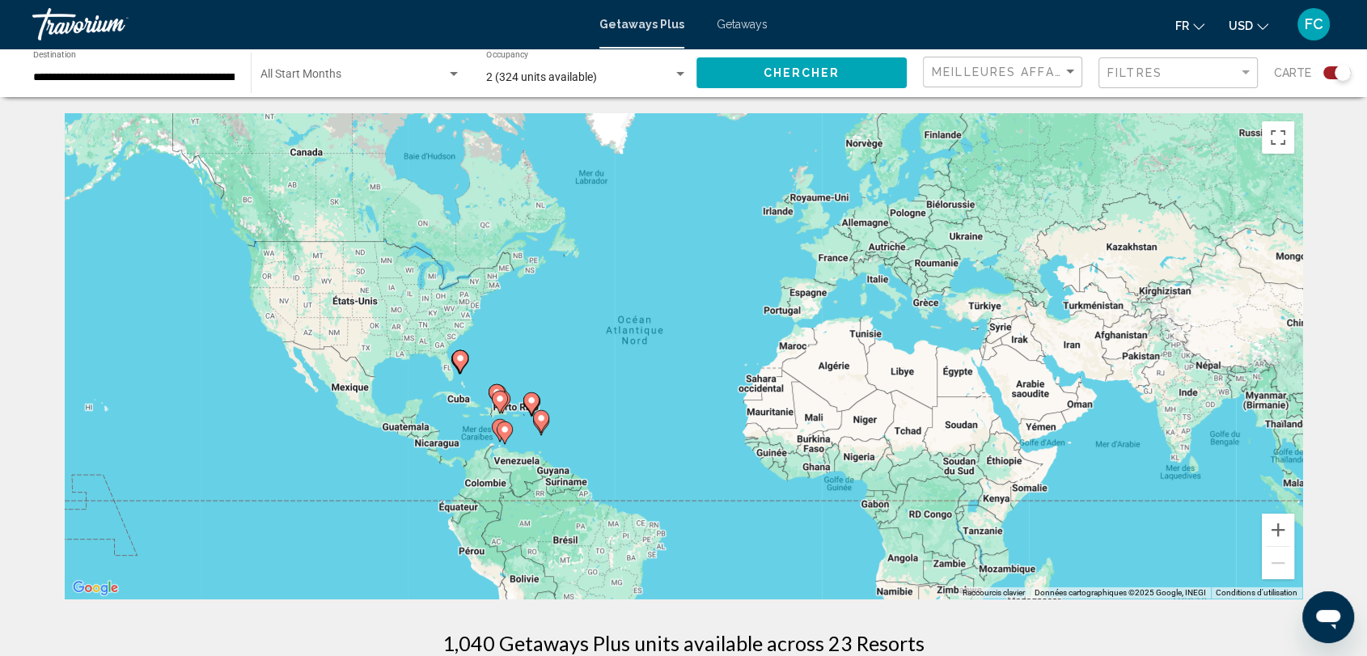
click at [241, 74] on div "**********" at bounding box center [133, 73] width 218 height 44
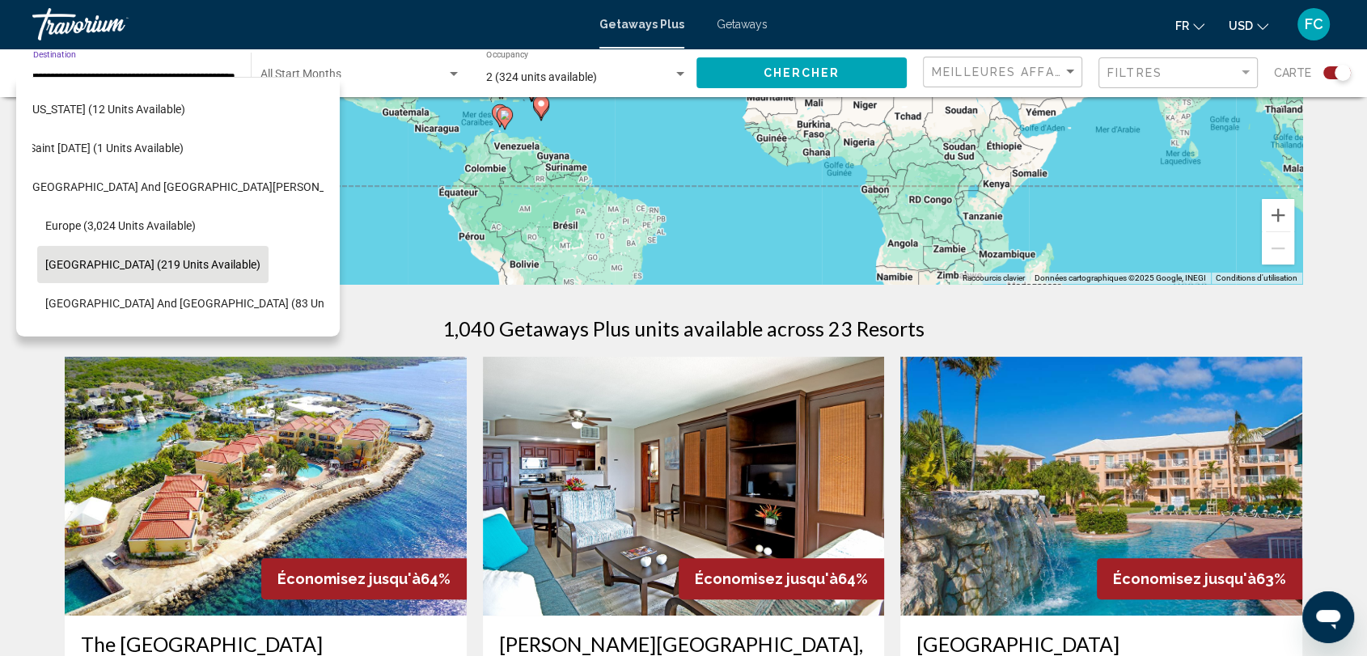
scroll to position [323, 27]
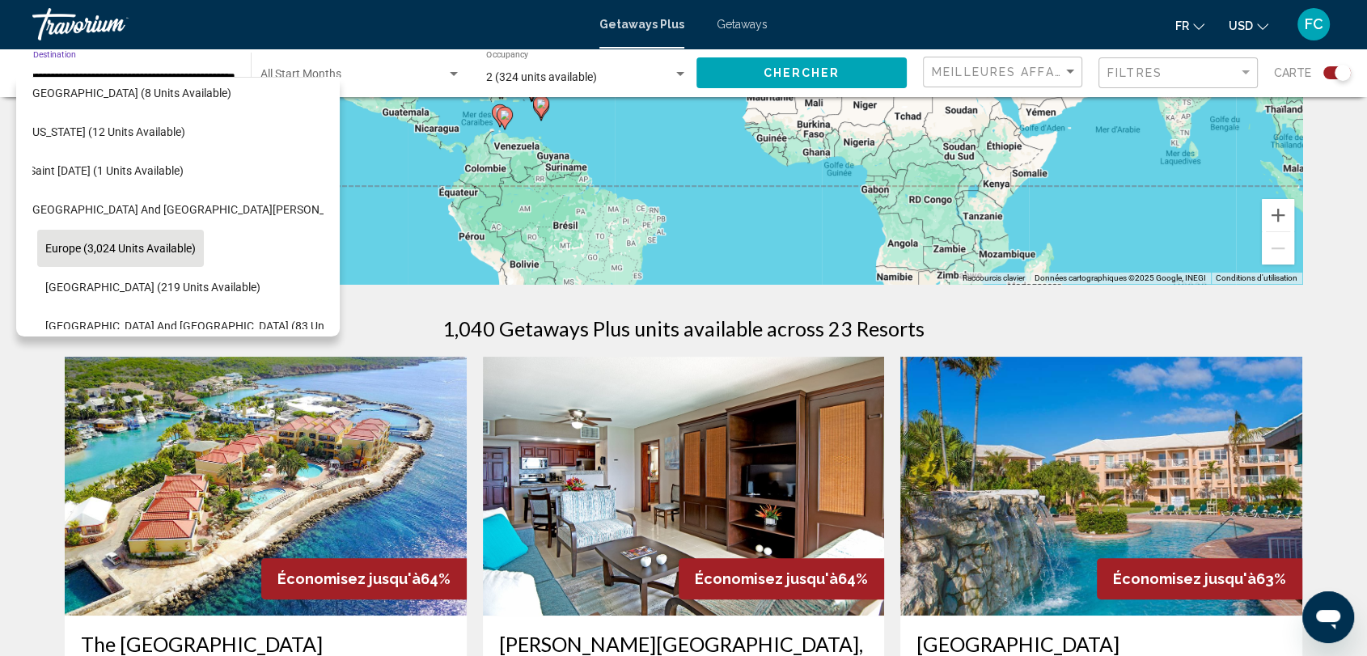
click at [112, 242] on span "Europe (3,024 units available)" at bounding box center [120, 248] width 150 height 13
type input "**********"
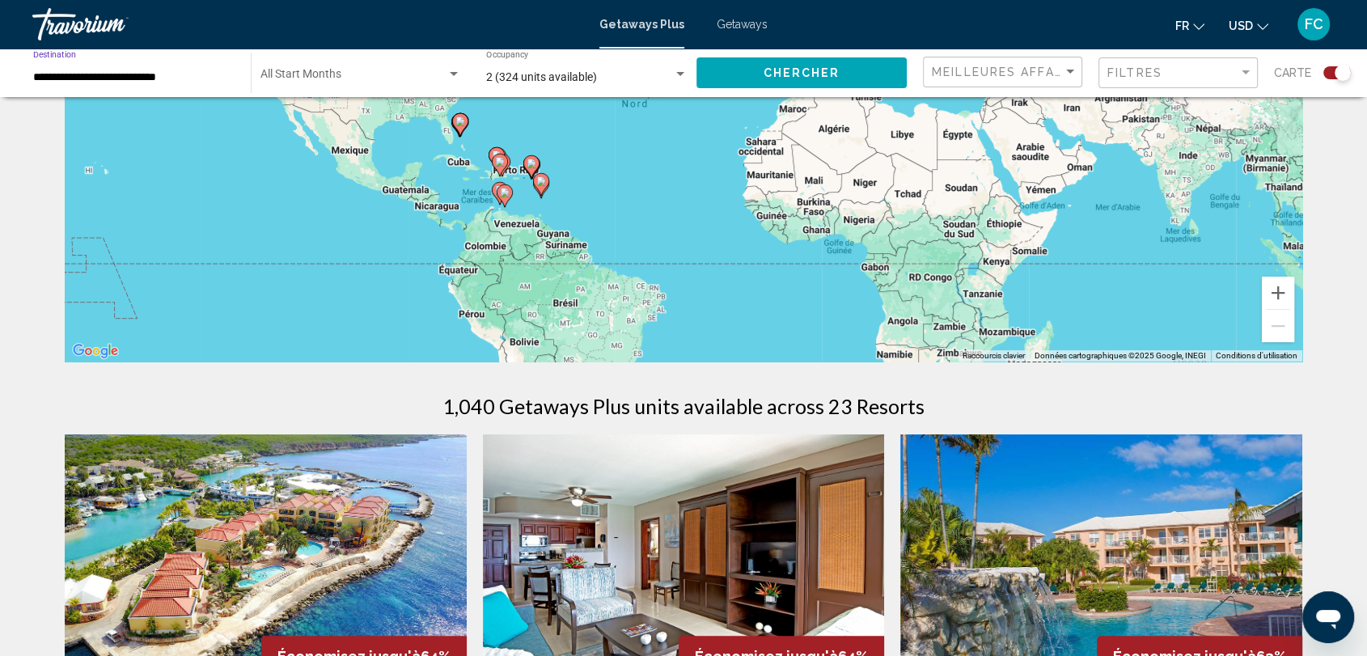
scroll to position [225, 0]
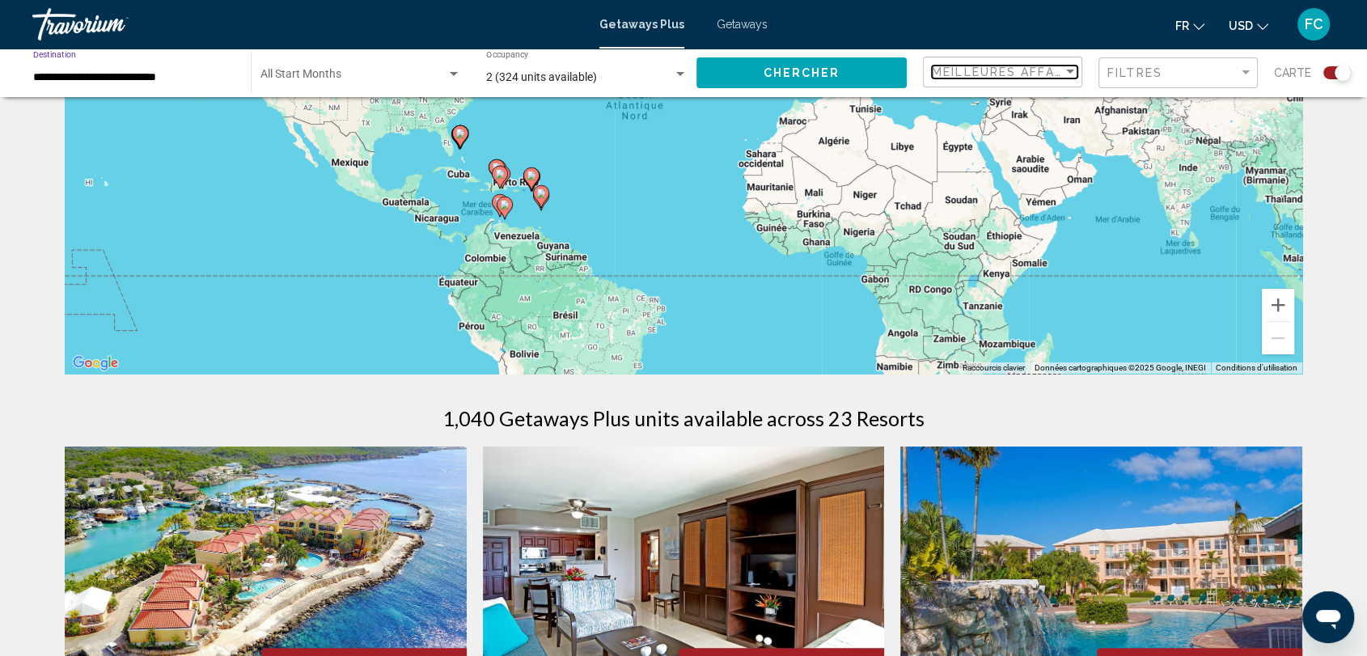
click at [1074, 73] on div "Sort by" at bounding box center [1070, 72] width 8 height 4
click at [1000, 100] on span "Prix ​​le plus bas" at bounding box center [969, 105] width 74 height 13
click at [1244, 69] on div "Filter" at bounding box center [1245, 72] width 15 height 13
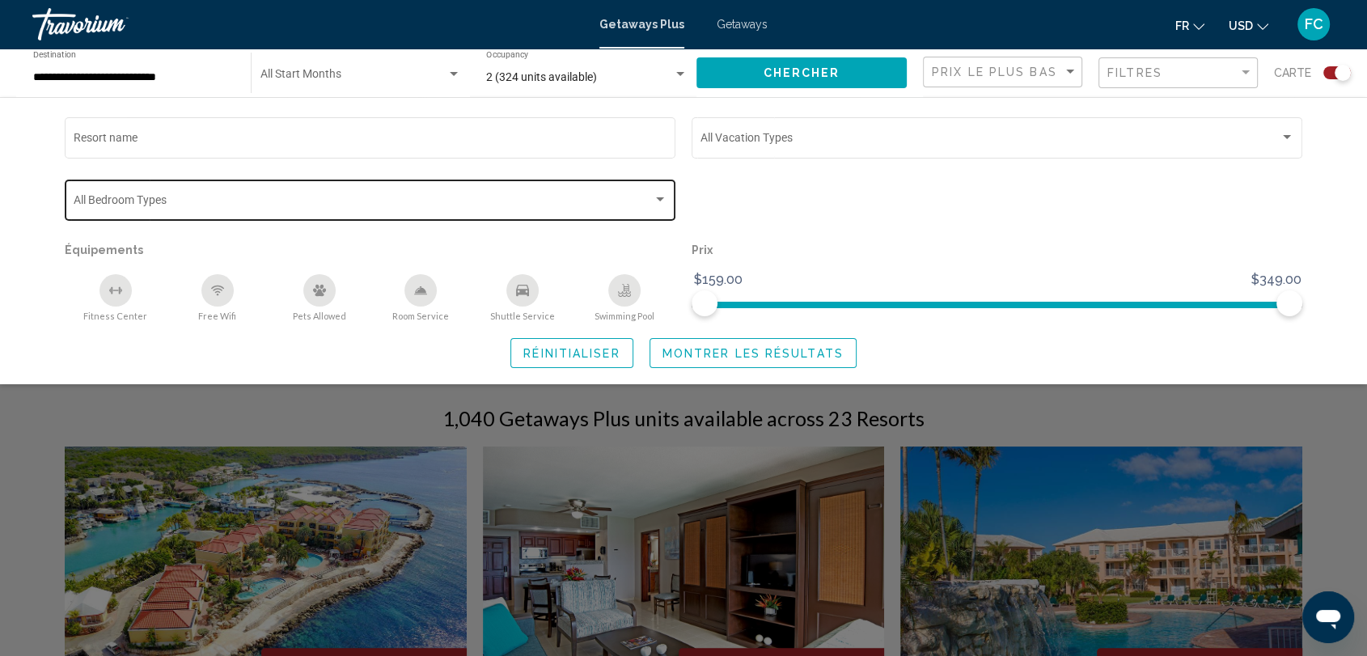
click at [664, 197] on div "Search widget" at bounding box center [660, 199] width 15 height 13
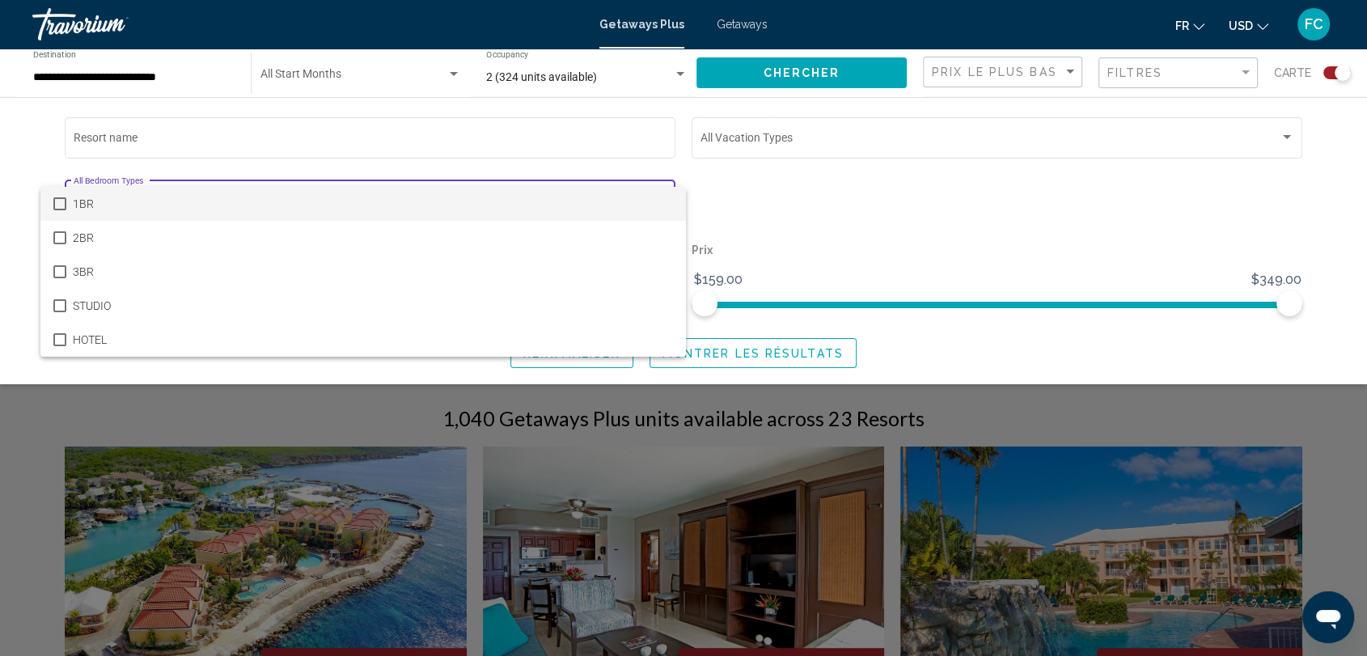
click at [664, 197] on span "1BR" at bounding box center [373, 204] width 600 height 34
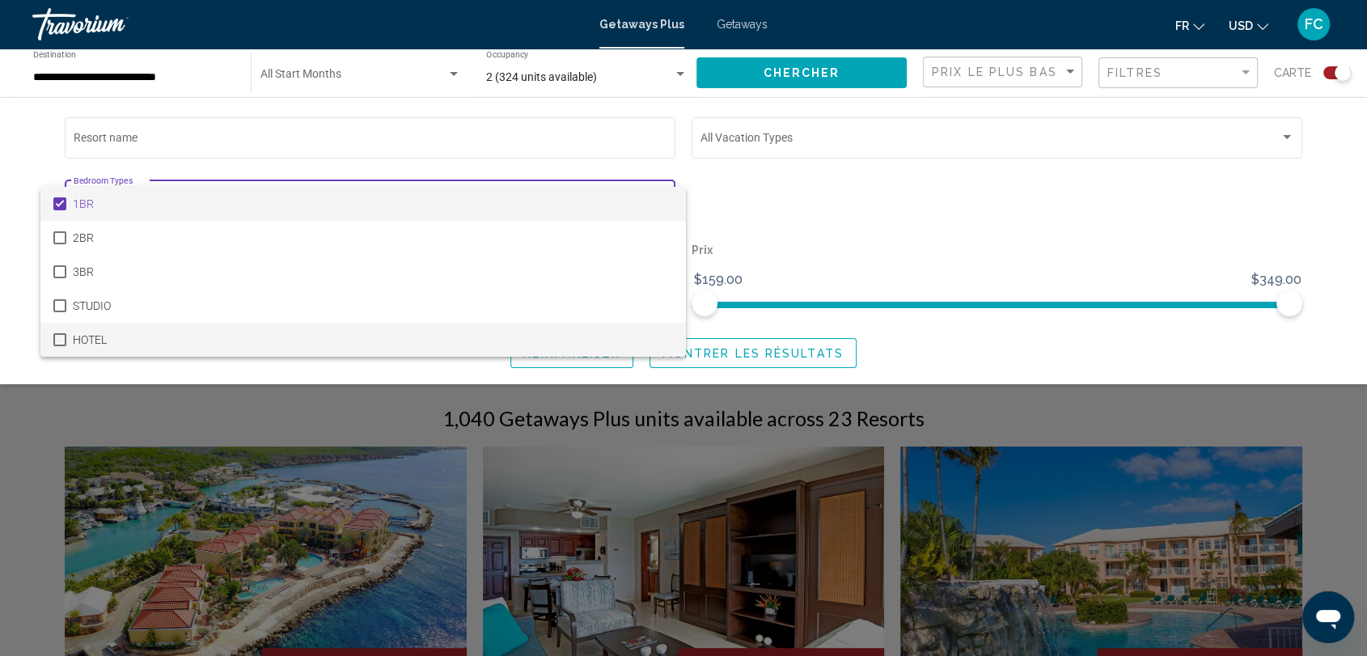
click at [86, 344] on span "HOTEL" at bounding box center [373, 340] width 600 height 34
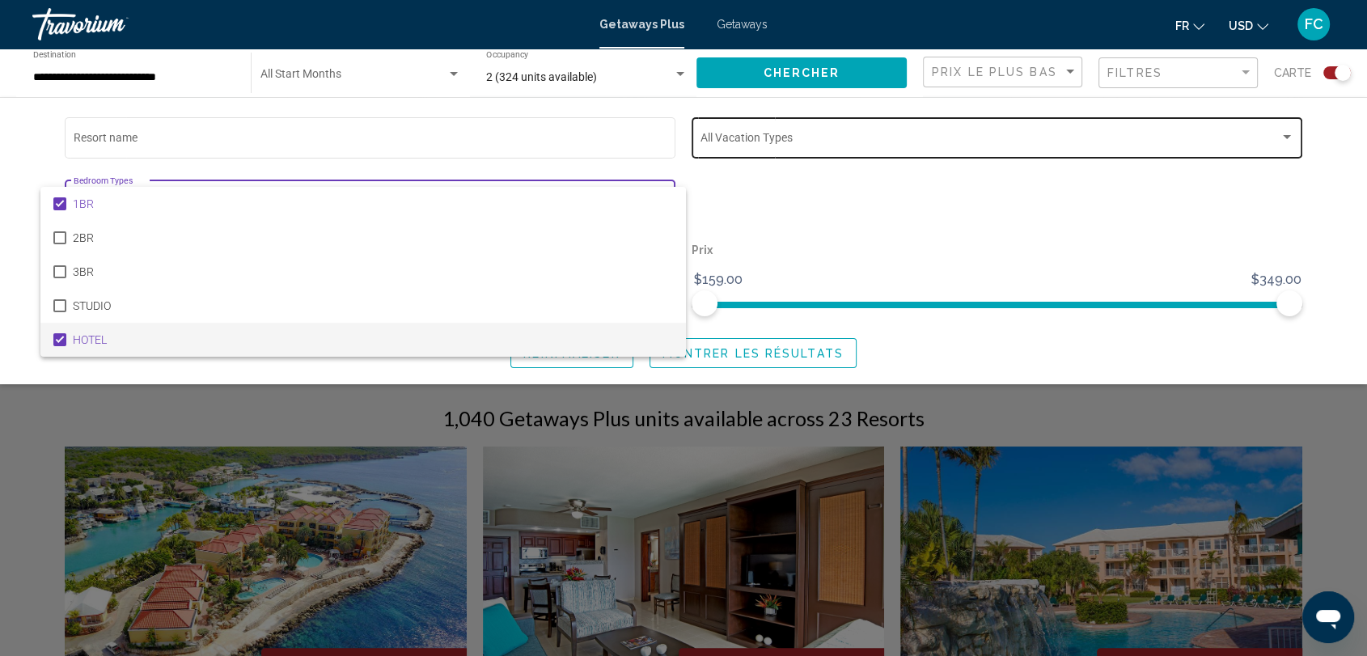
click at [835, 139] on div at bounding box center [683, 328] width 1367 height 656
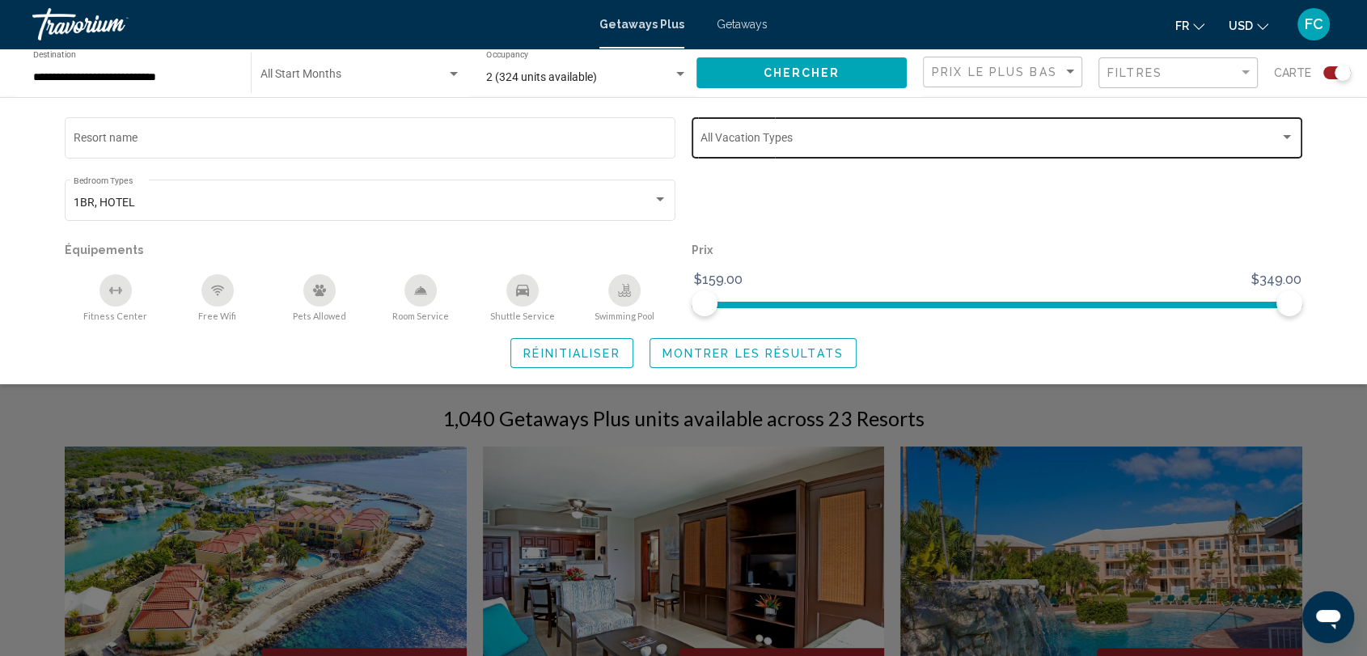
click at [1294, 133] on div "Vacation Types All Vacation Types" at bounding box center [996, 136] width 611 height 44
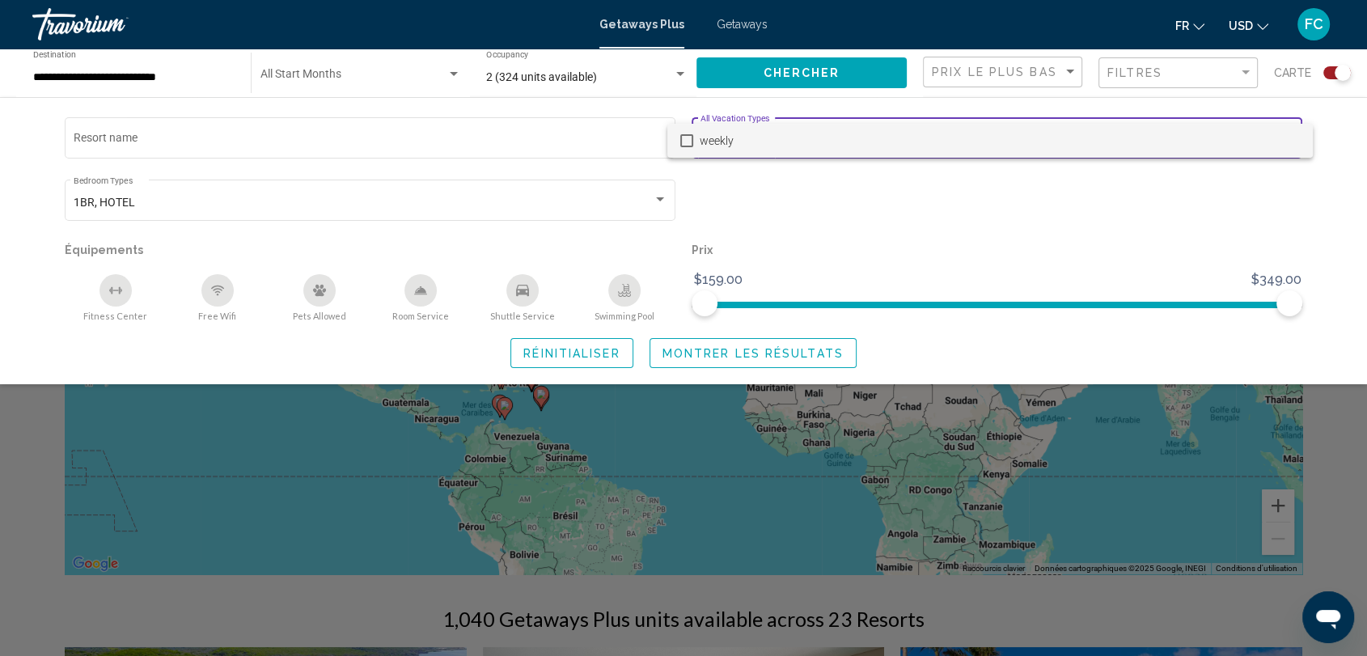
scroll to position [0, 0]
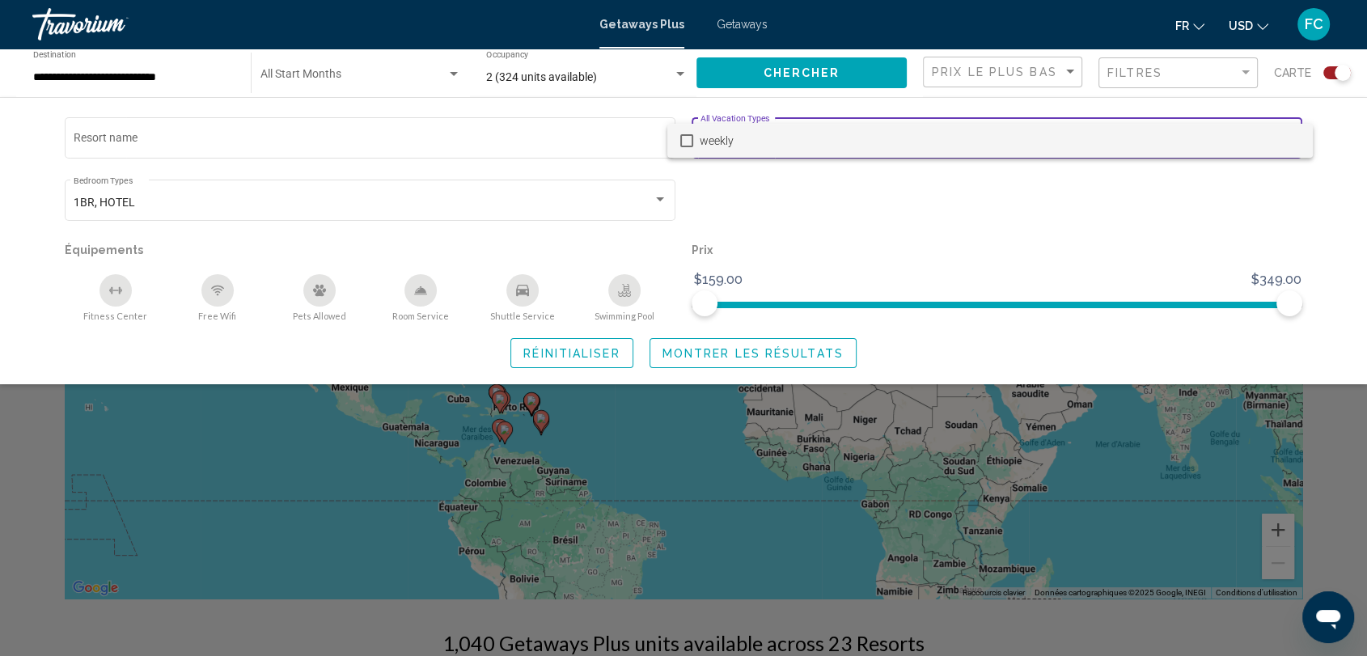
click at [814, 73] on div at bounding box center [683, 328] width 1367 height 656
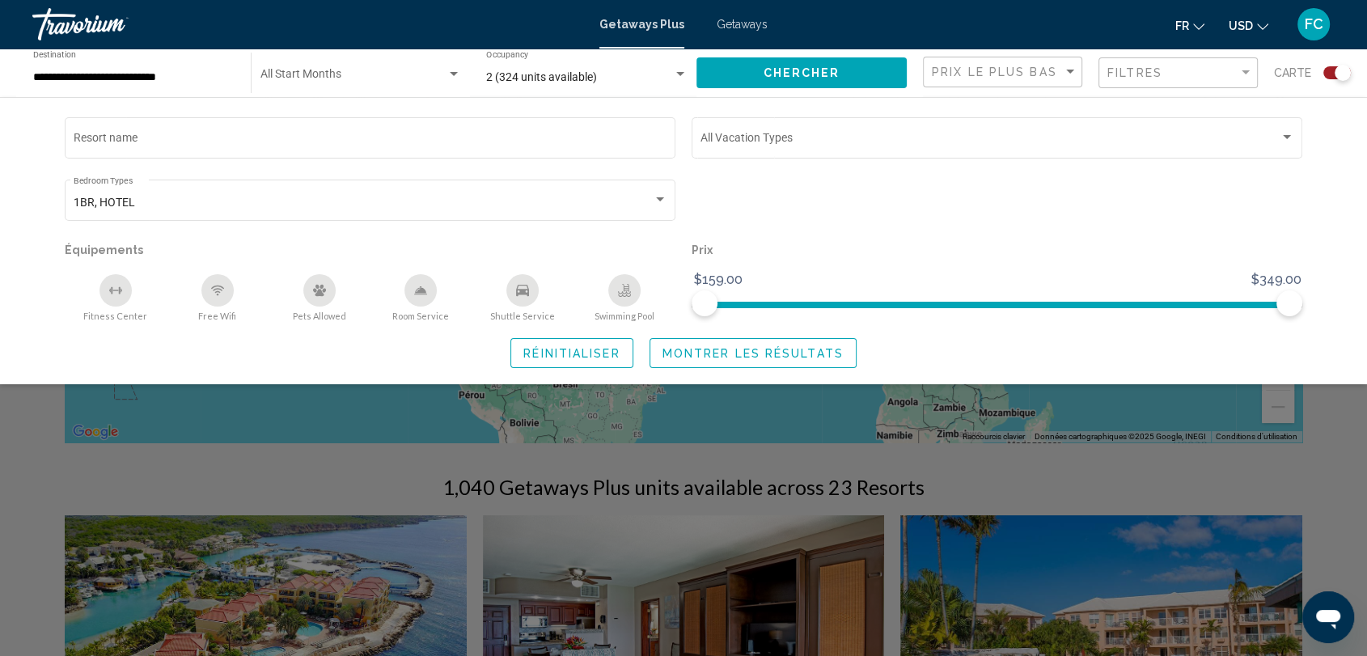
scroll to position [157, 0]
click at [1318, 225] on div "Resort name Vacation Types All Vacation Types 1BR, HOTEL Bedroom Types All Bedr…" at bounding box center [683, 241] width 1302 height 254
drag, startPoint x: 1288, startPoint y: 308, endPoint x: 1313, endPoint y: 304, distance: 25.4
click at [1313, 304] on div "Resort name Vacation Types All Vacation Types 1BR, HOTEL Bedroom Types All Bedr…" at bounding box center [683, 241] width 1302 height 254
click at [825, 352] on span "Montrer les résultats" at bounding box center [752, 353] width 181 height 13
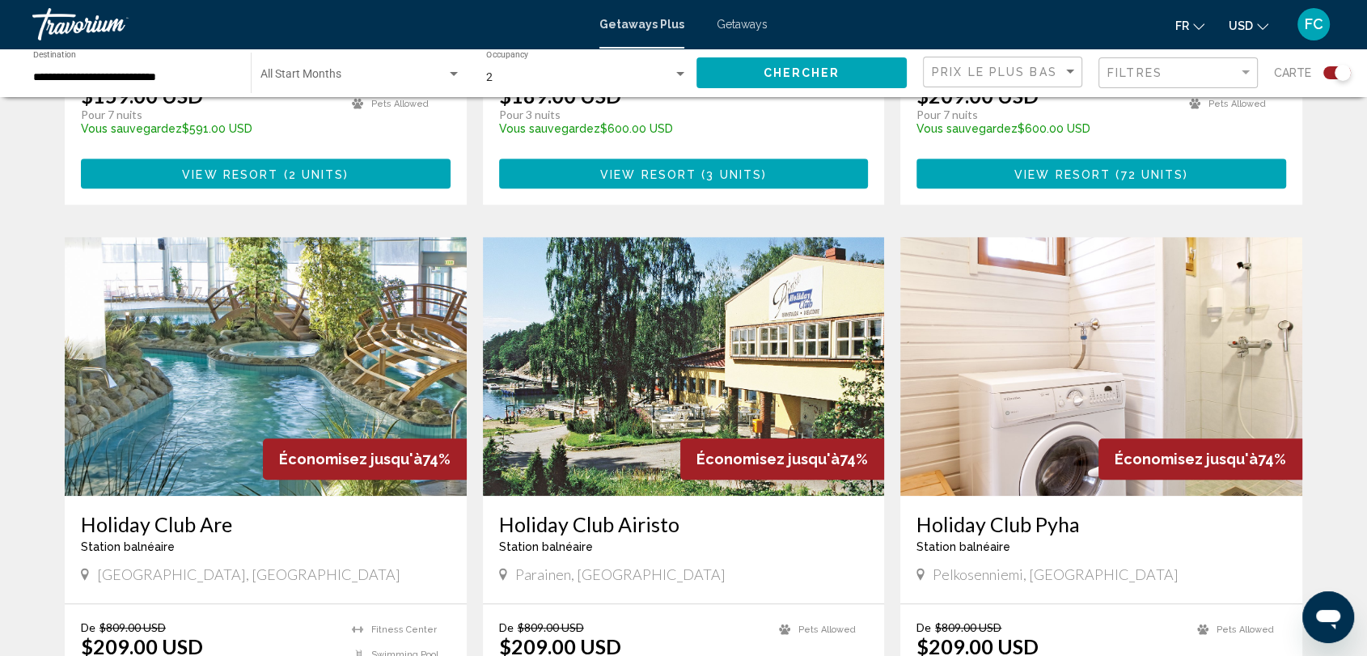
scroll to position [1033, 0]
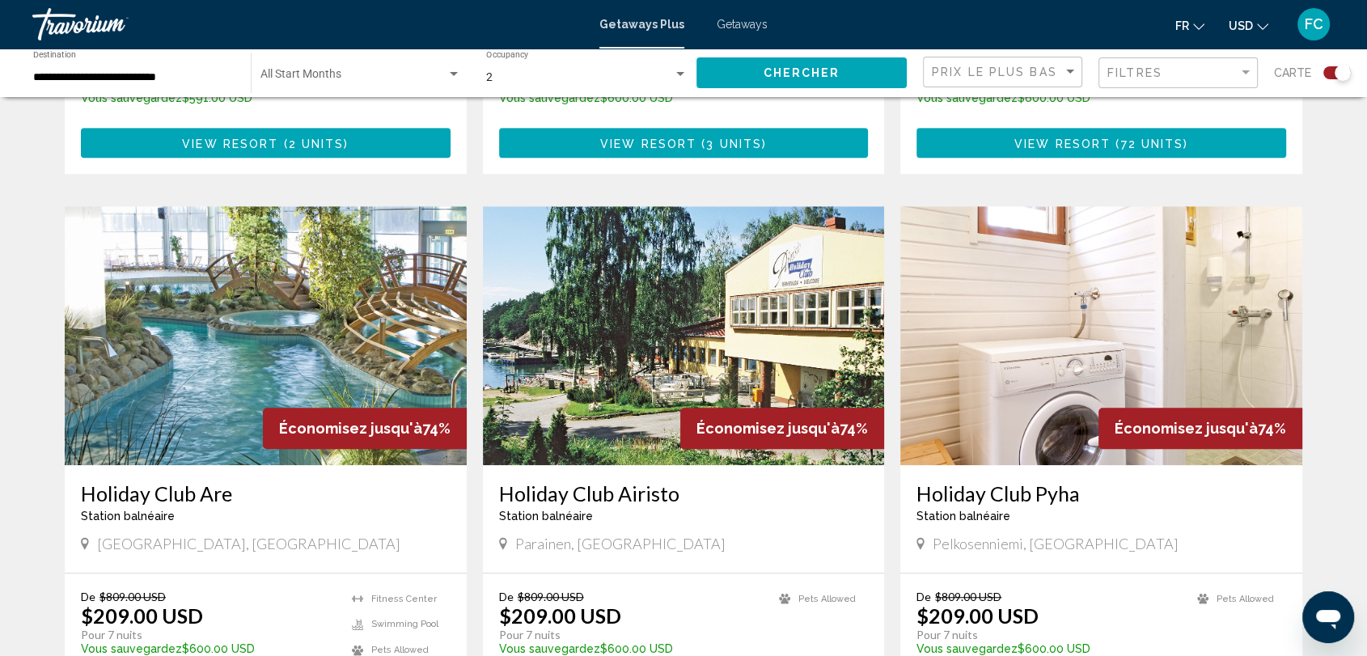
click at [254, 349] on img "Main content" at bounding box center [266, 335] width 402 height 259
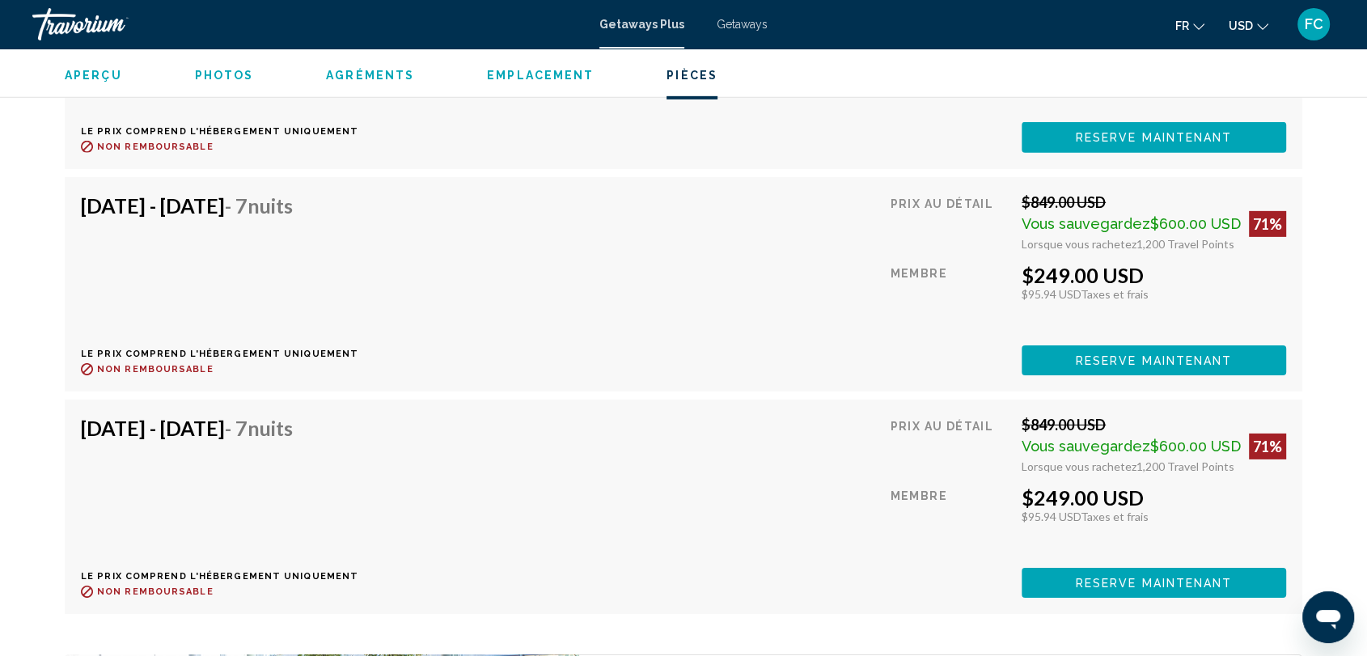
scroll to position [5053, 0]
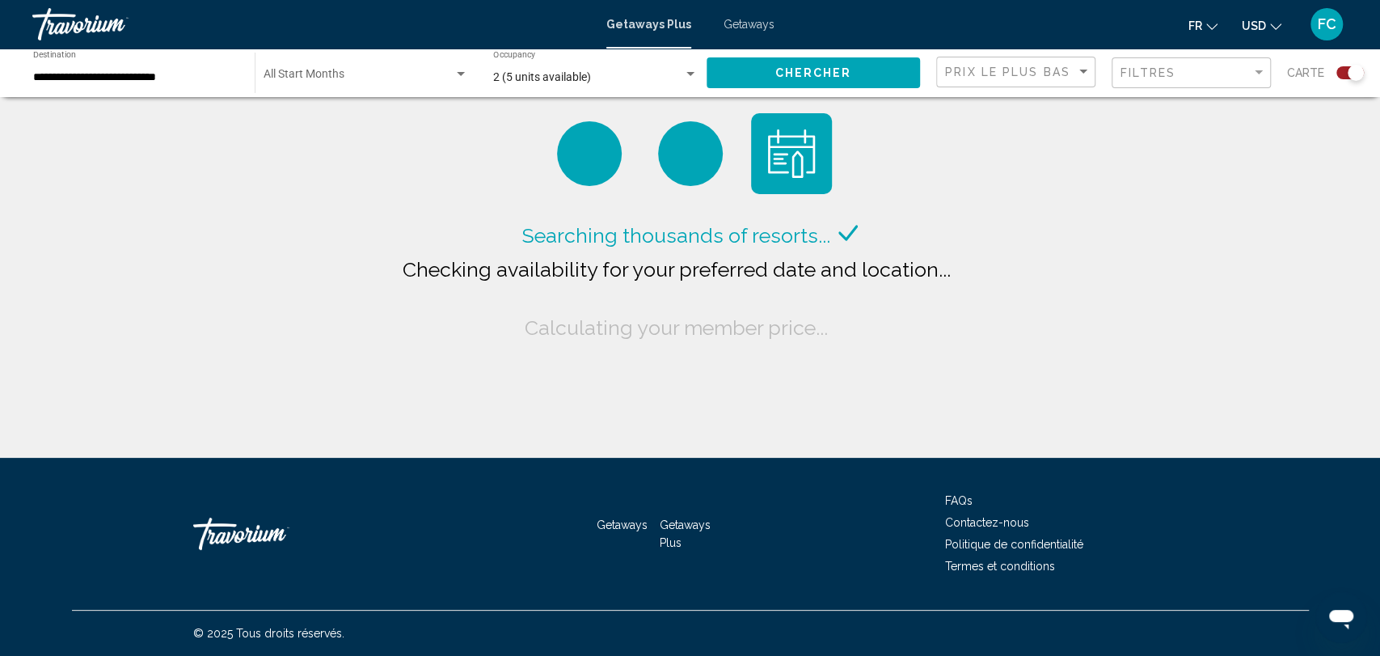
click at [834, 73] on span "Chercher" at bounding box center [813, 73] width 77 height 13
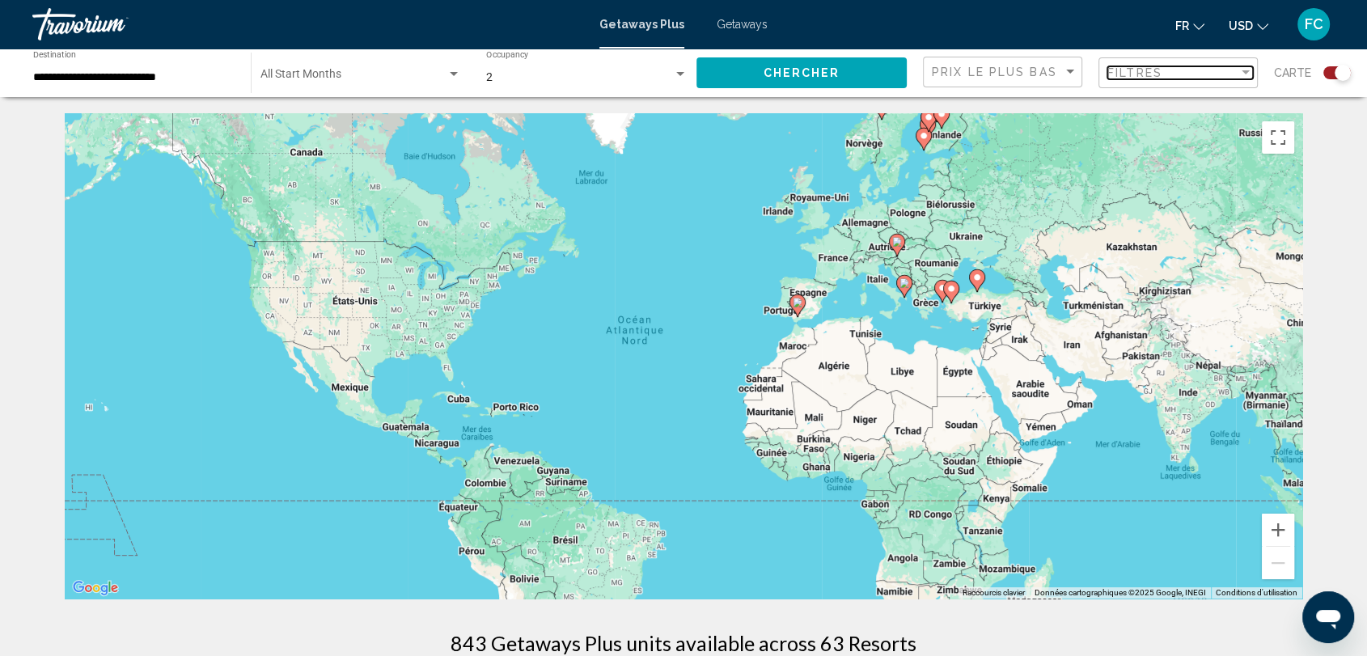
click at [1249, 71] on div "Filter" at bounding box center [1245, 72] width 8 height 4
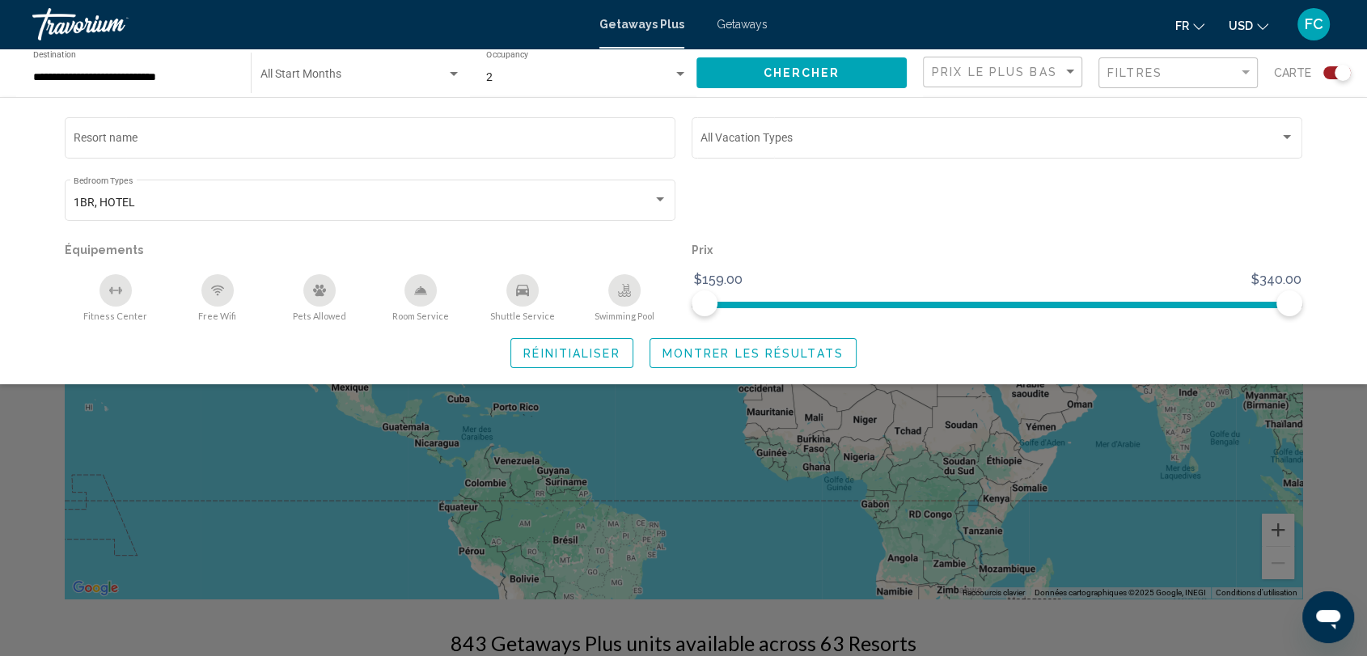
click at [734, 351] on span "Montrer les résultats" at bounding box center [752, 353] width 181 height 13
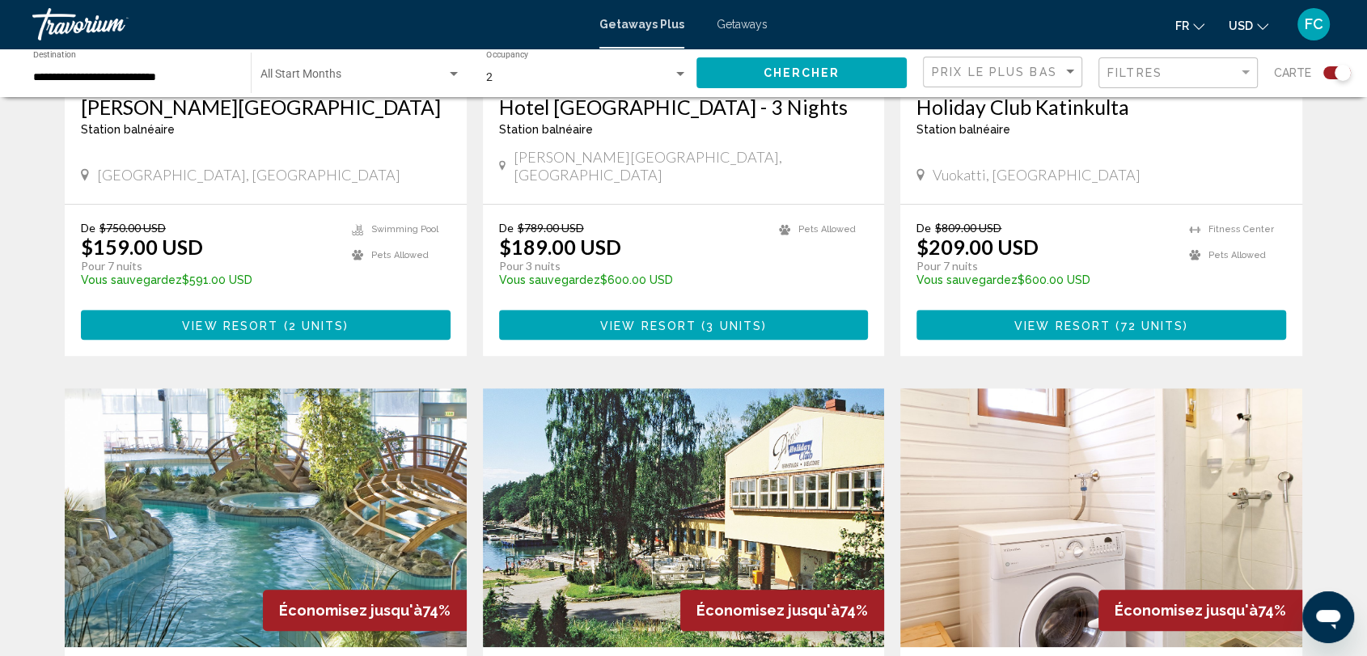
scroll to position [831, 0]
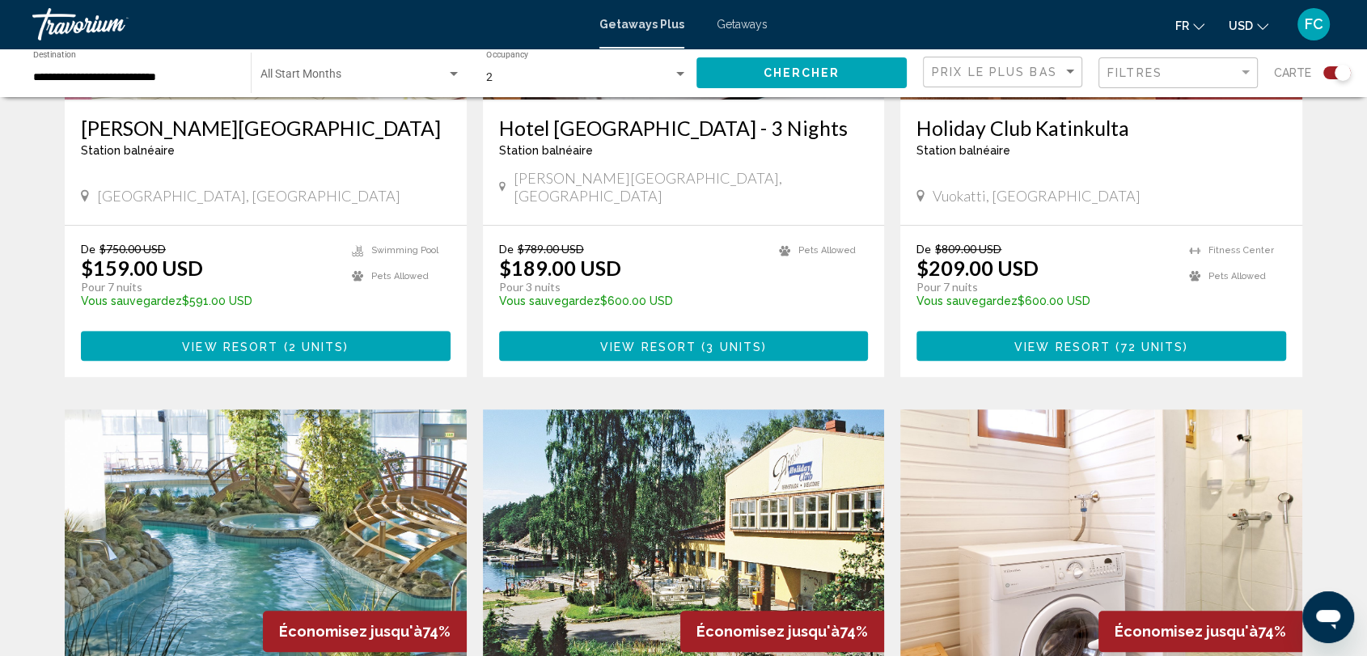
click at [1339, 71] on div "Search widget" at bounding box center [1342, 73] width 16 height 16
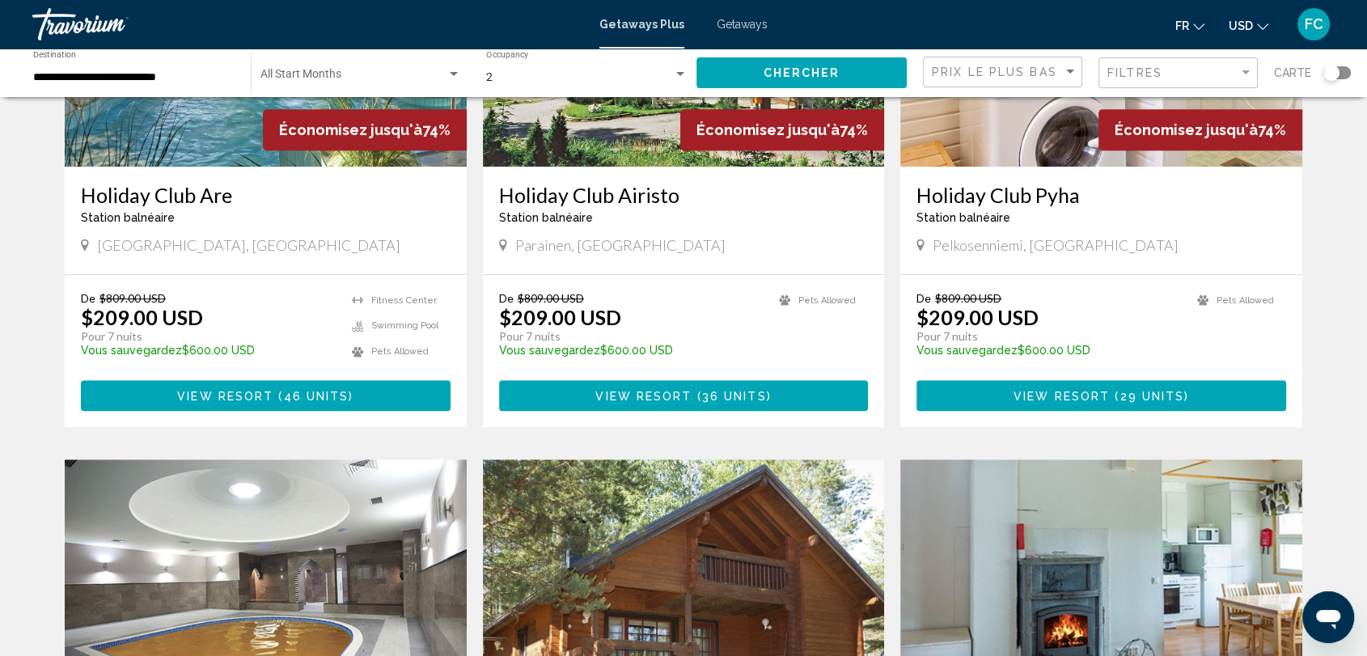
scroll to position [329, 0]
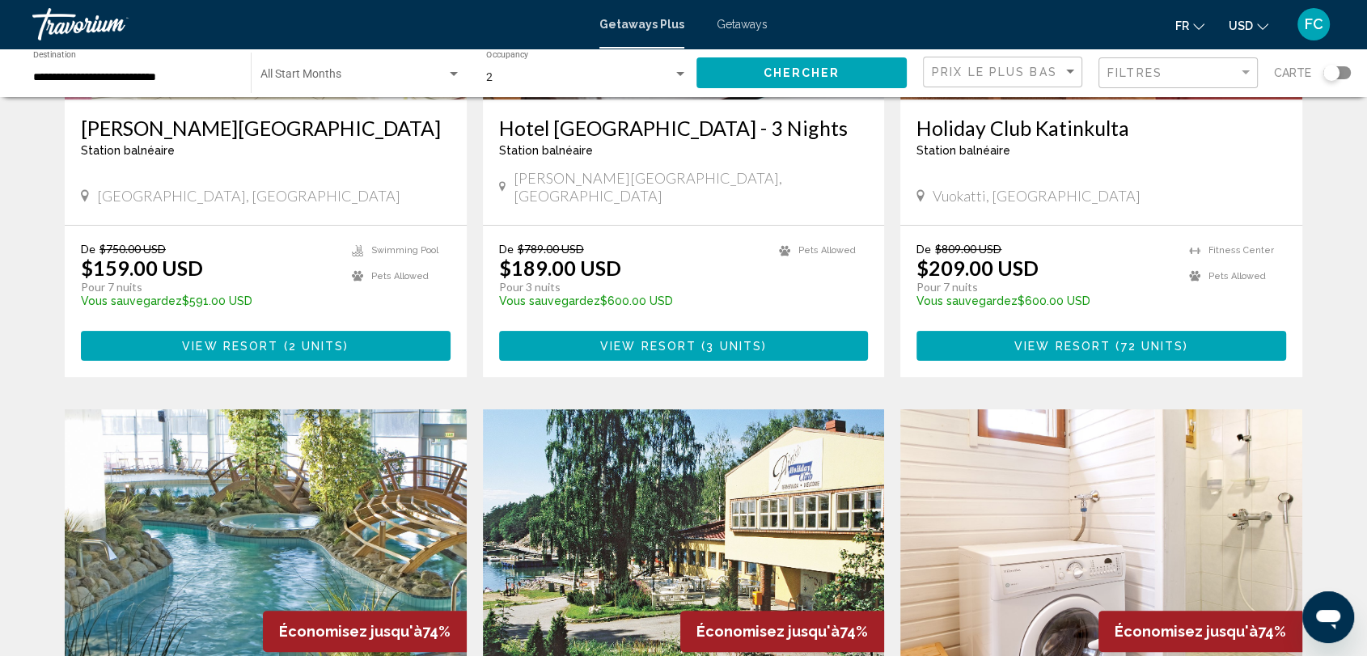
click at [1334, 71] on div "Search widget" at bounding box center [1331, 73] width 16 height 16
click at [1246, 73] on div "Filter" at bounding box center [1245, 72] width 8 height 4
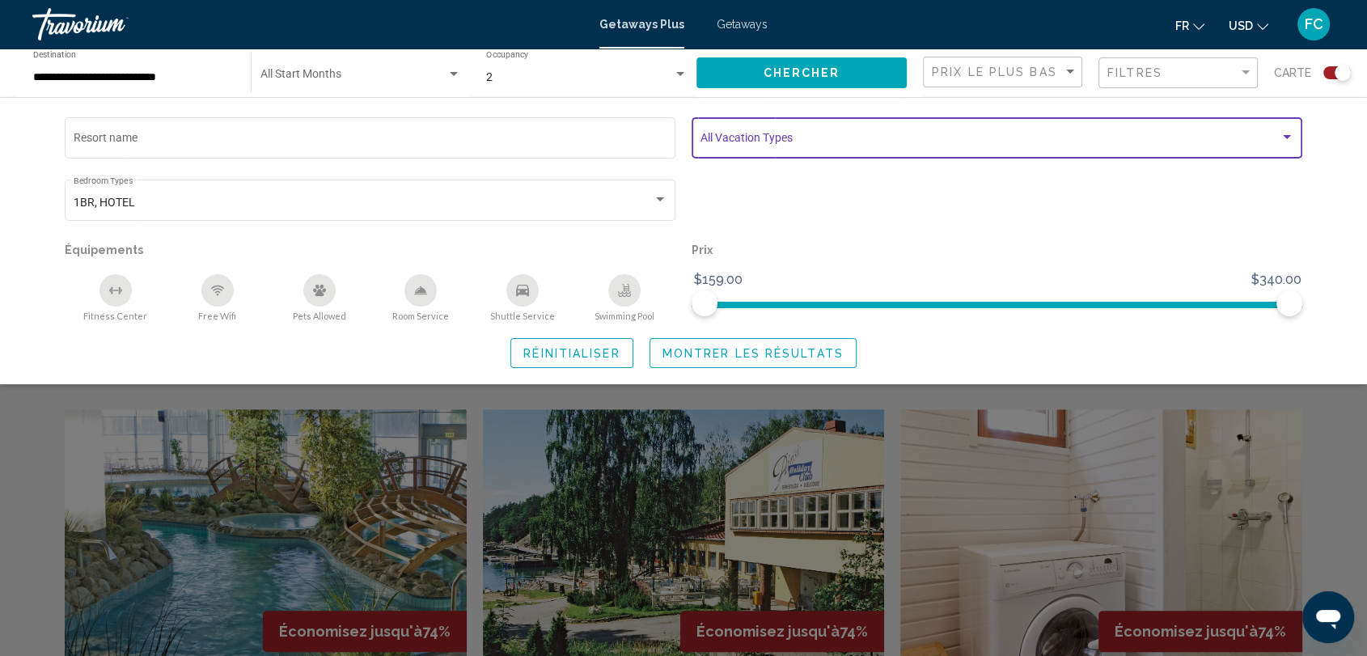
click at [1287, 133] on div "Search widget" at bounding box center [1286, 137] width 15 height 13
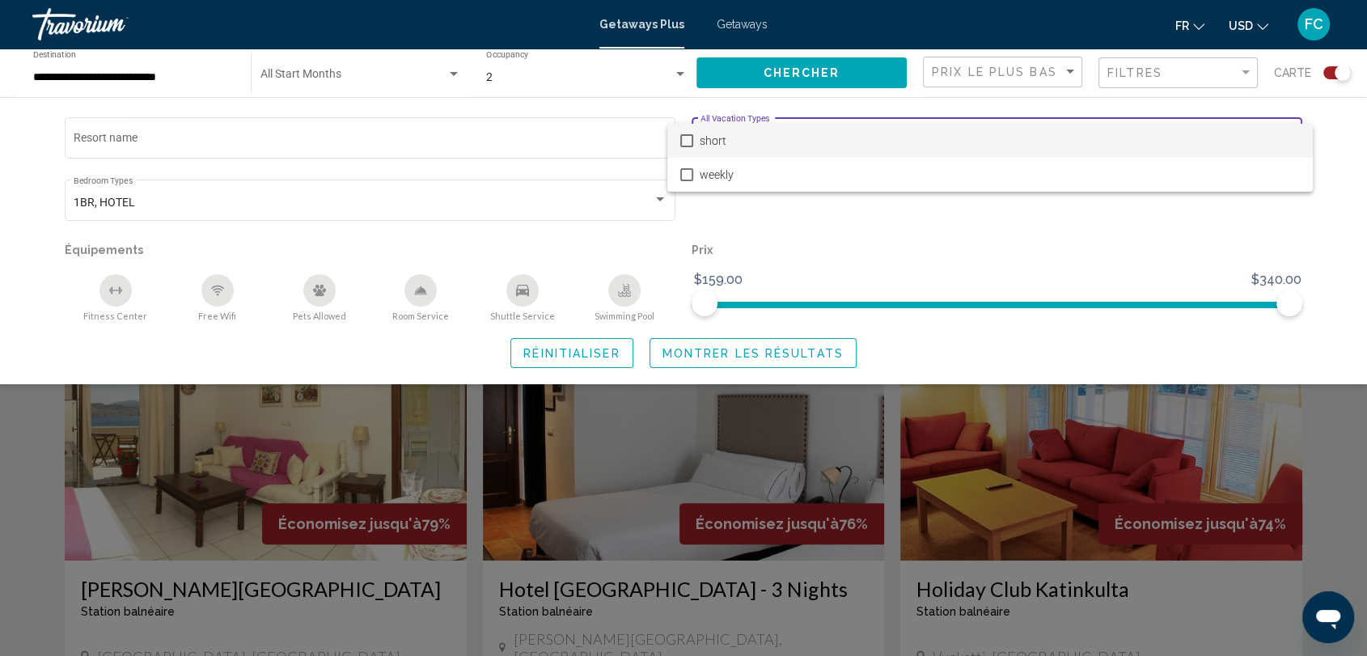
scroll to position [359, 0]
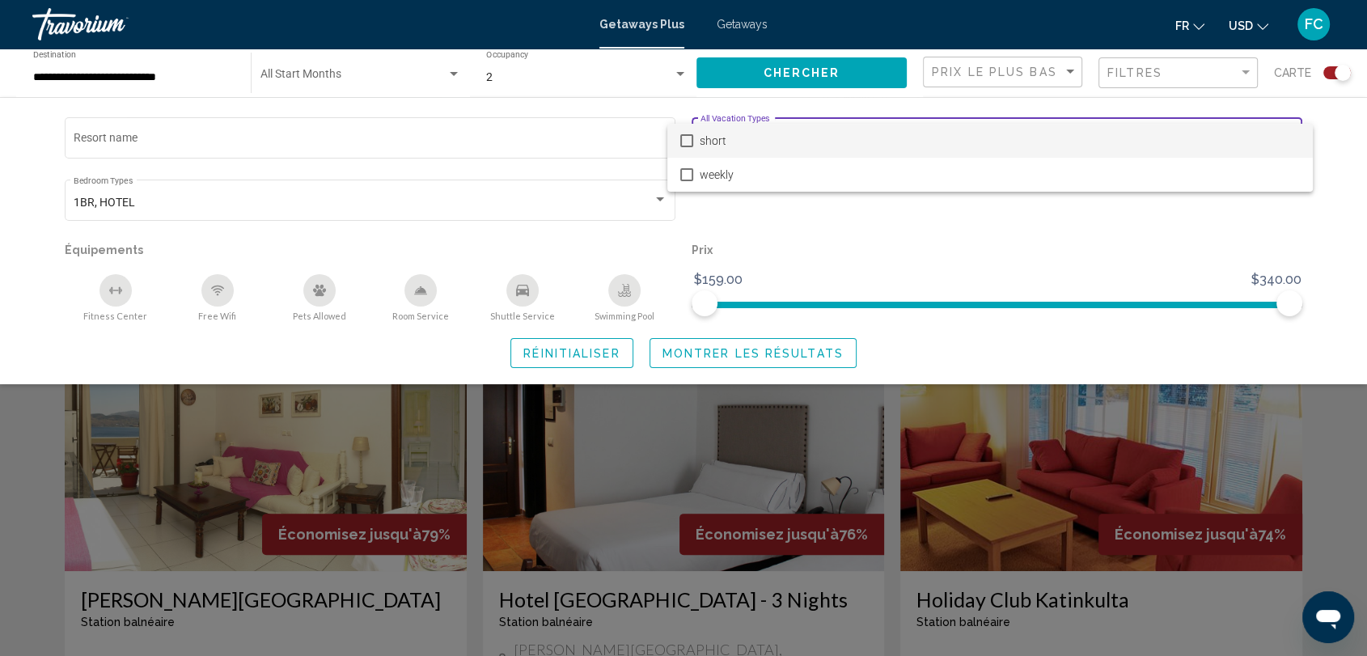
click at [485, 130] on div at bounding box center [683, 328] width 1367 height 656
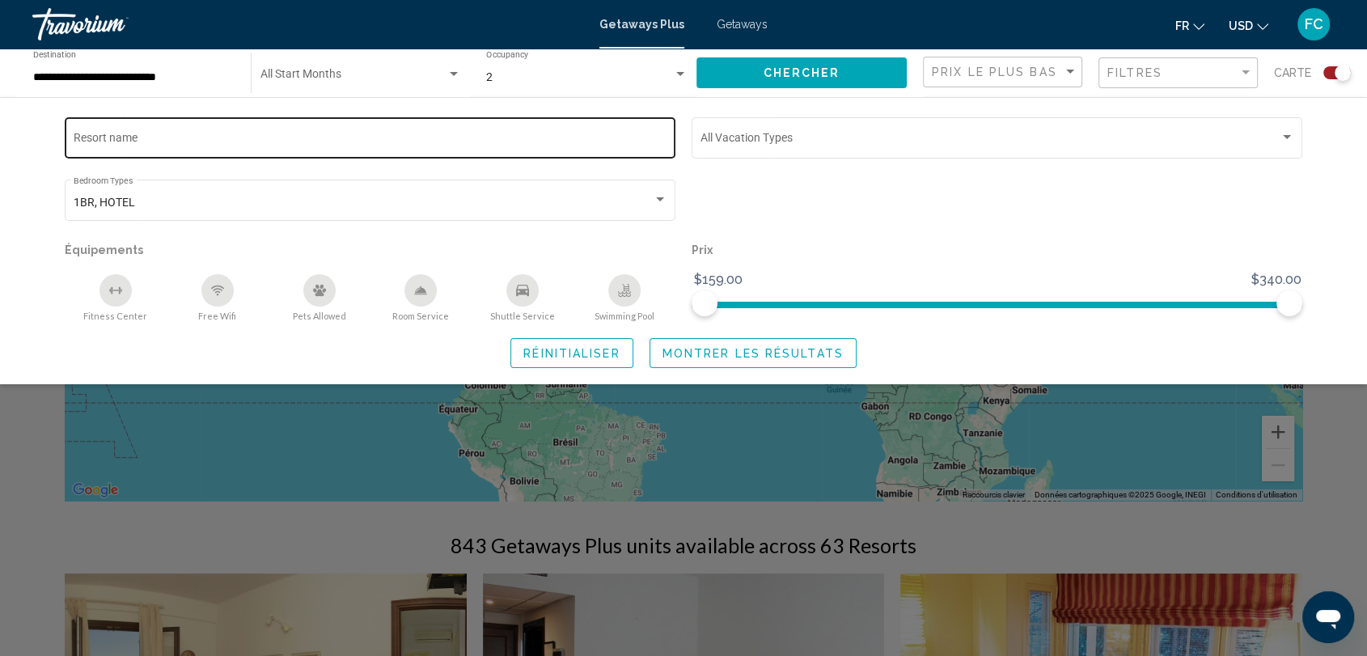
scroll to position [90, 0]
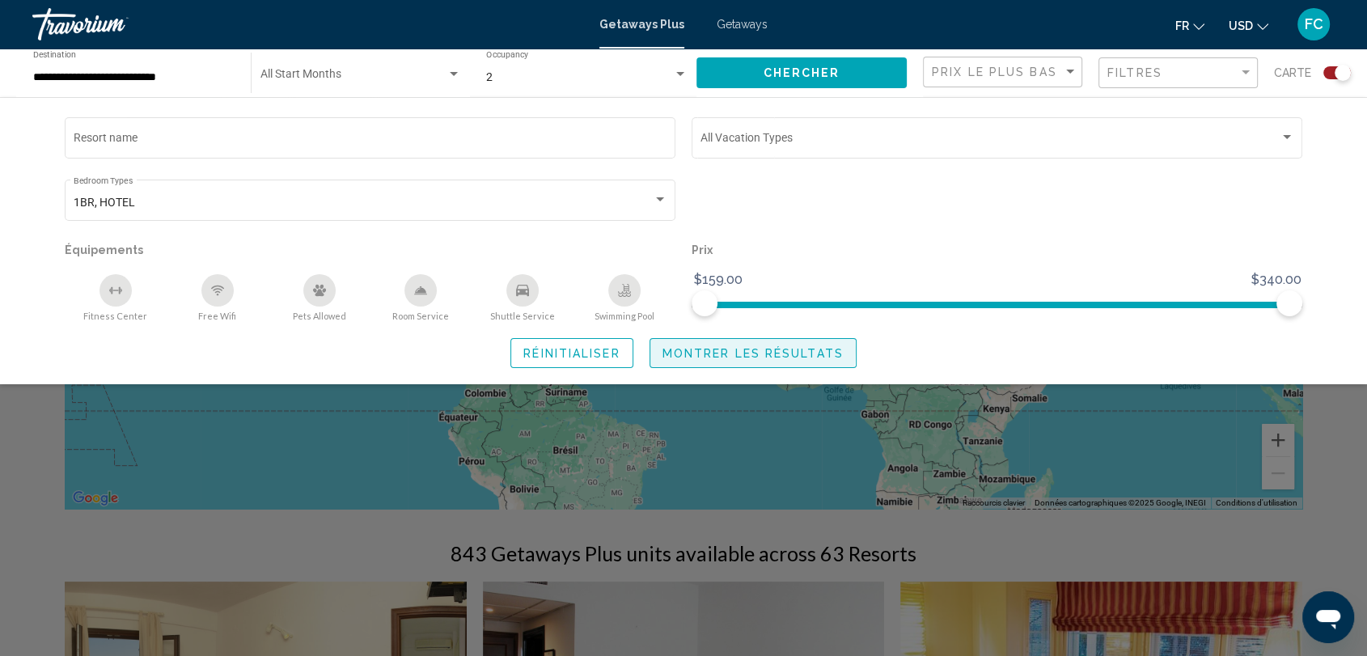
click at [726, 349] on span "Montrer les résultats" at bounding box center [752, 353] width 181 height 13
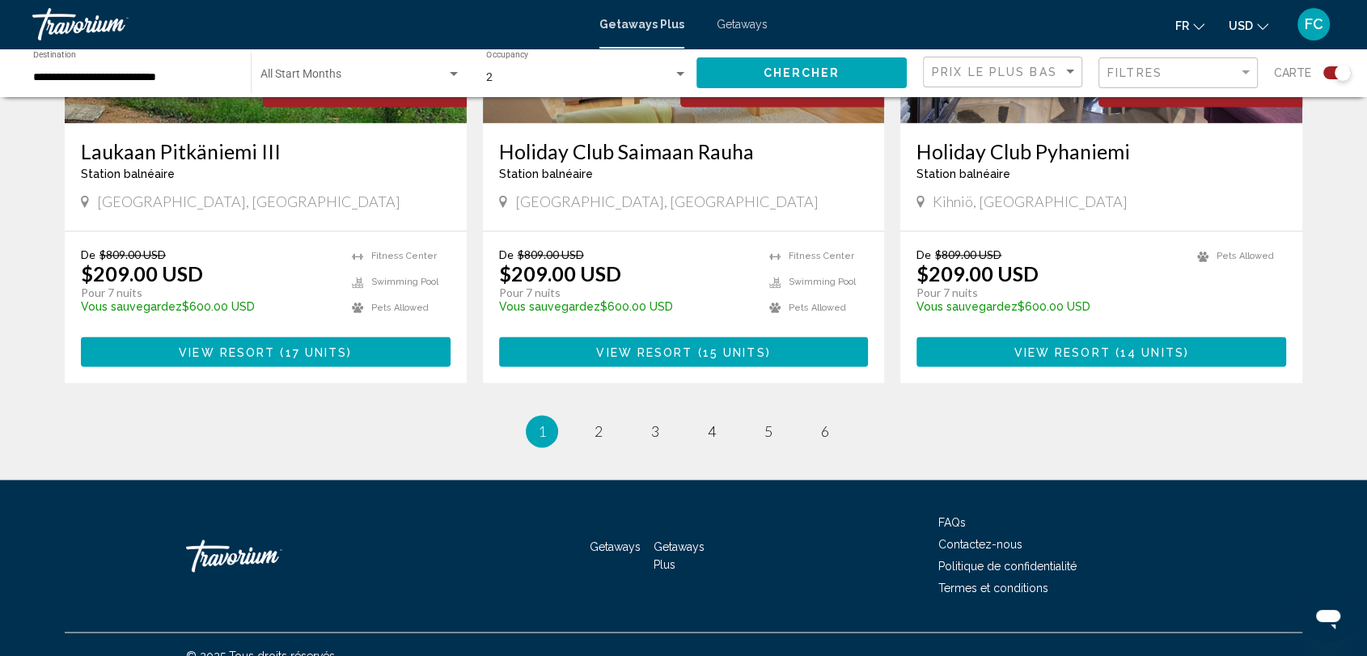
scroll to position [2479, 0]
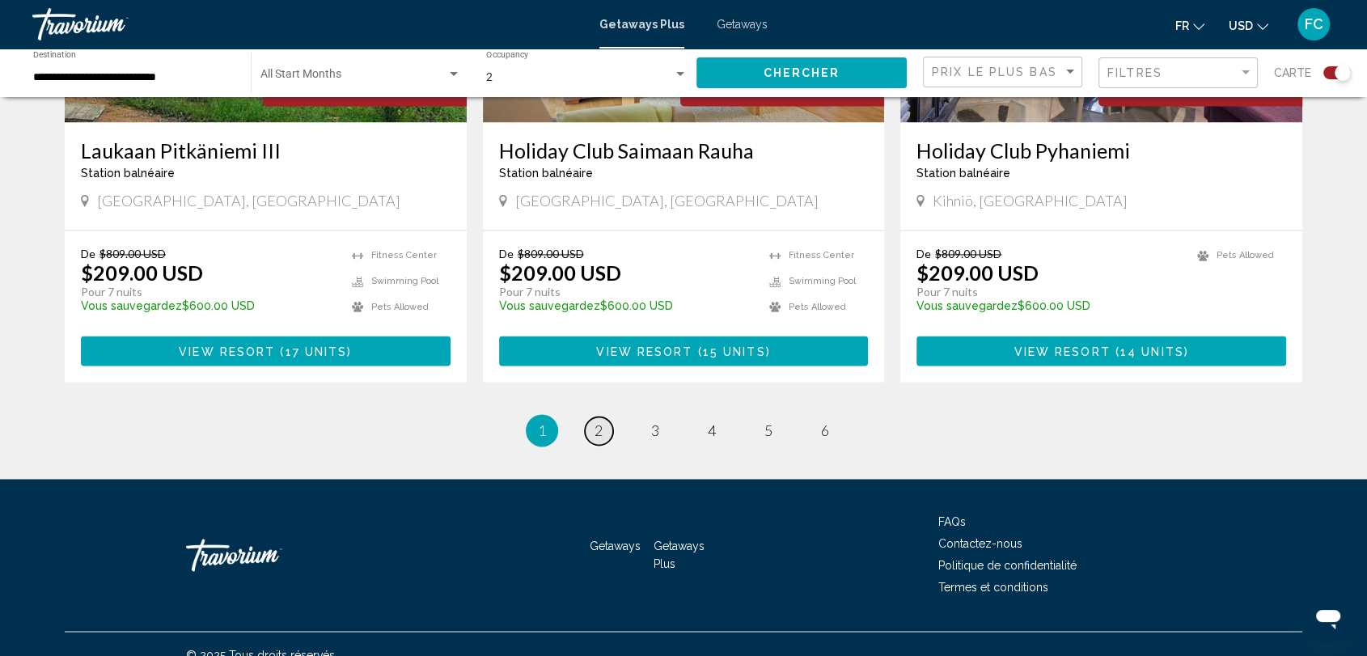
click at [597, 421] on span "2" at bounding box center [598, 430] width 8 height 18
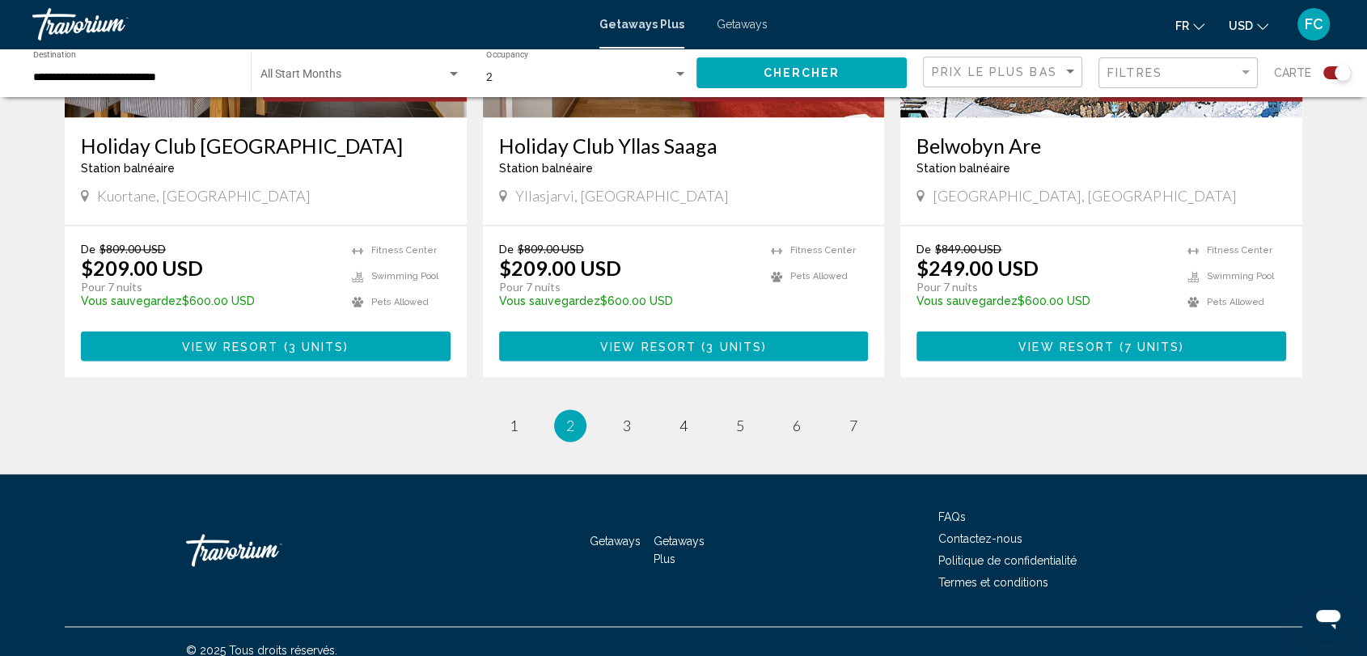
scroll to position [2479, 0]
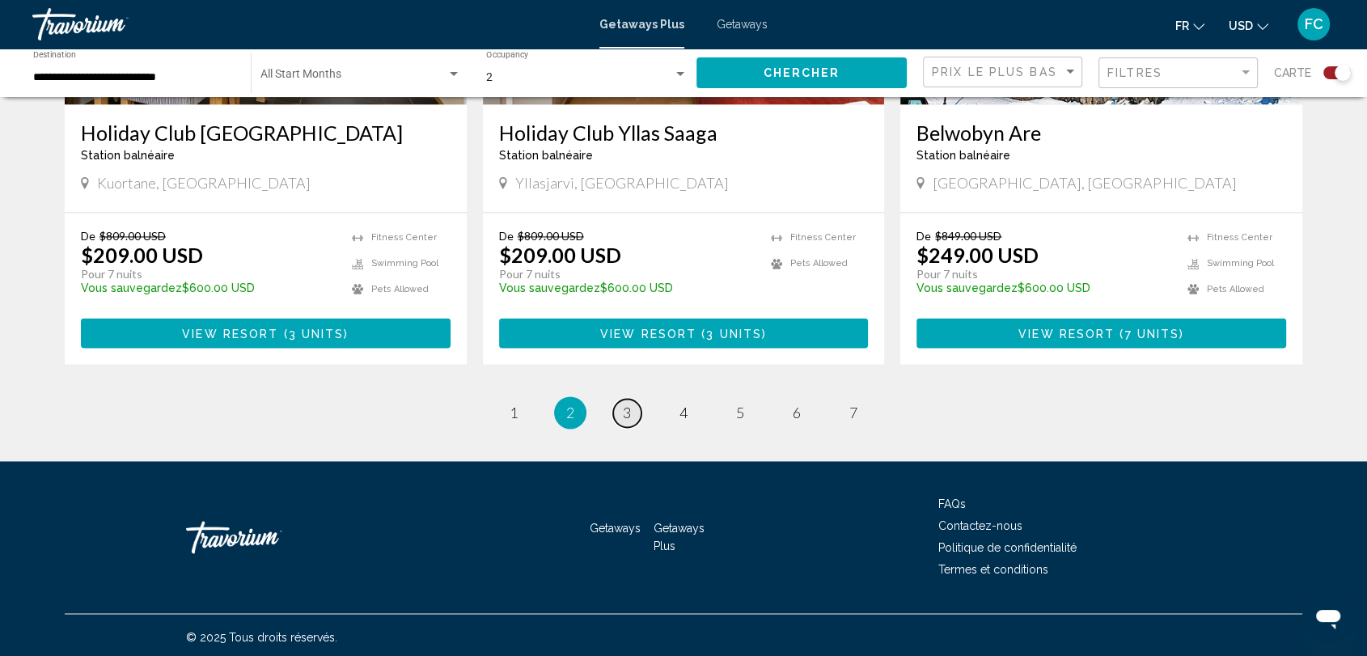
click at [626, 408] on span "3" at bounding box center [627, 413] width 8 height 18
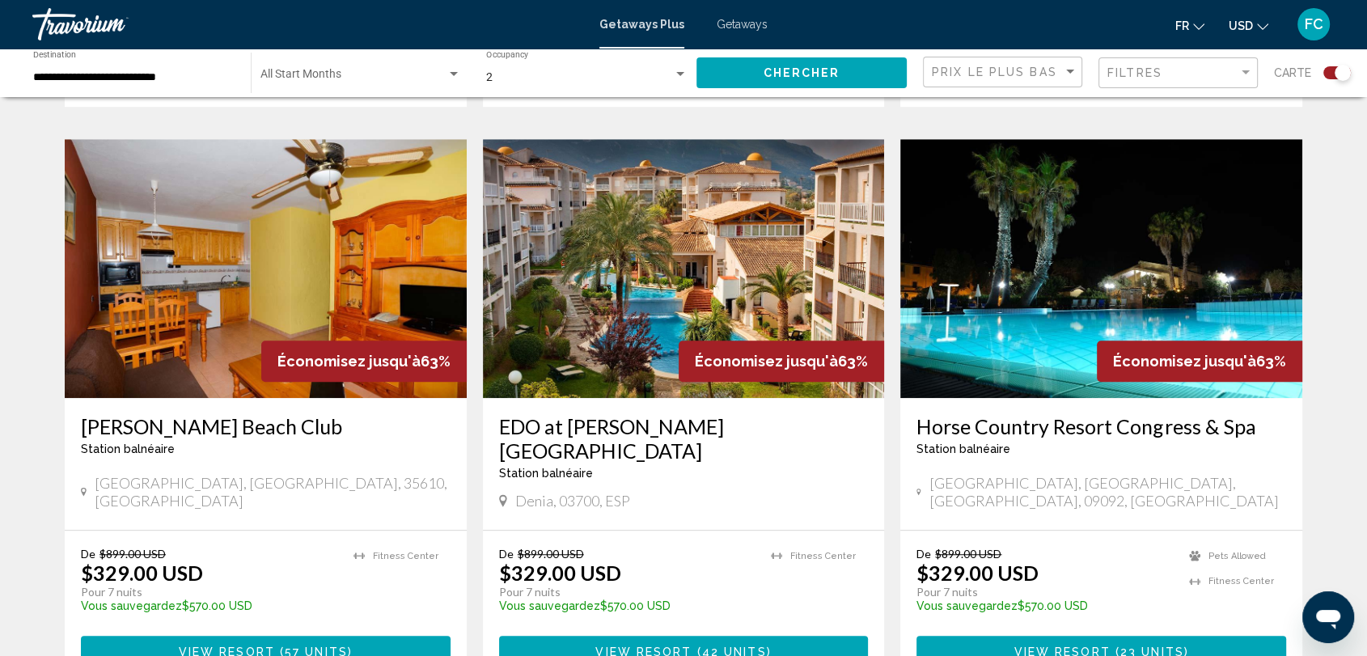
scroll to position [1145, 0]
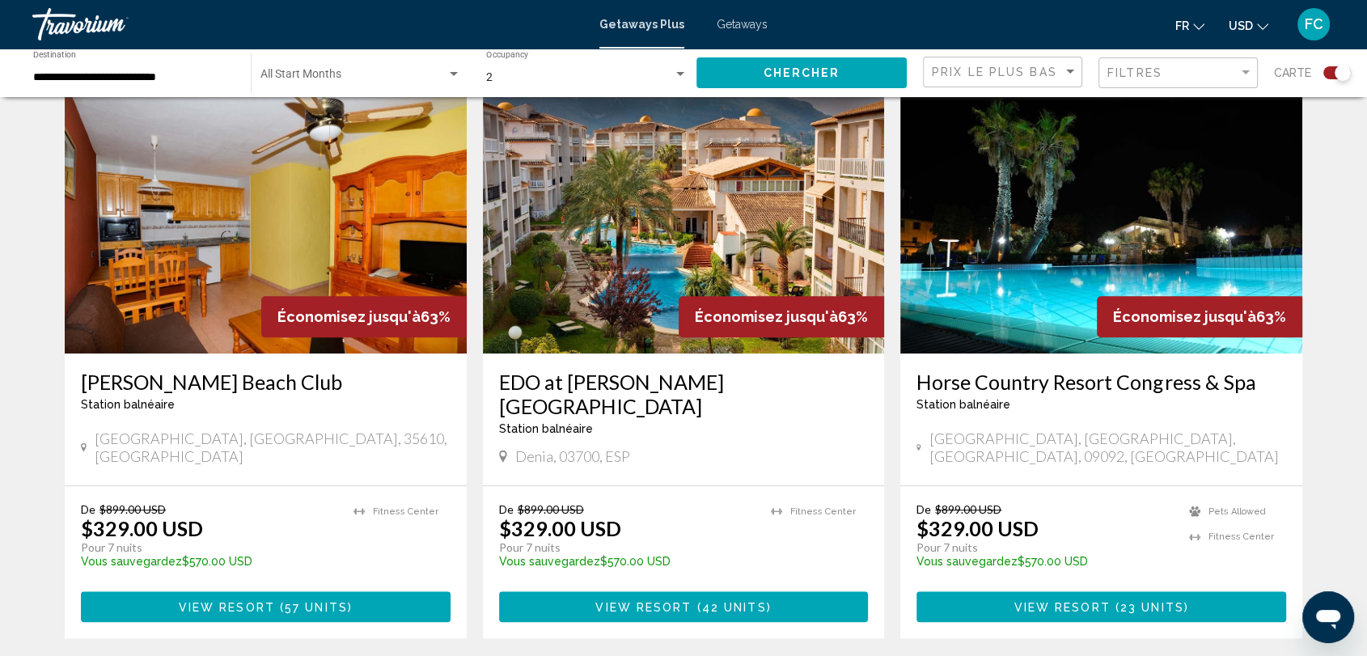
click at [706, 227] on img "Main content" at bounding box center [684, 224] width 402 height 259
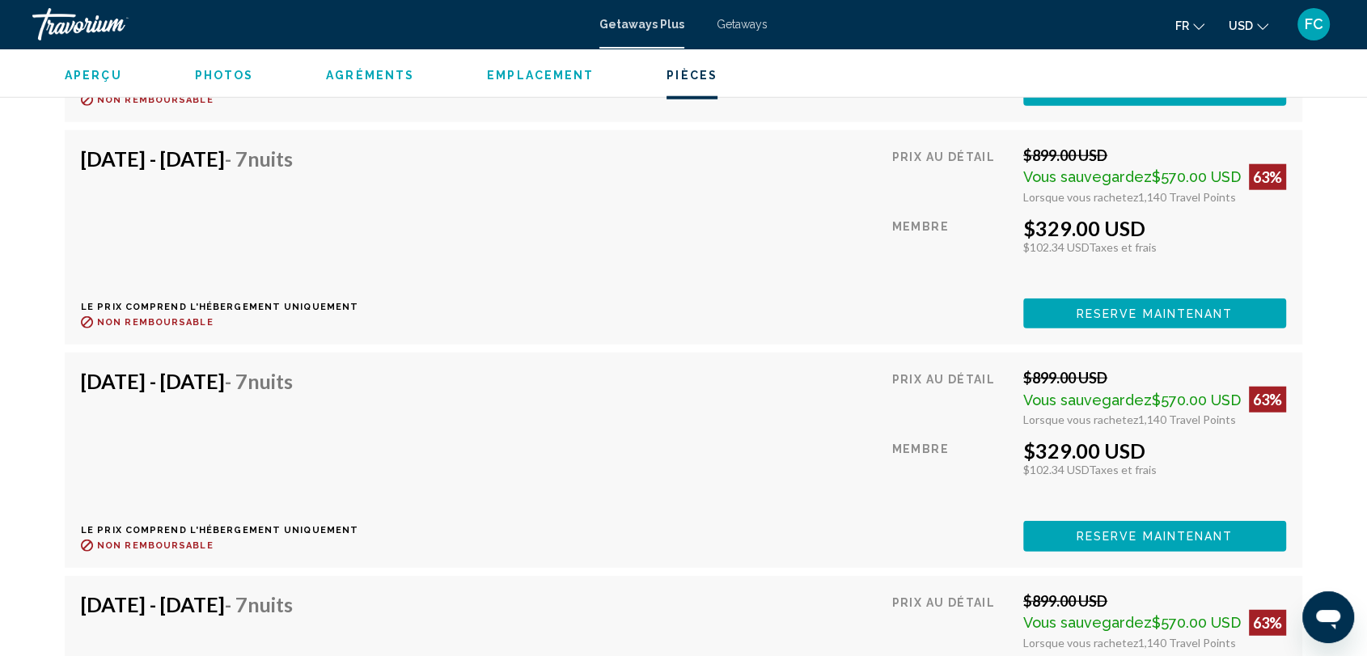
scroll to position [4026, 0]
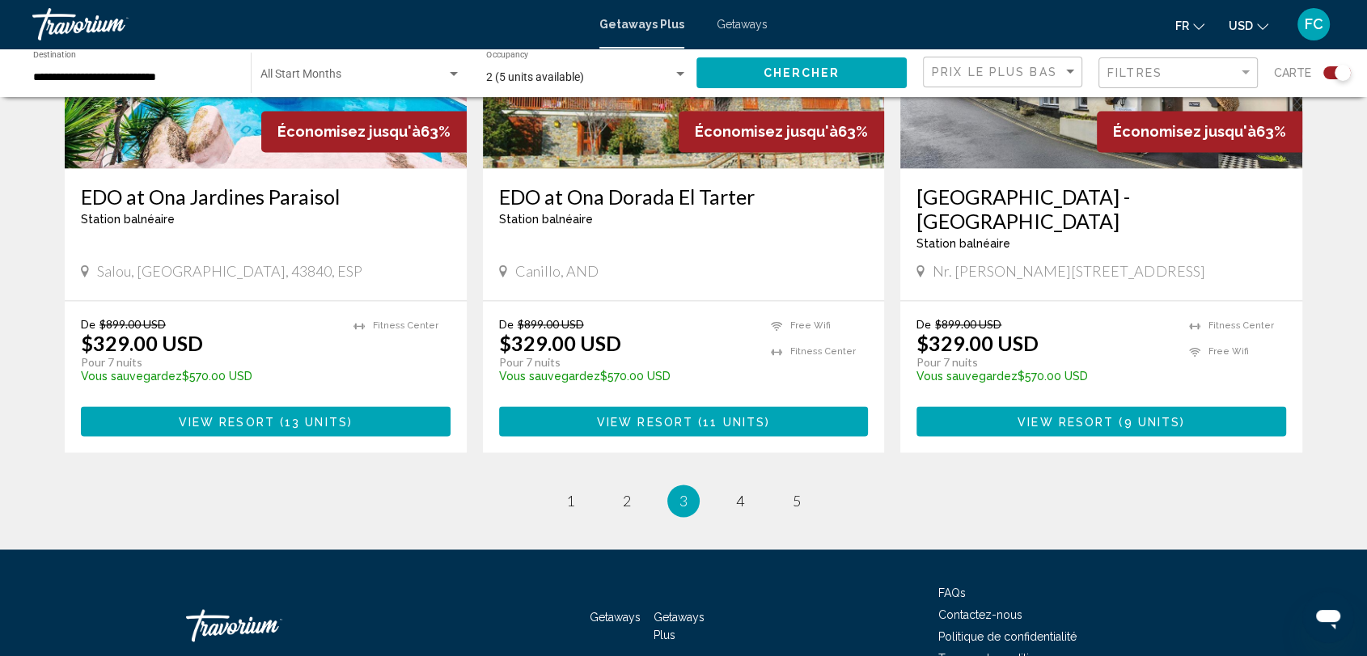
scroll to position [2504, 0]
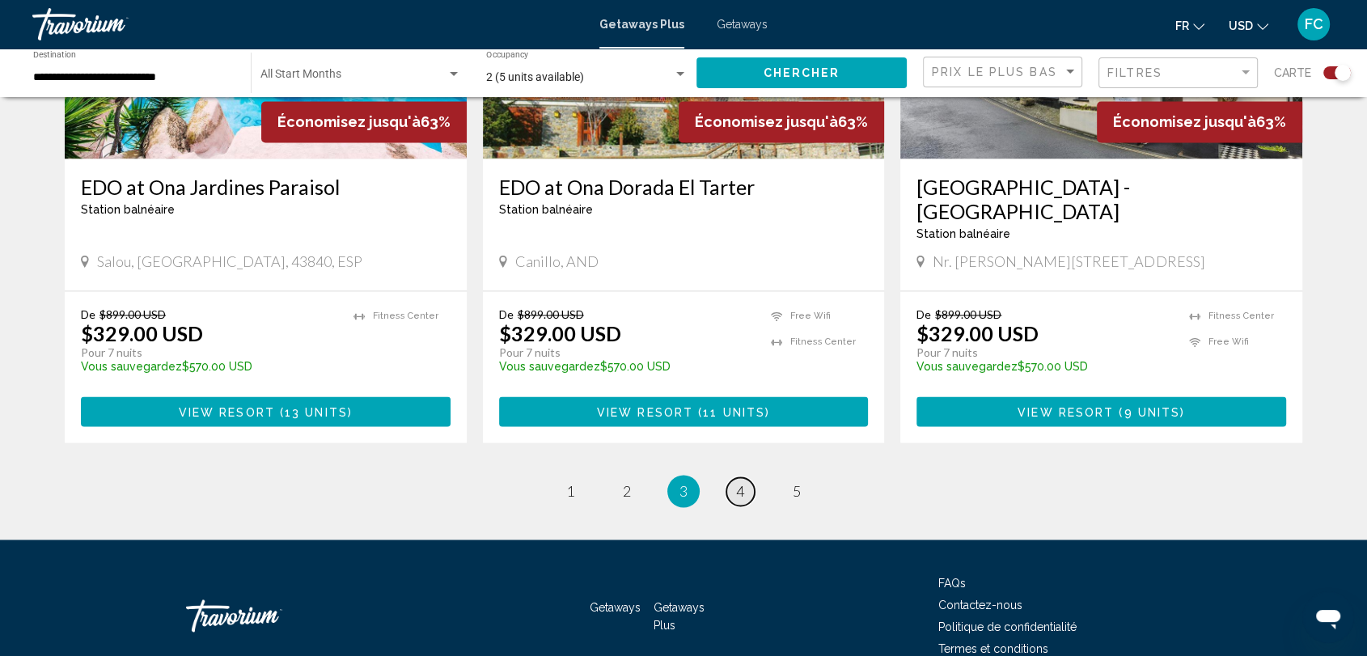
click at [738, 482] on span "4" at bounding box center [740, 491] width 8 height 18
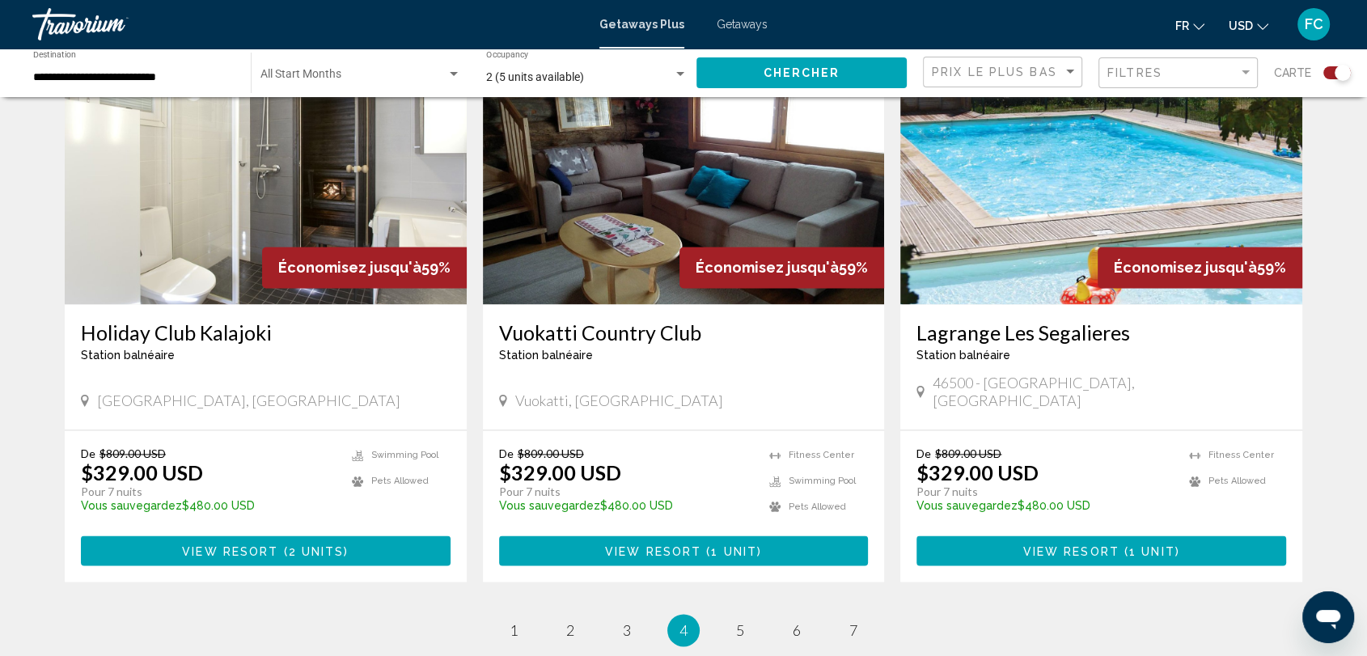
scroll to position [2335, 0]
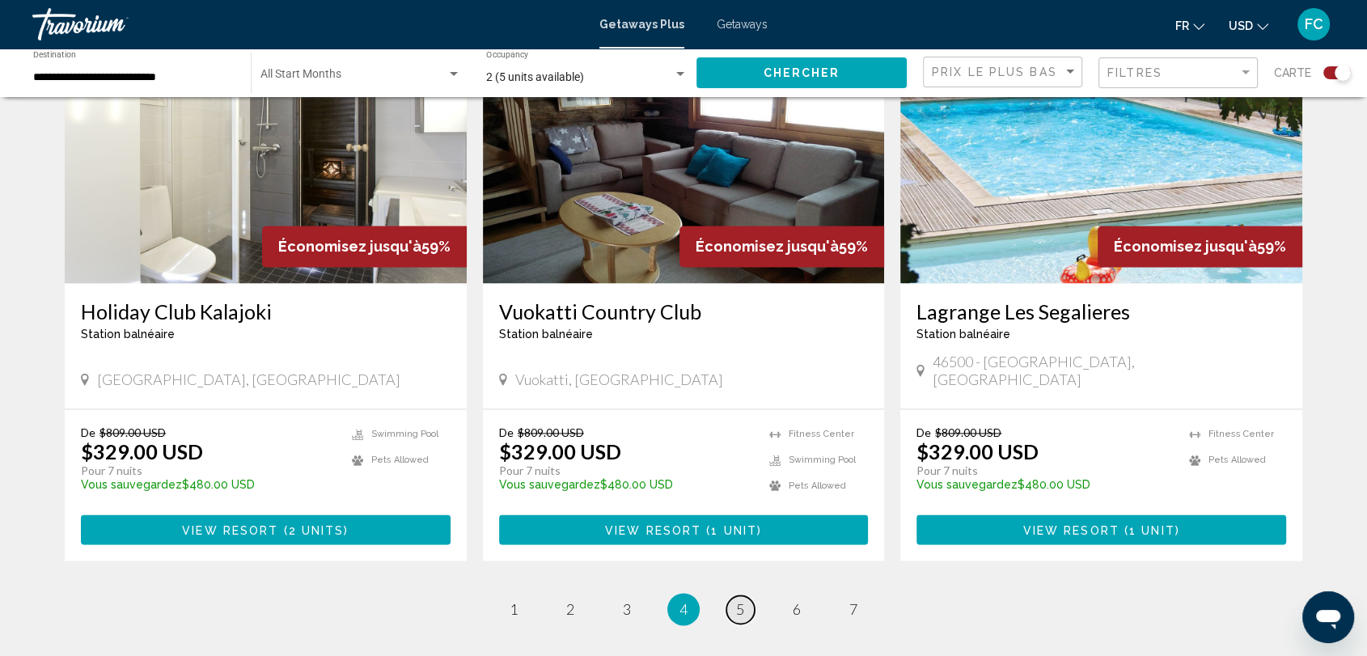
click at [738, 600] on span "5" at bounding box center [740, 609] width 8 height 18
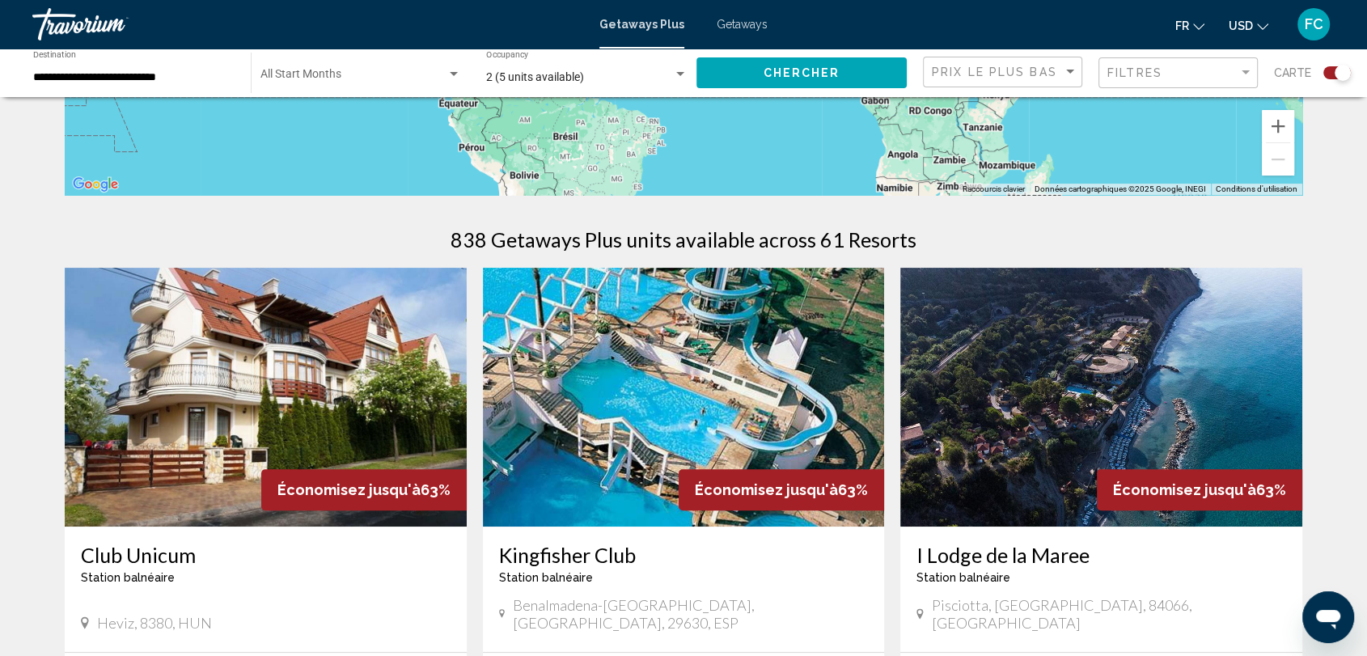
scroll to position [404, 0]
click at [740, 446] on img "Main content" at bounding box center [684, 396] width 402 height 259
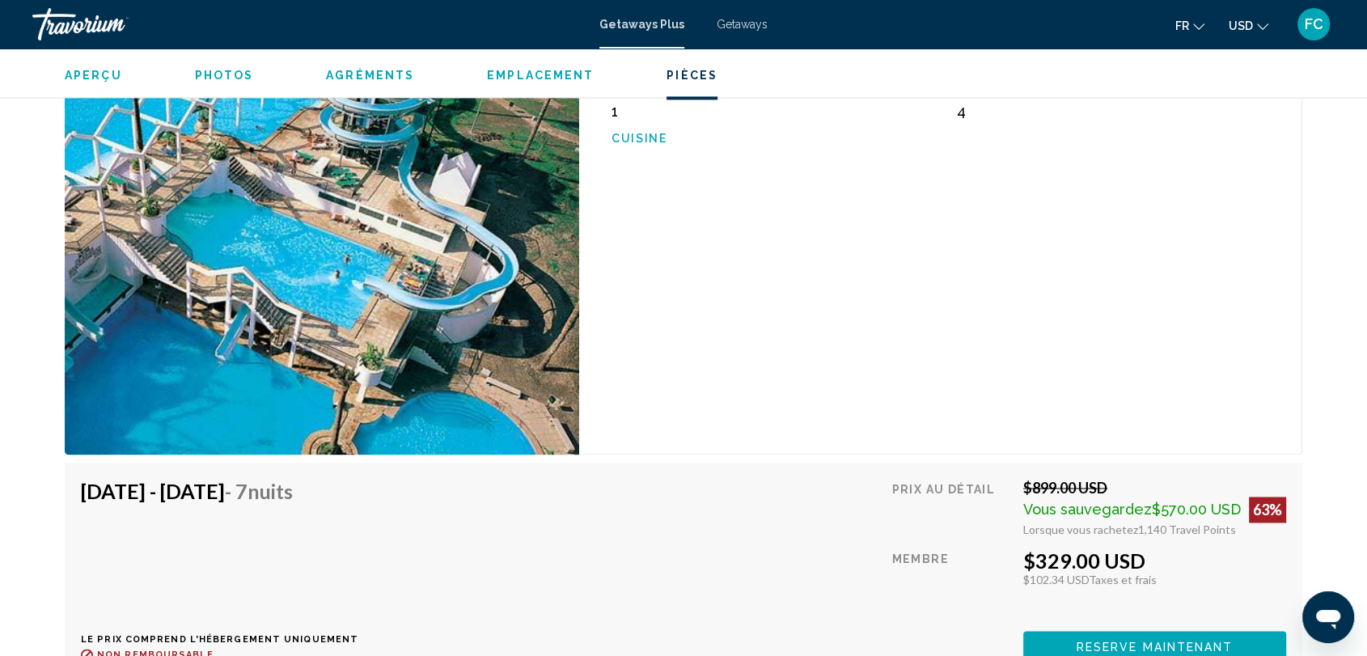
scroll to position [2363, 0]
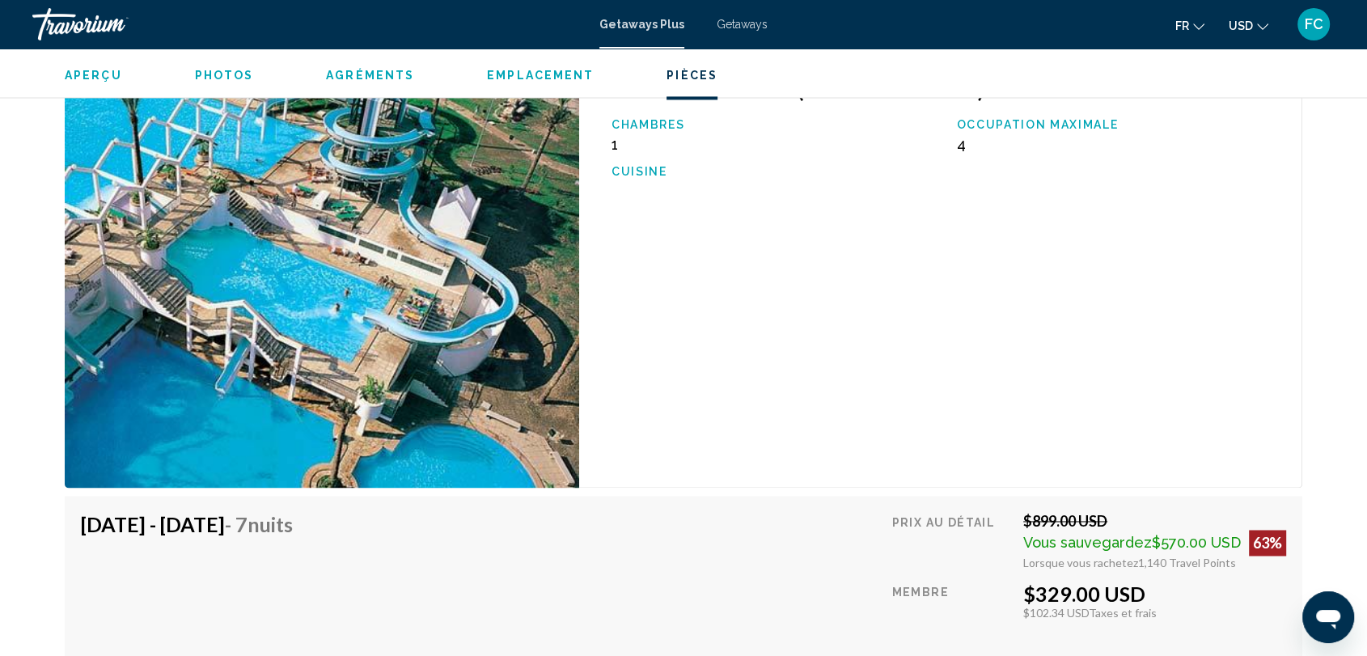
click at [528, 79] on span "Emplacement" at bounding box center [540, 75] width 107 height 13
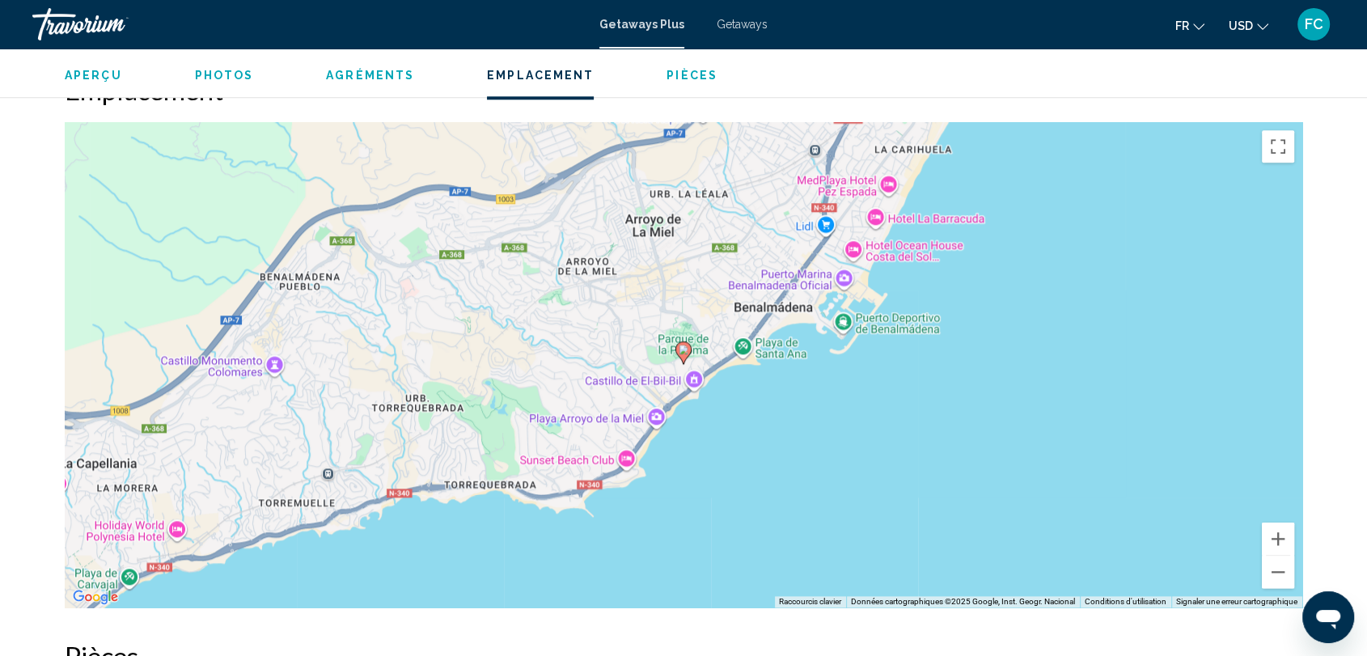
scroll to position [1712, 0]
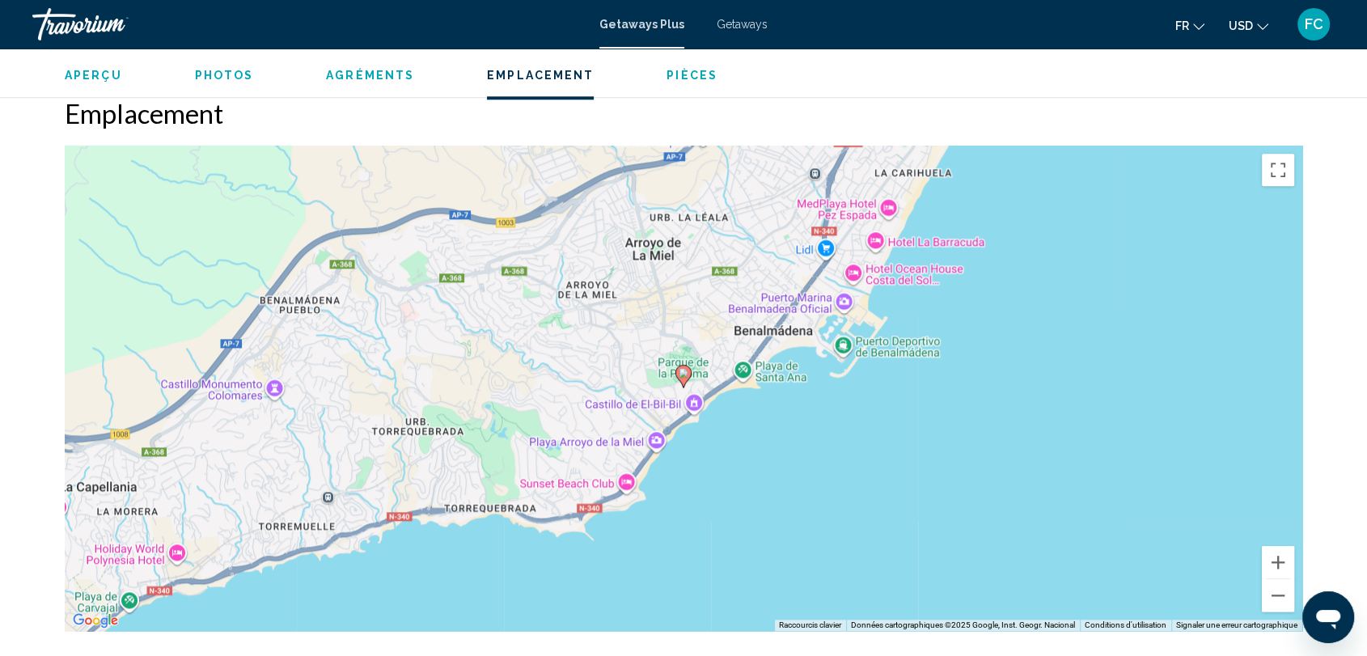
click at [366, 79] on span "Agréments" at bounding box center [370, 75] width 88 height 13
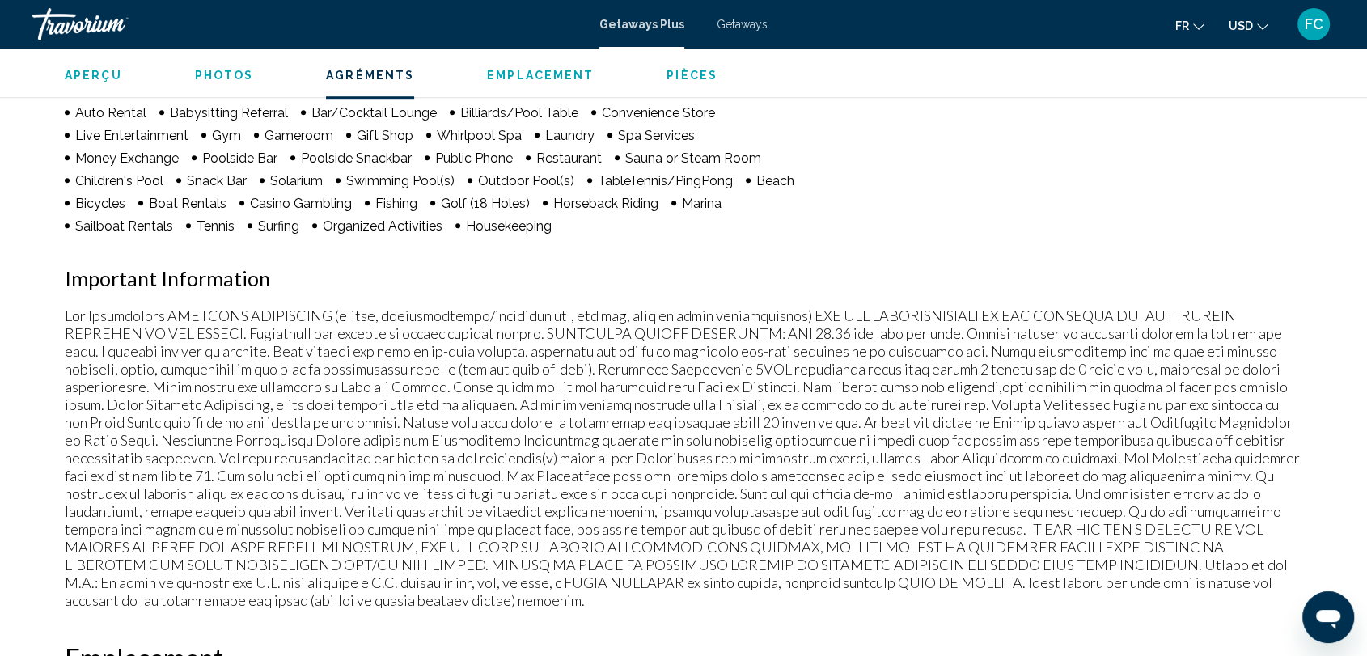
scroll to position [1010, 0]
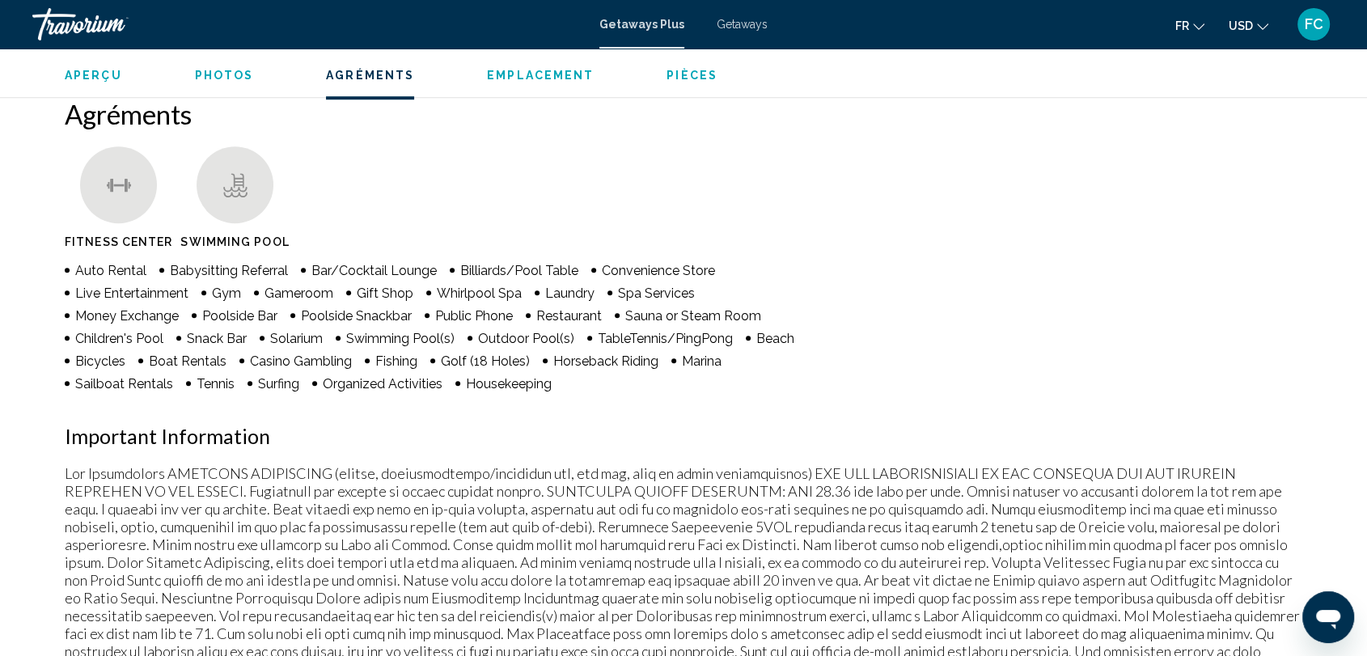
click at [210, 74] on span "Photos" at bounding box center [224, 75] width 59 height 13
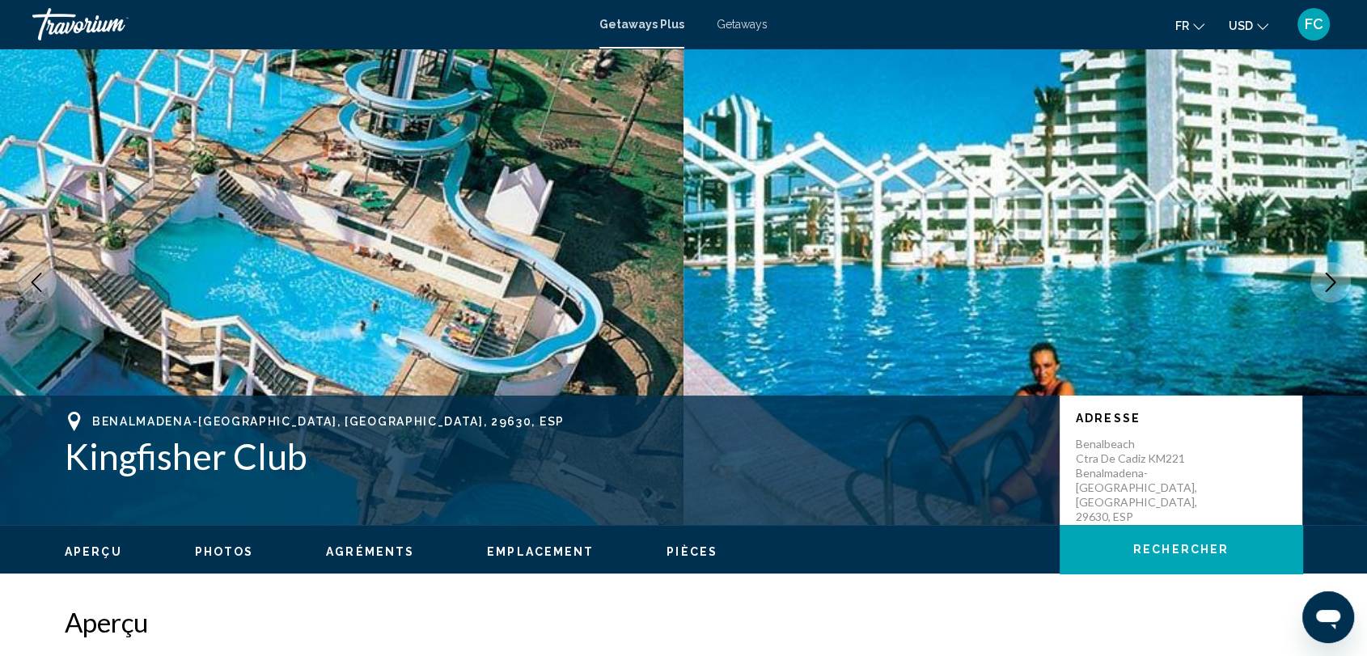
scroll to position [0, 0]
